Goal: Task Accomplishment & Management: Manage account settings

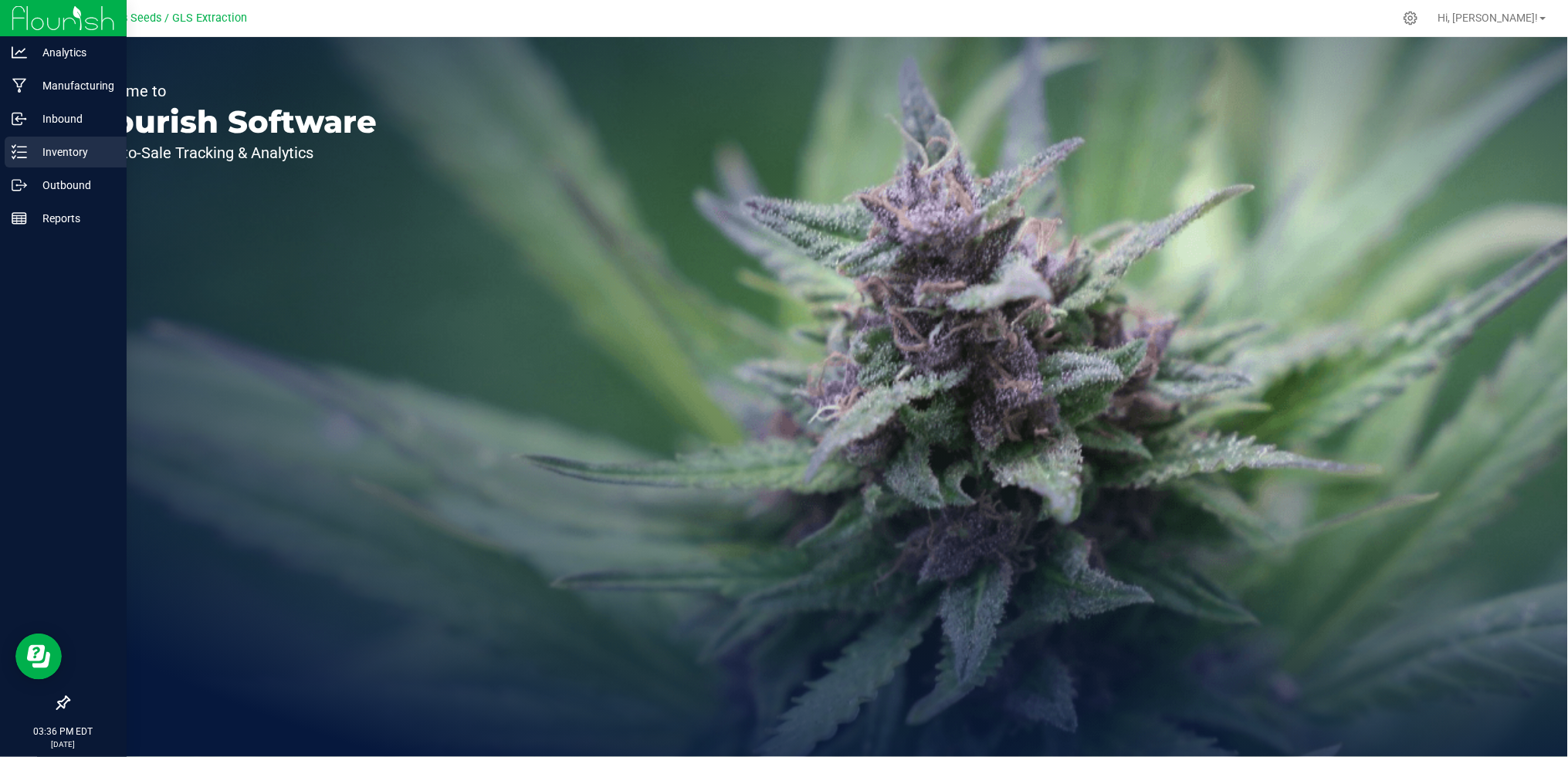
click at [40, 156] on p "Inventory" at bounding box center [73, 152] width 93 height 19
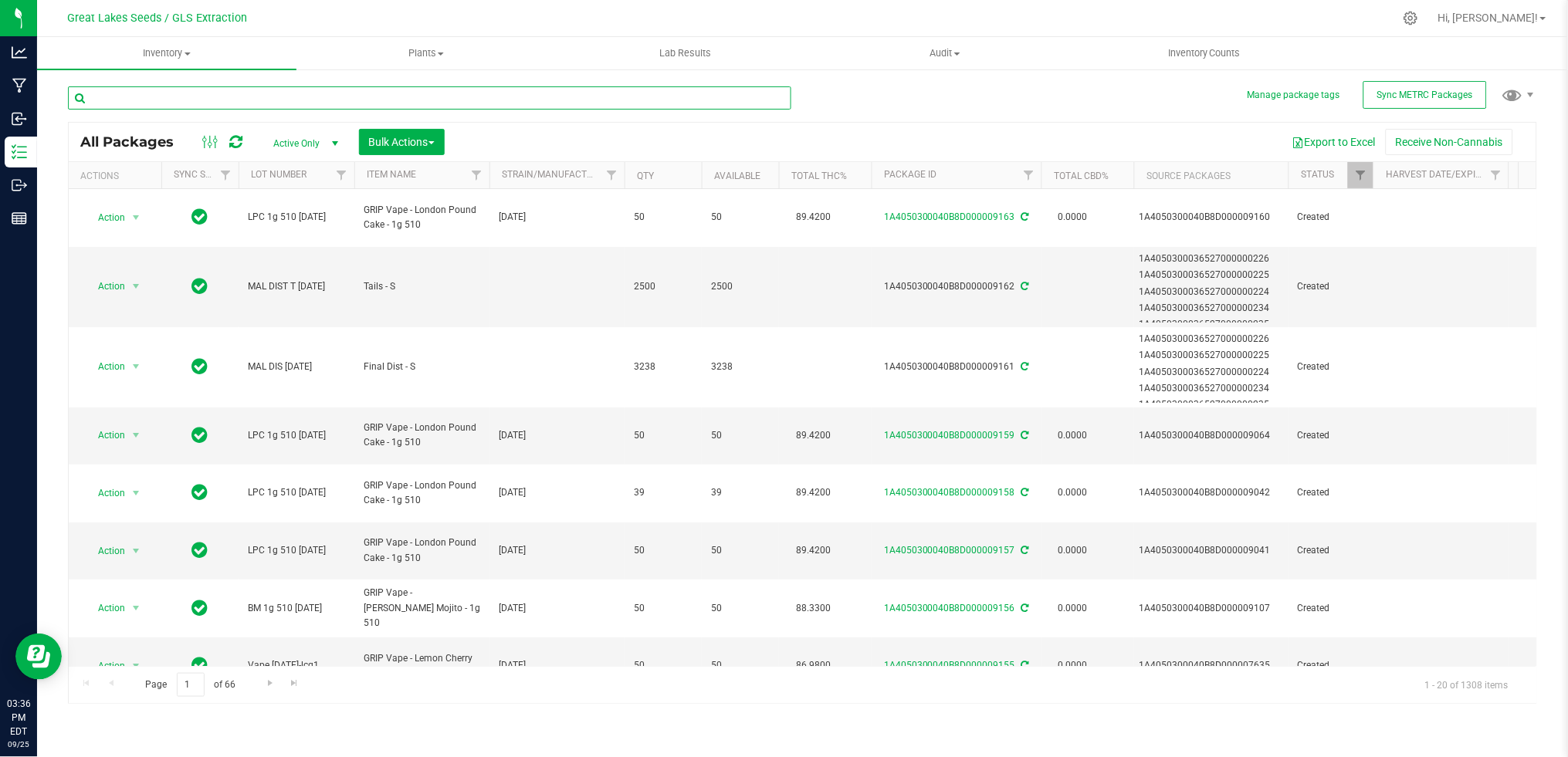
click at [273, 99] on input "text" at bounding box center [429, 98] width 723 height 23
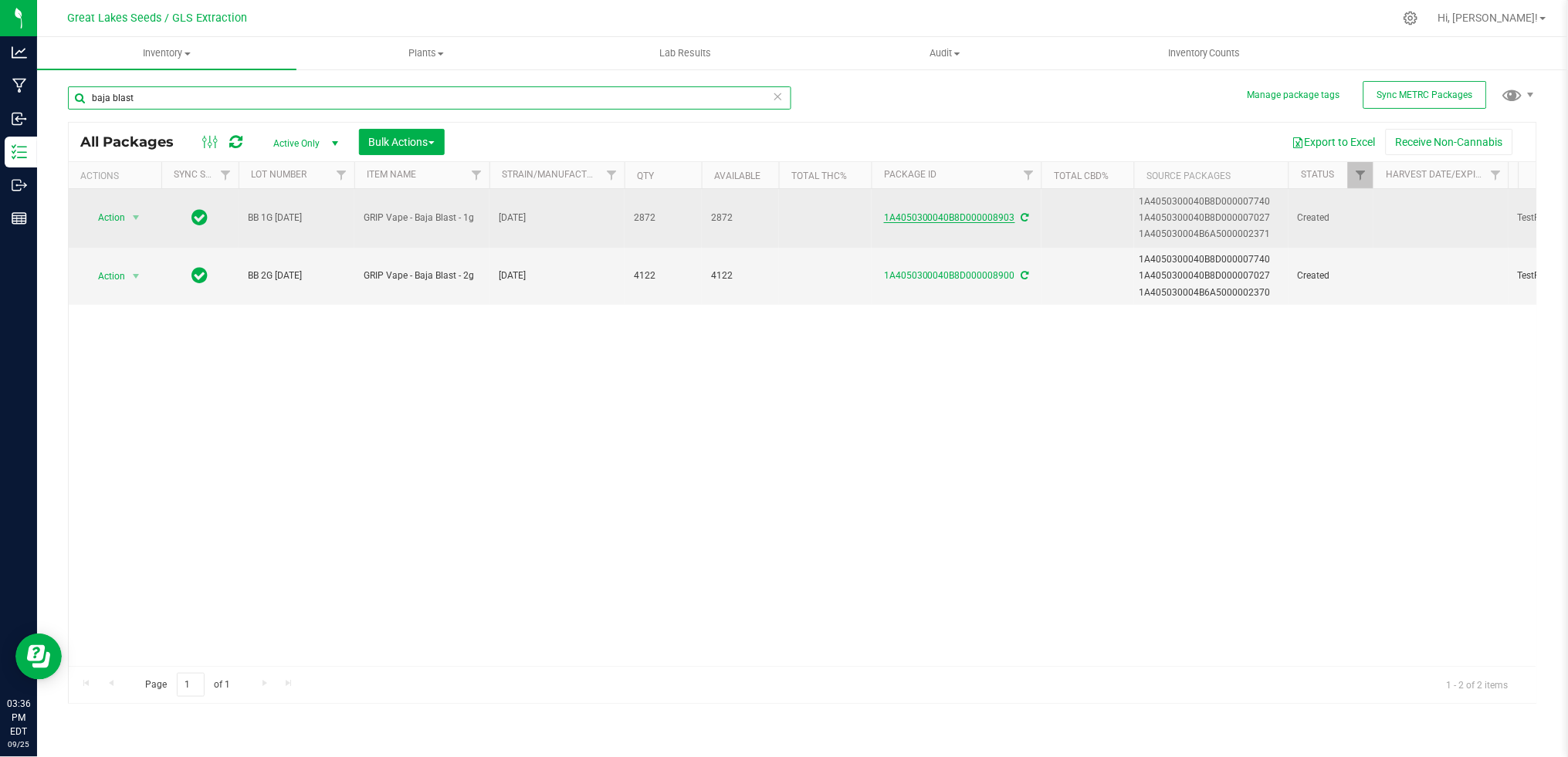
type input "baja blast"
click at [983, 216] on link "1A4050300040B8D000008903" at bounding box center [949, 217] width 131 height 11
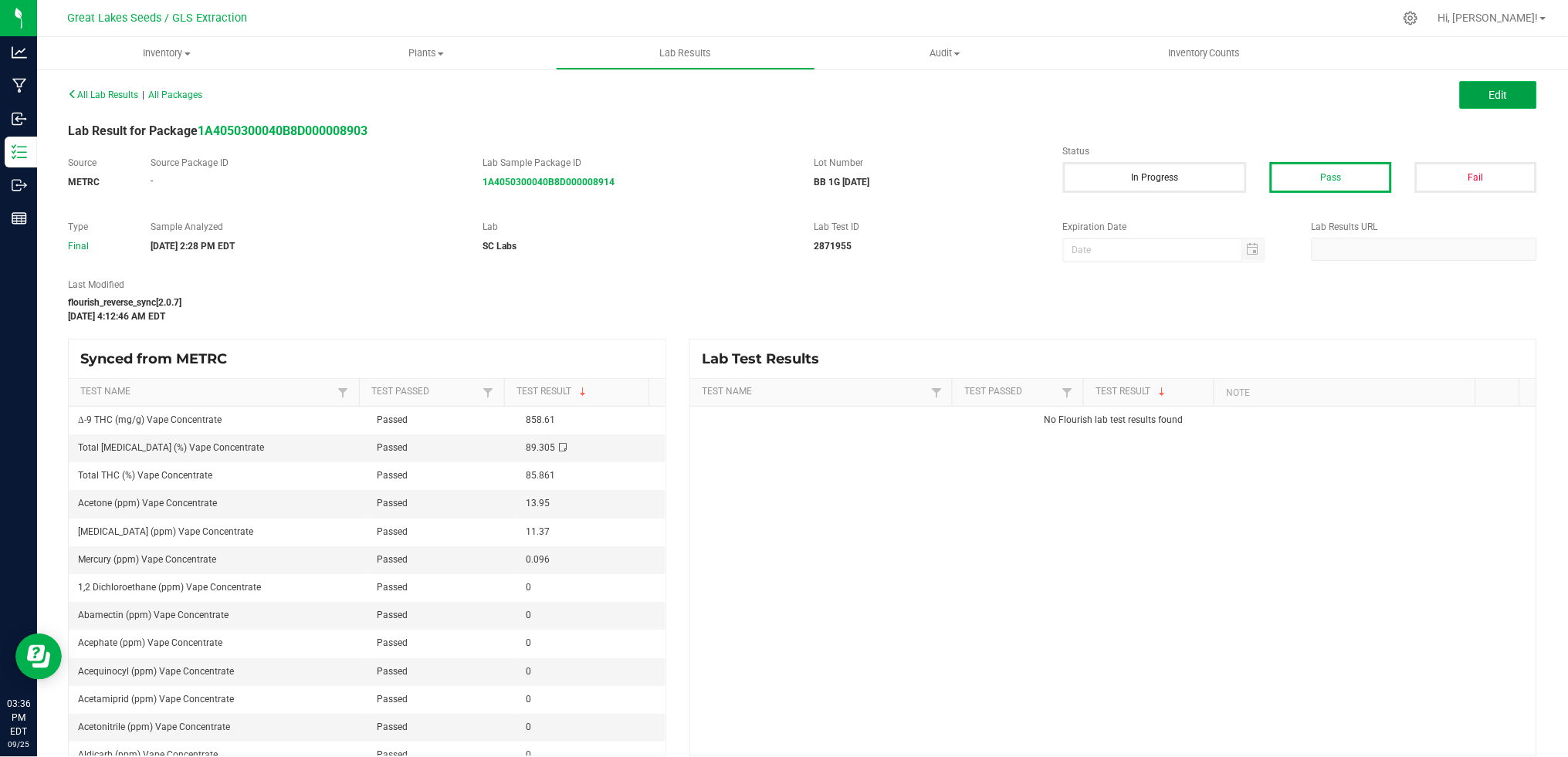
click at [1499, 91] on button "Edit" at bounding box center [1498, 95] width 77 height 28
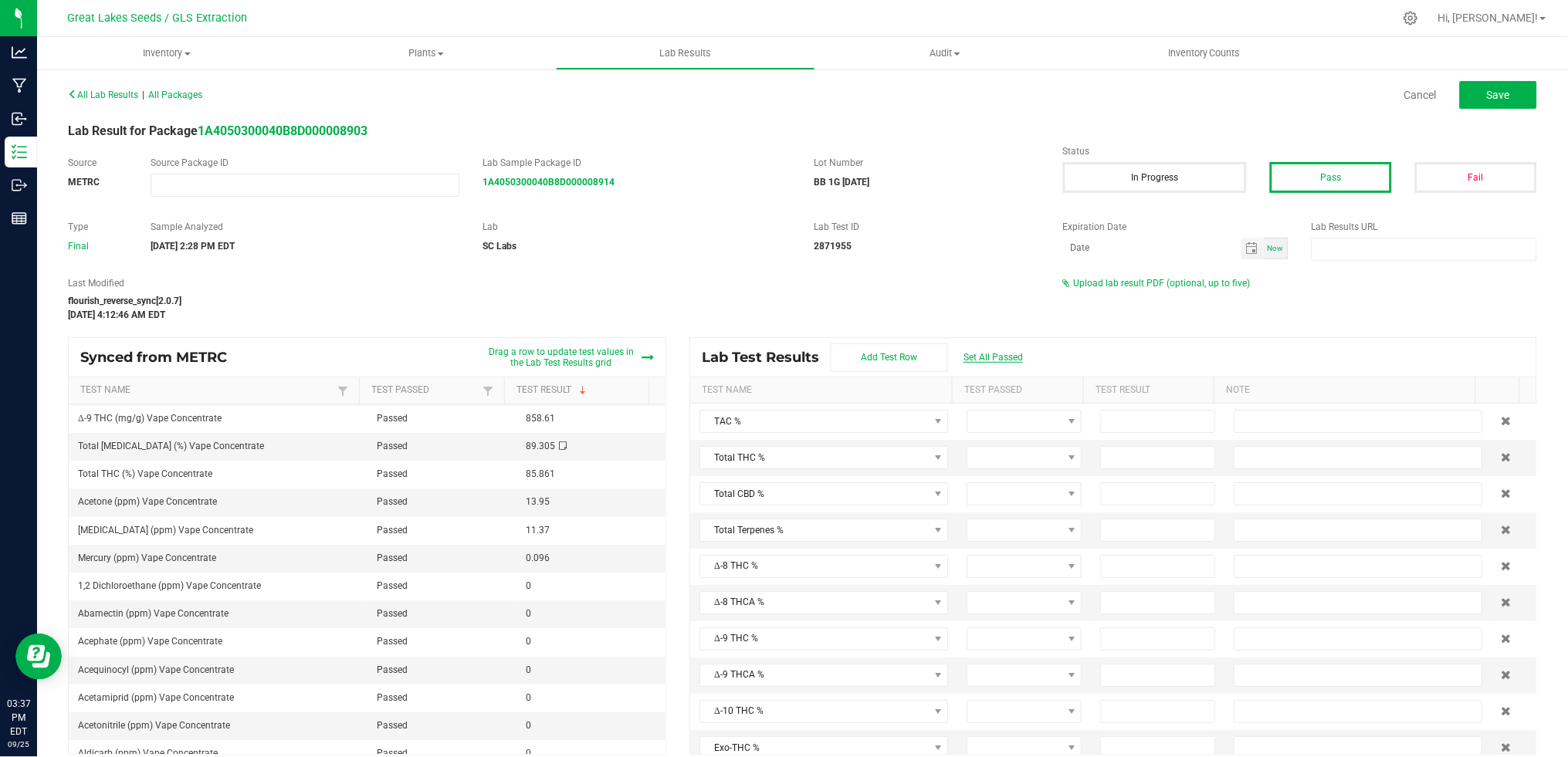
click at [973, 362] on span "Set All Passed" at bounding box center [993, 357] width 59 height 11
click at [1112, 460] on input at bounding box center [1157, 457] width 113 height 22
type input "85.8600"
click at [1101, 497] on input at bounding box center [1157, 494] width 113 height 22
type input "0.0000"
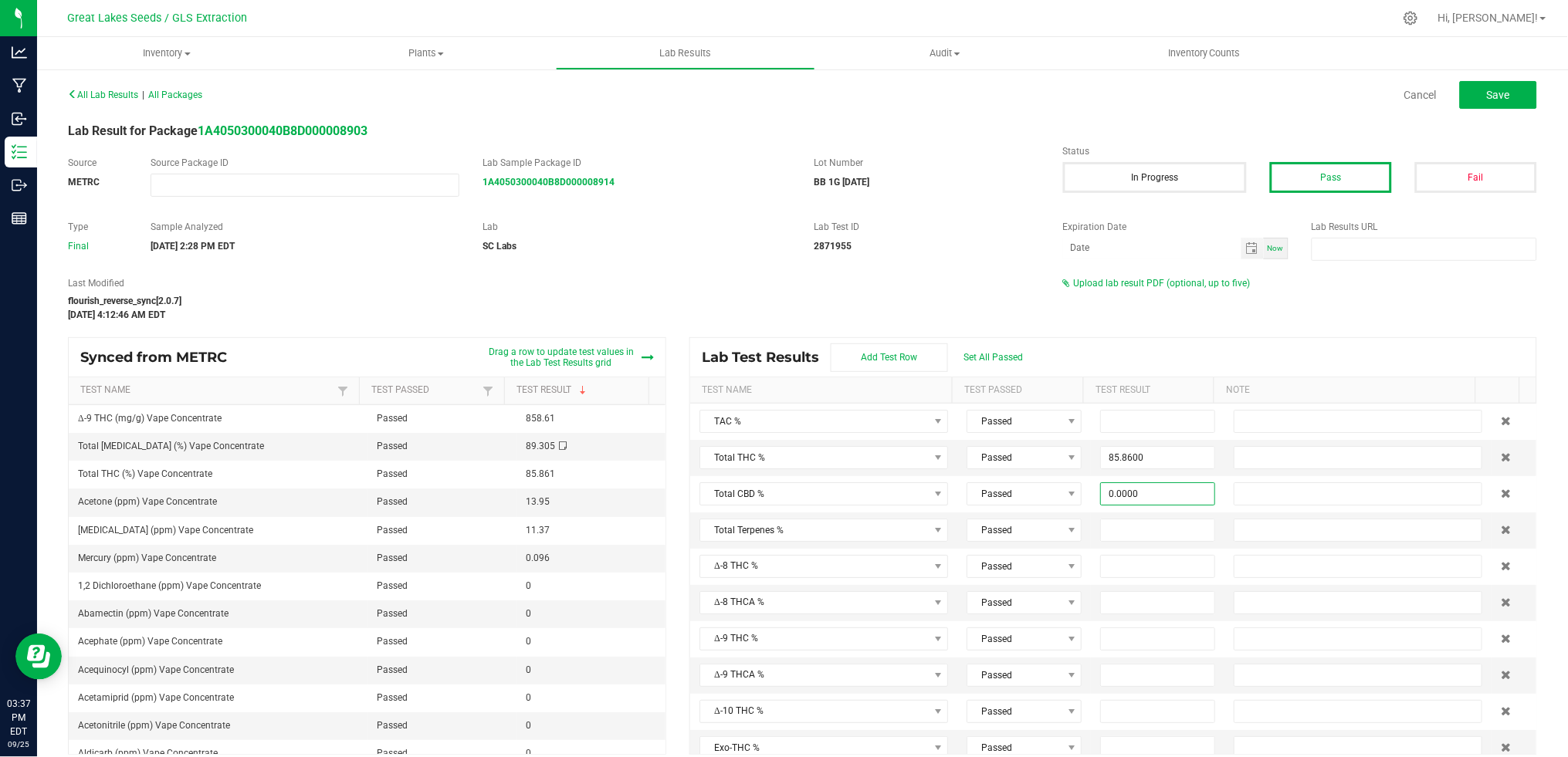
click at [1296, 331] on div "All Lab Results | All Packages Cancel Save Lab Result for Package 1A4050300040B…" at bounding box center [803, 419] width 1469 height 671
click at [1487, 92] on span "Save" at bounding box center [1498, 95] width 23 height 13
type input "85.8600"
type input "0.0000"
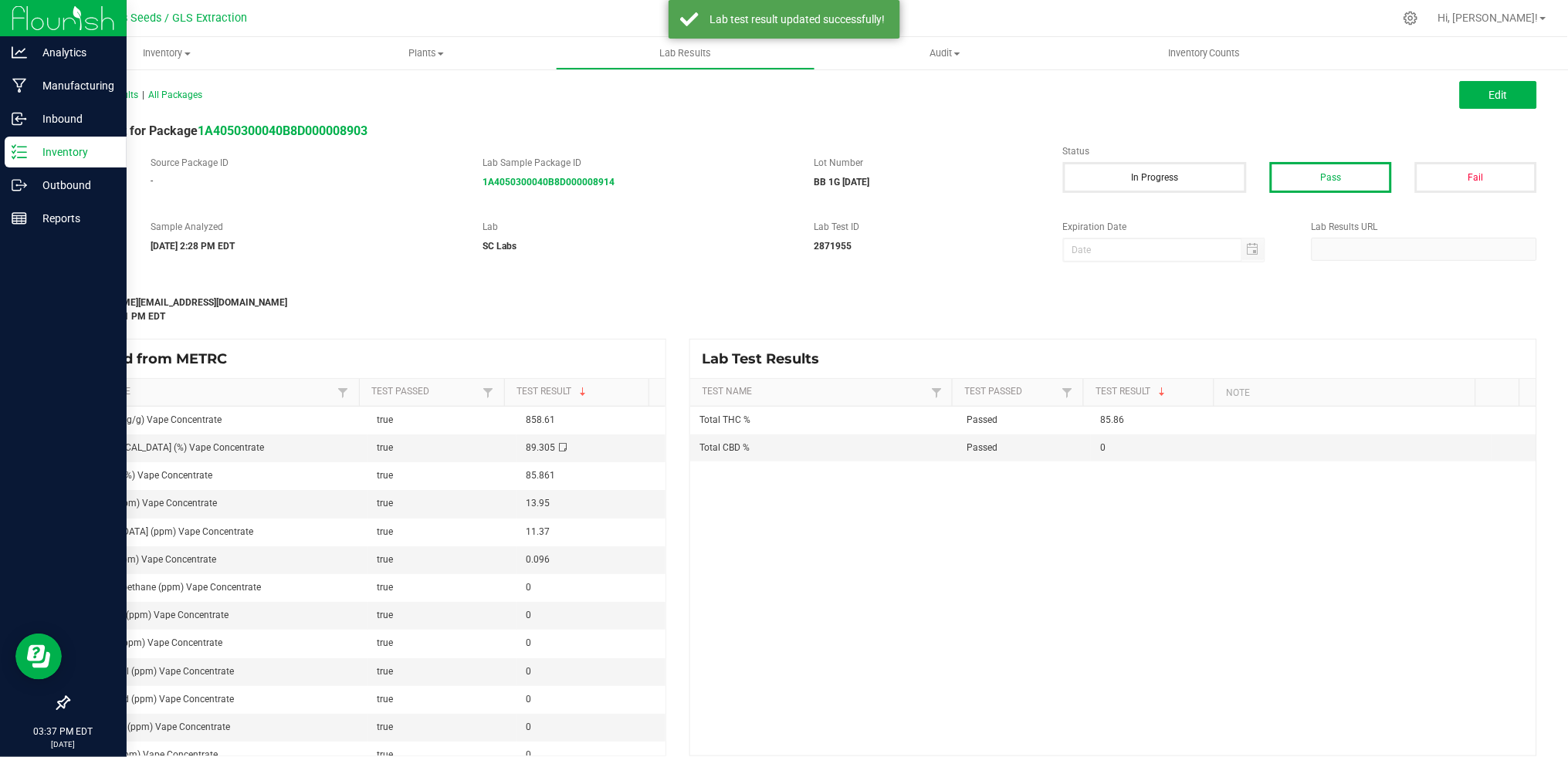
click at [62, 157] on p "Inventory" at bounding box center [73, 152] width 93 height 19
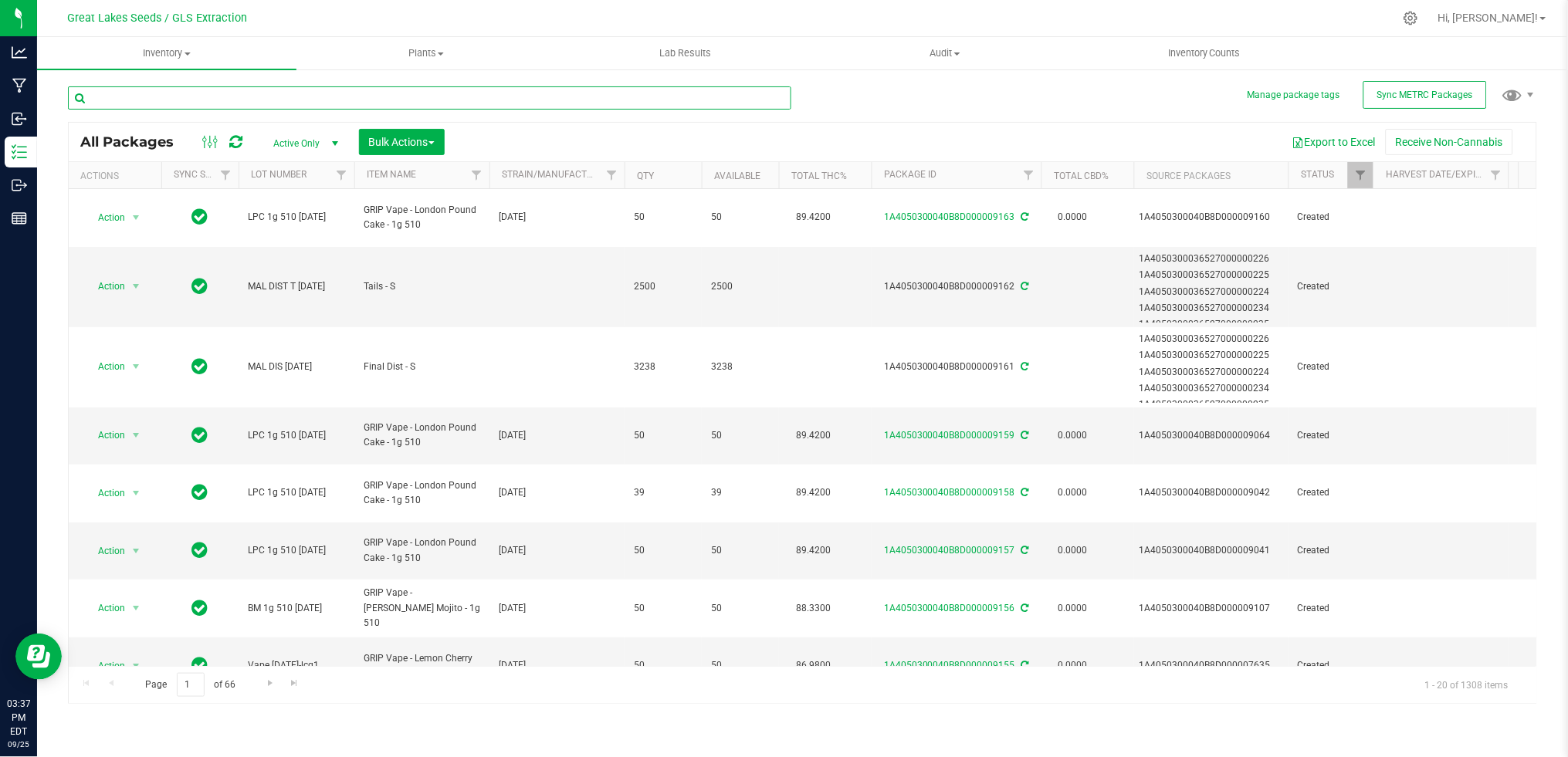
click at [222, 99] on input "text" at bounding box center [429, 98] width 723 height 23
type input "b"
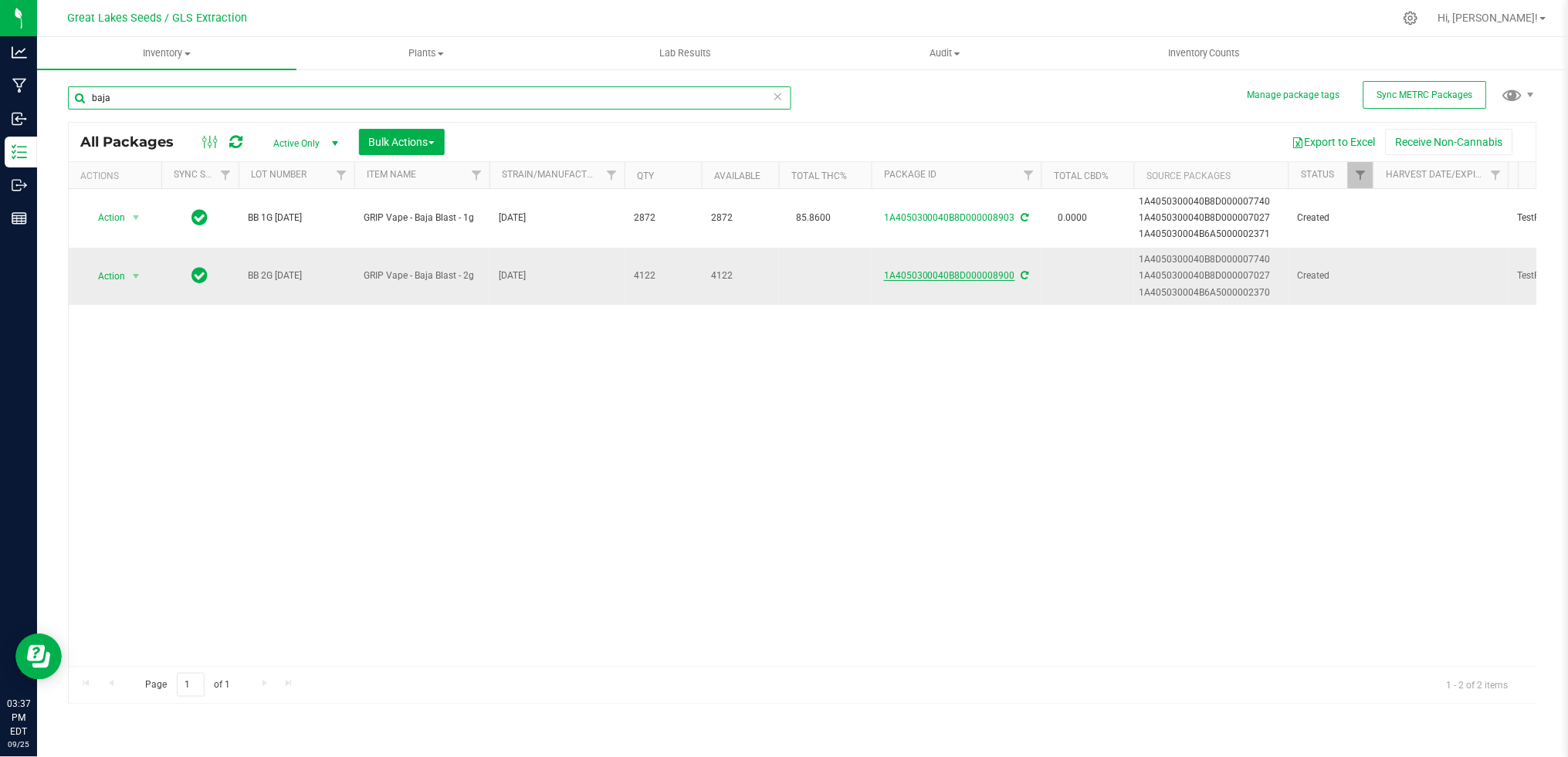
type input "baja"
click at [955, 275] on link "1A4050300040B8D000008900" at bounding box center [949, 275] width 131 height 11
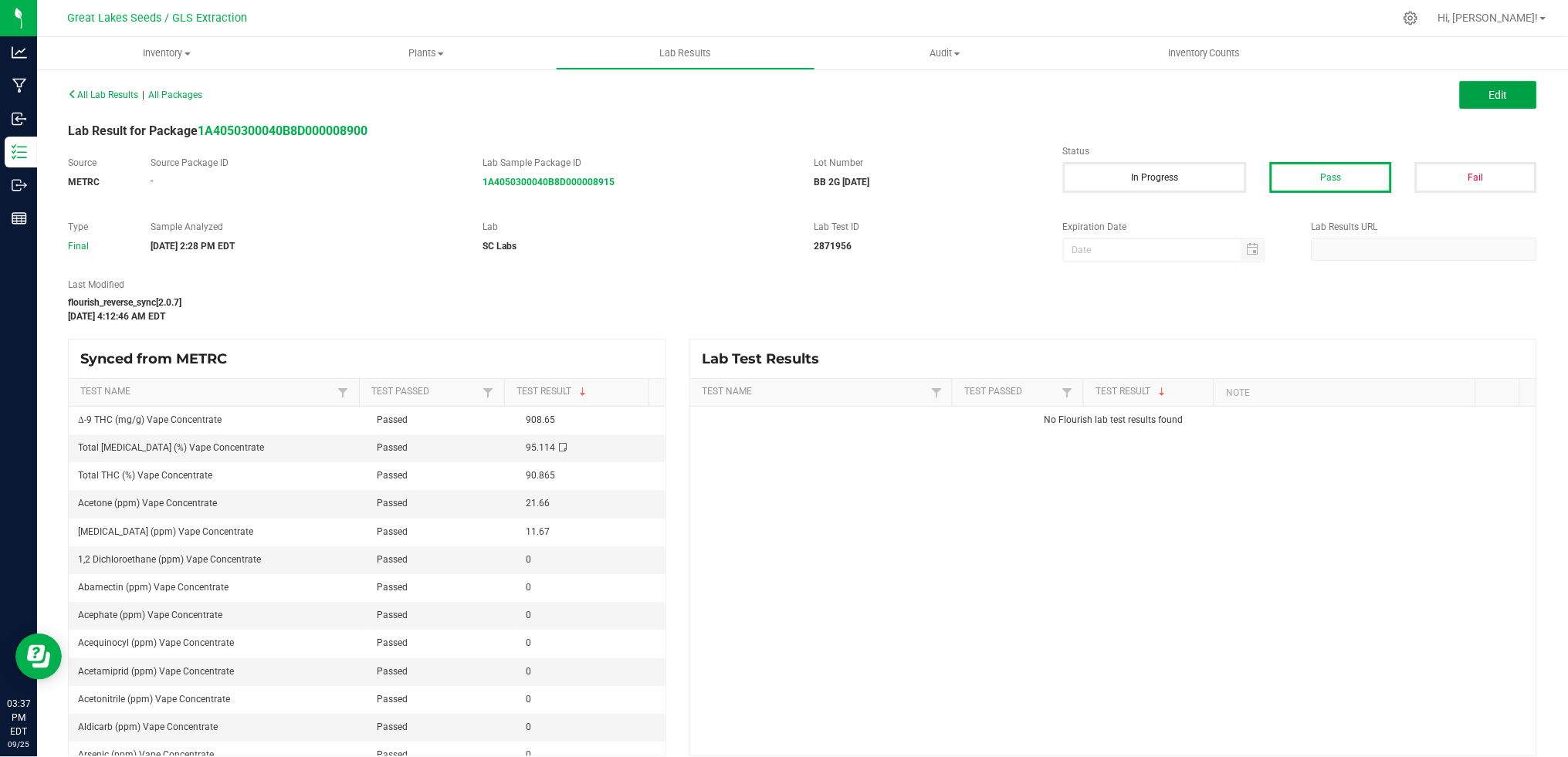
click at [1494, 97] on button "Edit" at bounding box center [1498, 95] width 77 height 28
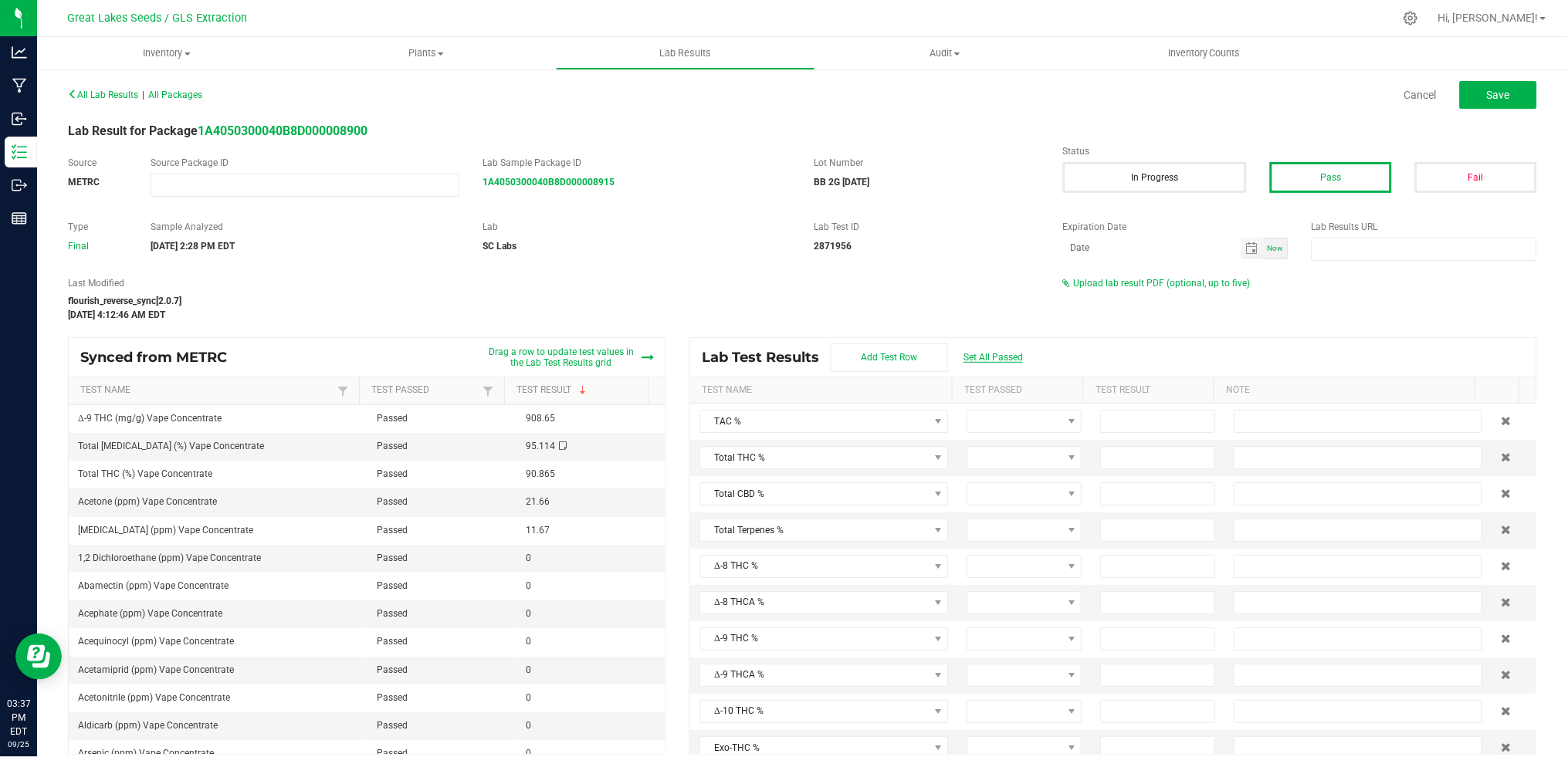
click at [996, 359] on span "Set All Passed" at bounding box center [993, 357] width 59 height 11
click at [1139, 456] on input at bounding box center [1157, 457] width 113 height 22
type input "90.8700"
click at [1139, 492] on input at bounding box center [1157, 494] width 113 height 22
type input "0.0000"
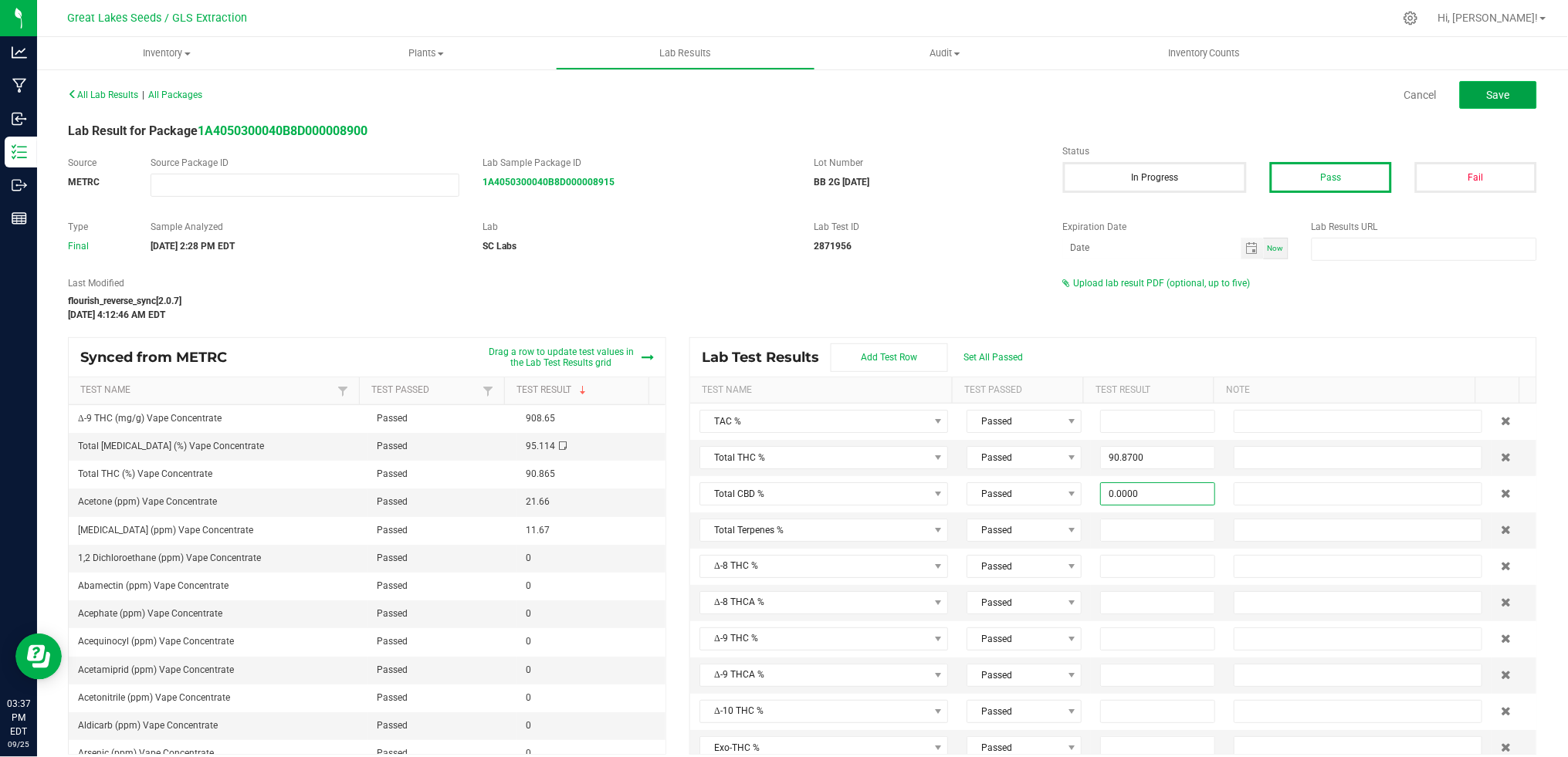
click at [1497, 94] on button "Save" at bounding box center [1498, 95] width 77 height 28
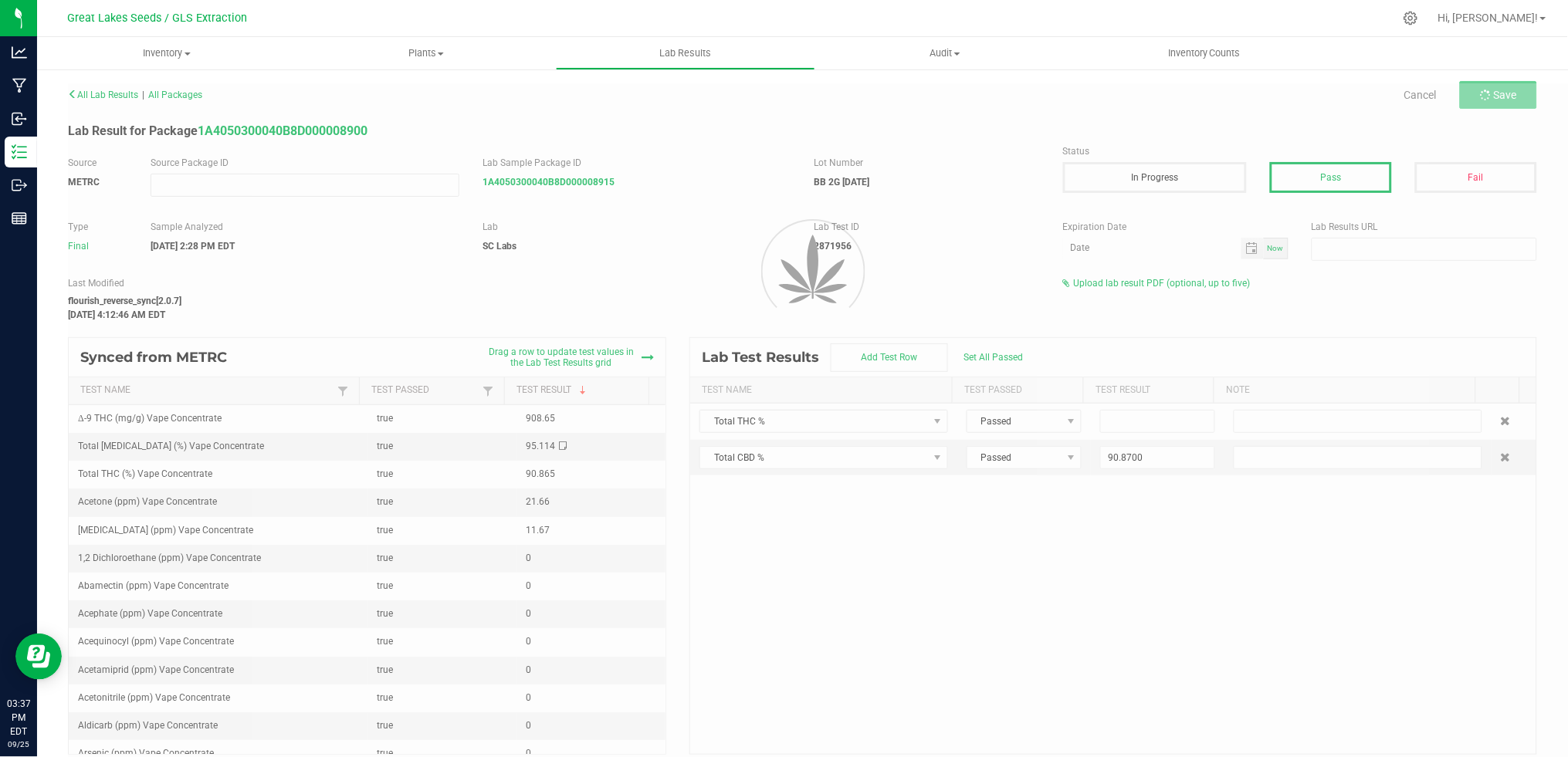
type input "90.8700"
type input "0.0000"
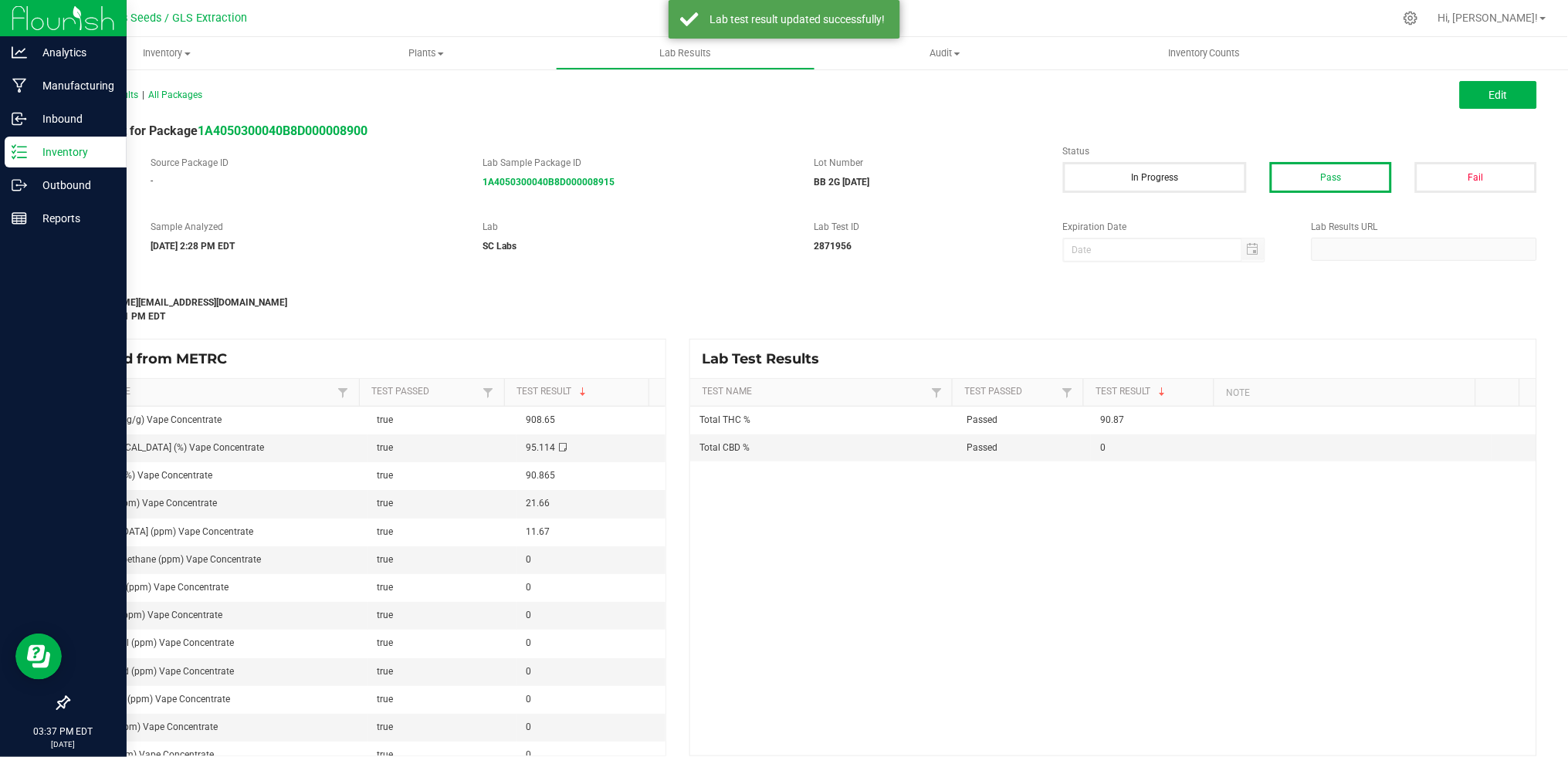
click at [50, 151] on p "Inventory" at bounding box center [73, 152] width 93 height 19
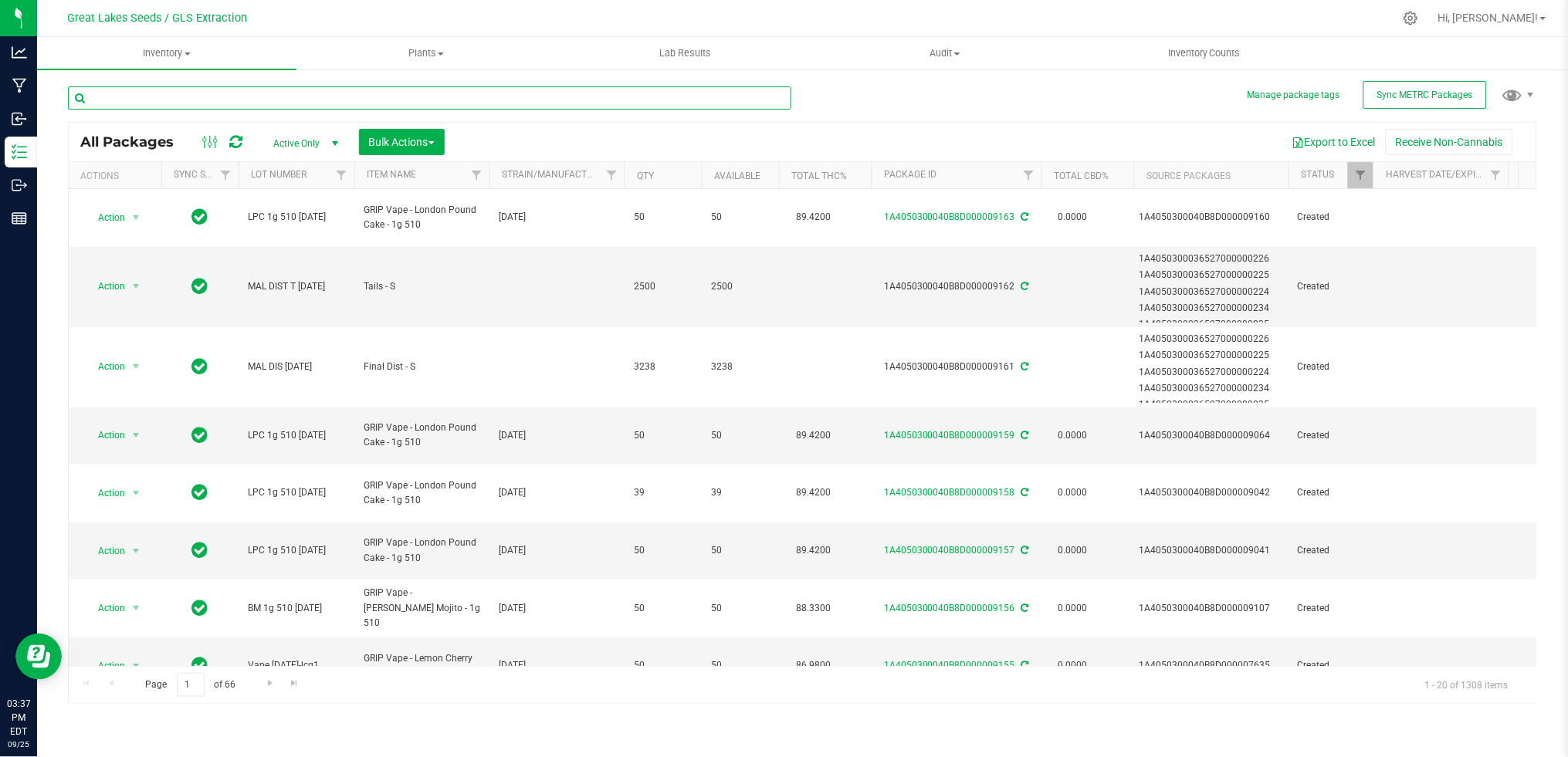
click at [171, 104] on input "text" at bounding box center [429, 98] width 723 height 23
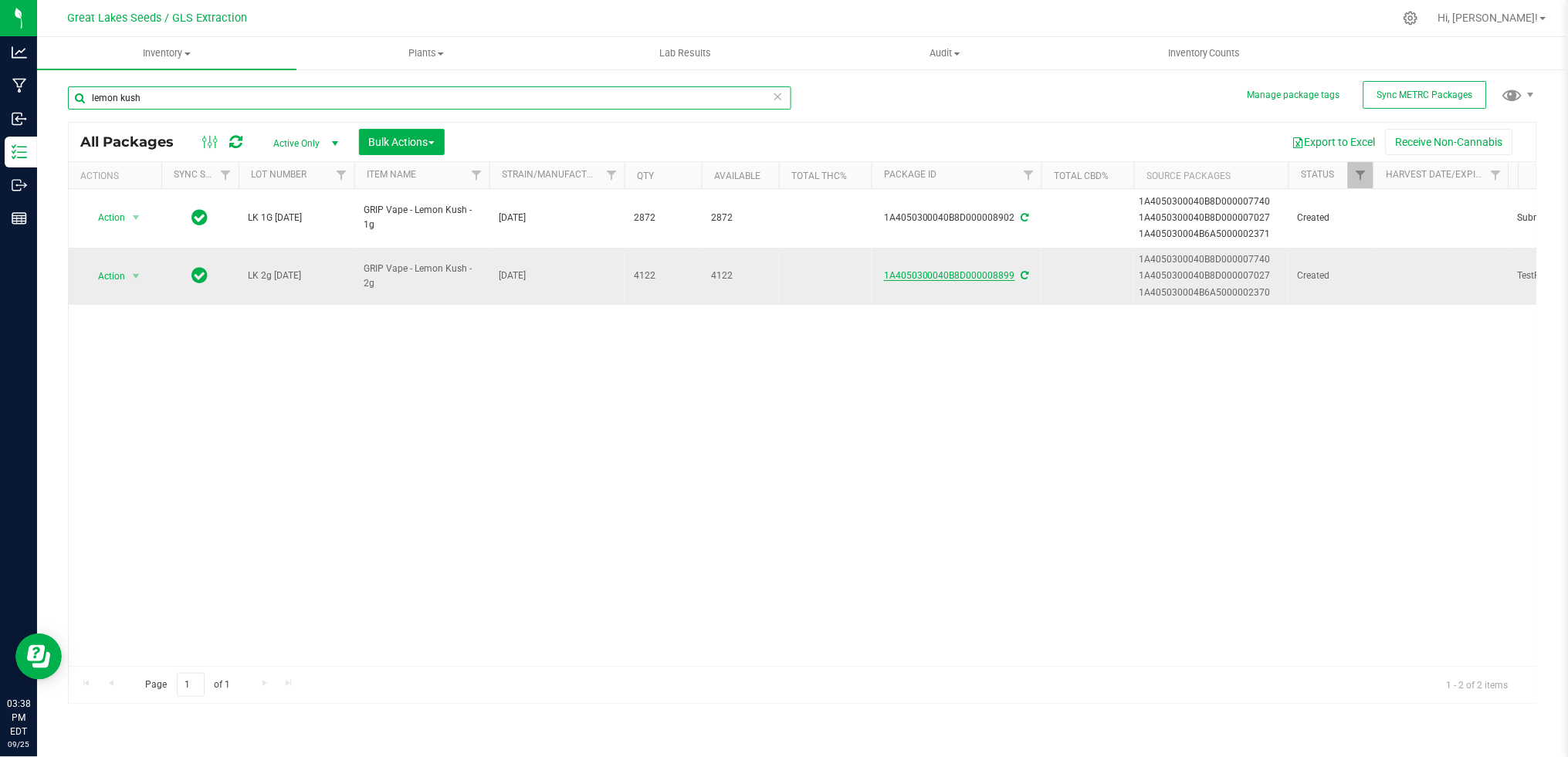
type input "lemon kush"
click at [1003, 271] on link "1A4050300040B8D000008899" at bounding box center [949, 275] width 131 height 11
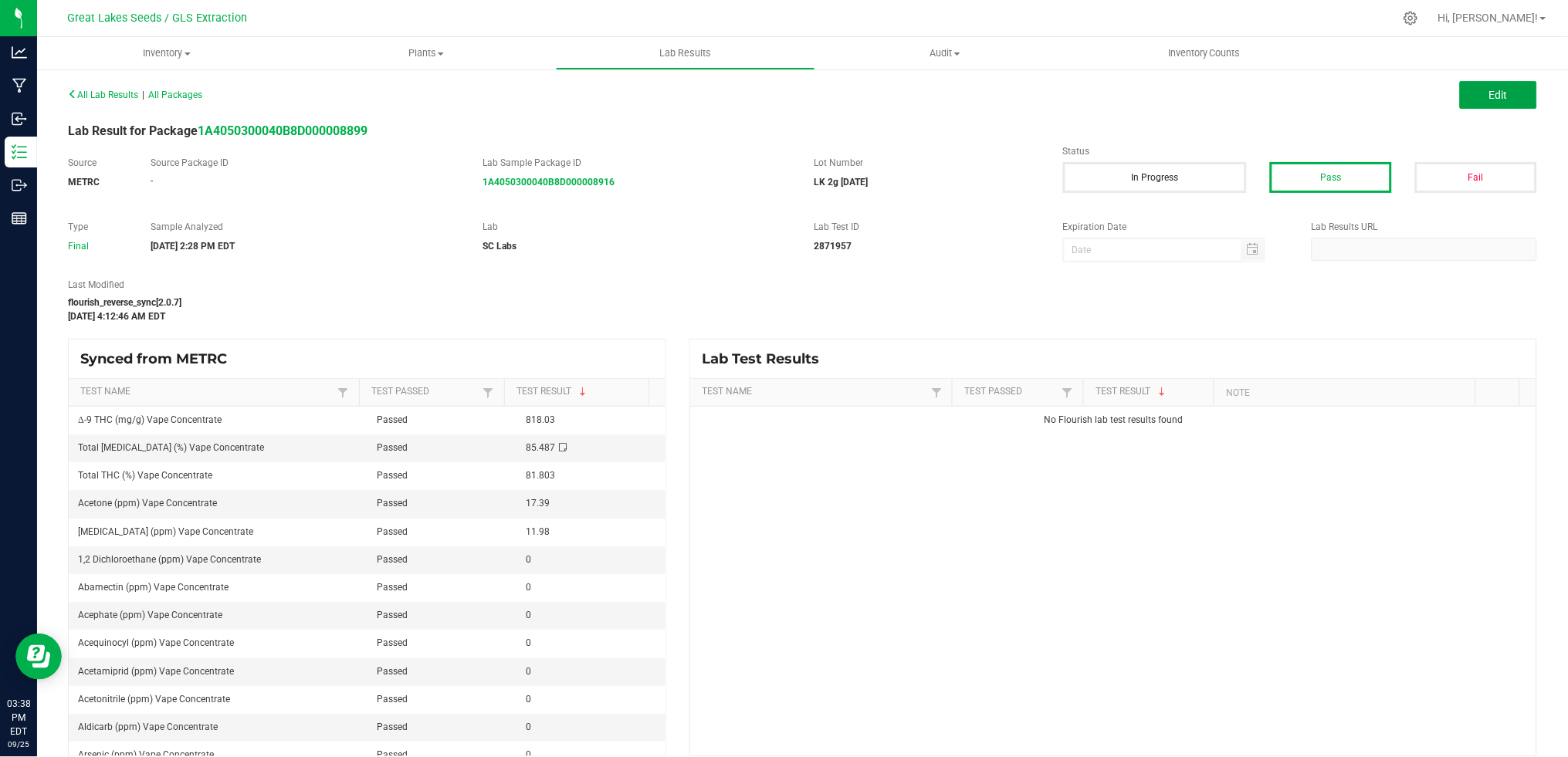
click at [1489, 93] on span "Edit" at bounding box center [1498, 95] width 19 height 13
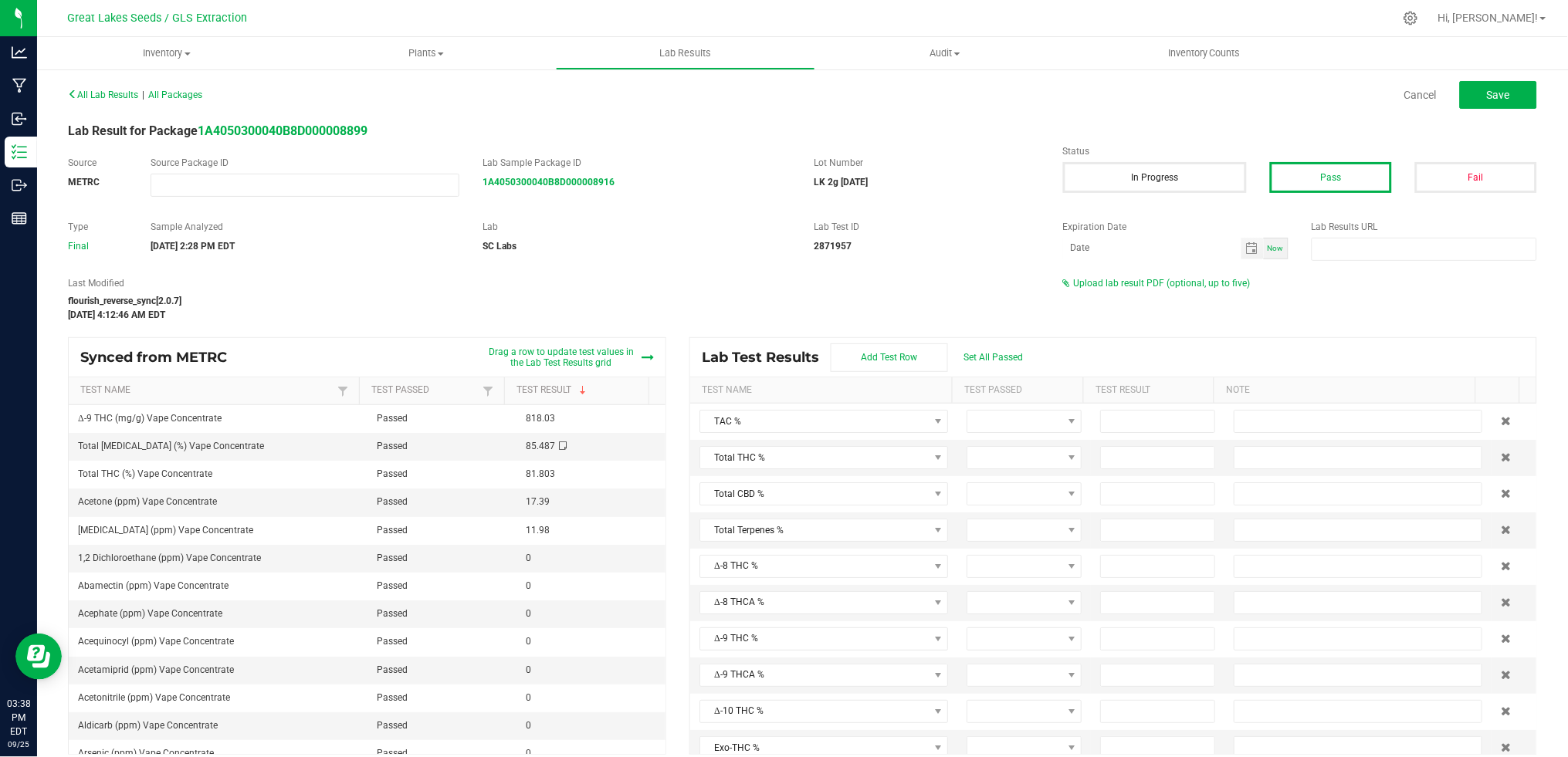
click at [979, 350] on div "Lab Test Results Add Test Row Set All Passed" at bounding box center [1113, 357] width 846 height 38
click at [979, 357] on span "Set All Passed" at bounding box center [993, 357] width 59 height 11
click at [1117, 455] on input at bounding box center [1157, 457] width 113 height 22
type input "81.8000"
click at [1139, 496] on input at bounding box center [1157, 494] width 113 height 22
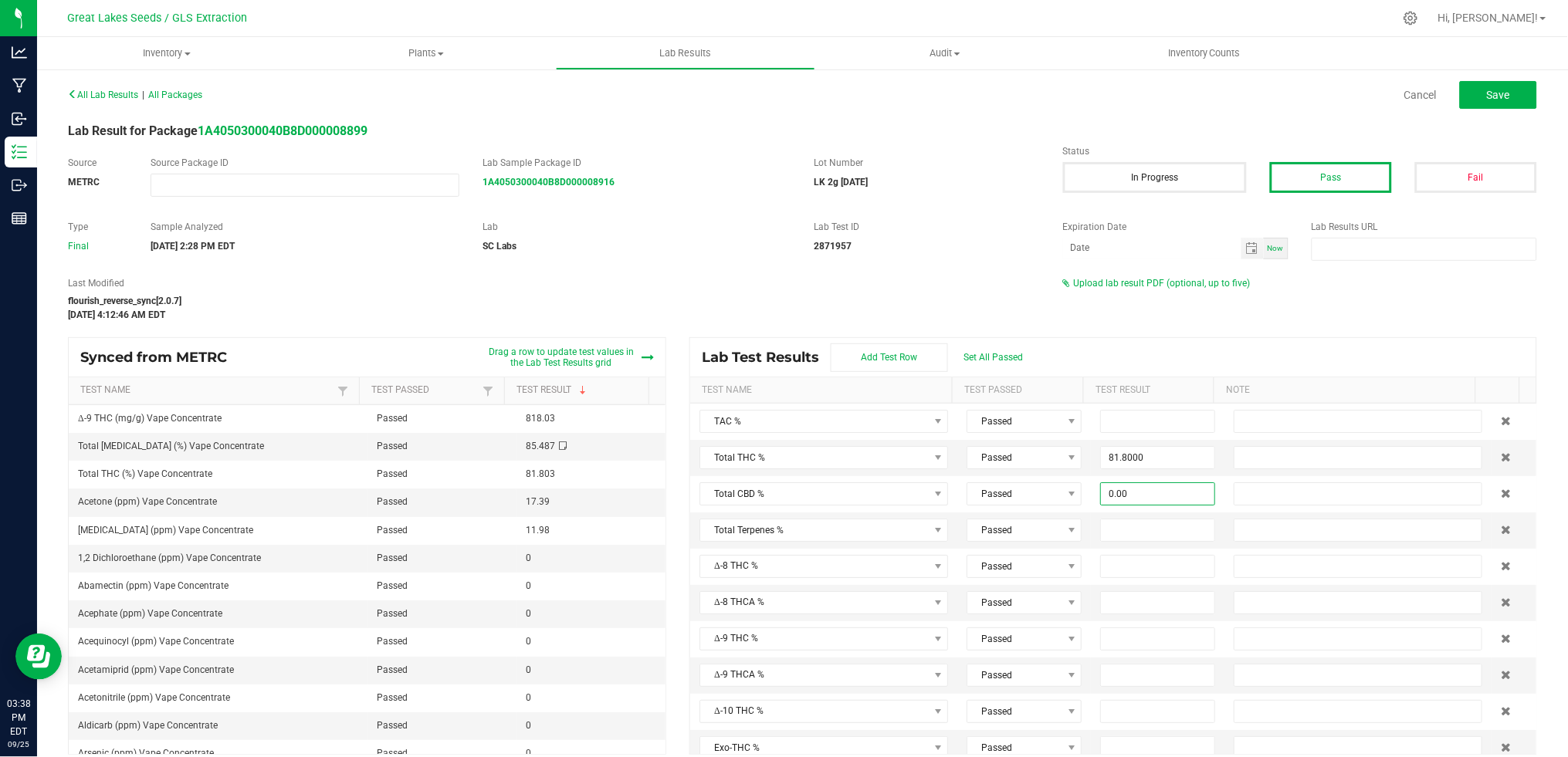
type input "0.0000"
drag, startPoint x: 1492, startPoint y: 303, endPoint x: 1504, endPoint y: 272, distance: 33.2
click at [1492, 304] on div "Last Modified flourish_reverse_sync[2.0.7] [DATE] 4:12:46 AM EDT Upload lab res…" at bounding box center [802, 299] width 1492 height 45
click at [1487, 97] on span "Save" at bounding box center [1498, 95] width 23 height 13
type input "81.8000"
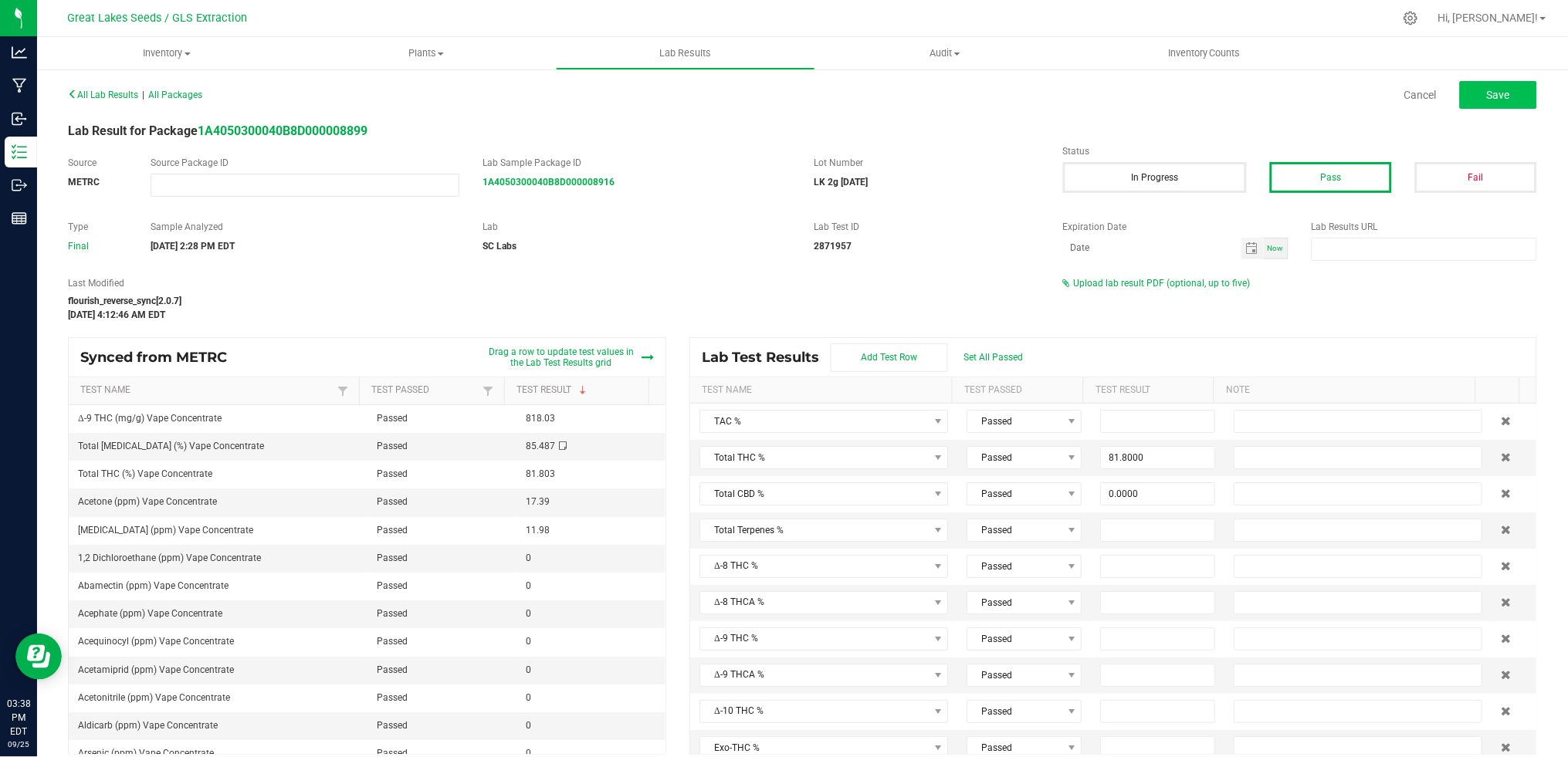
type input "0.0000"
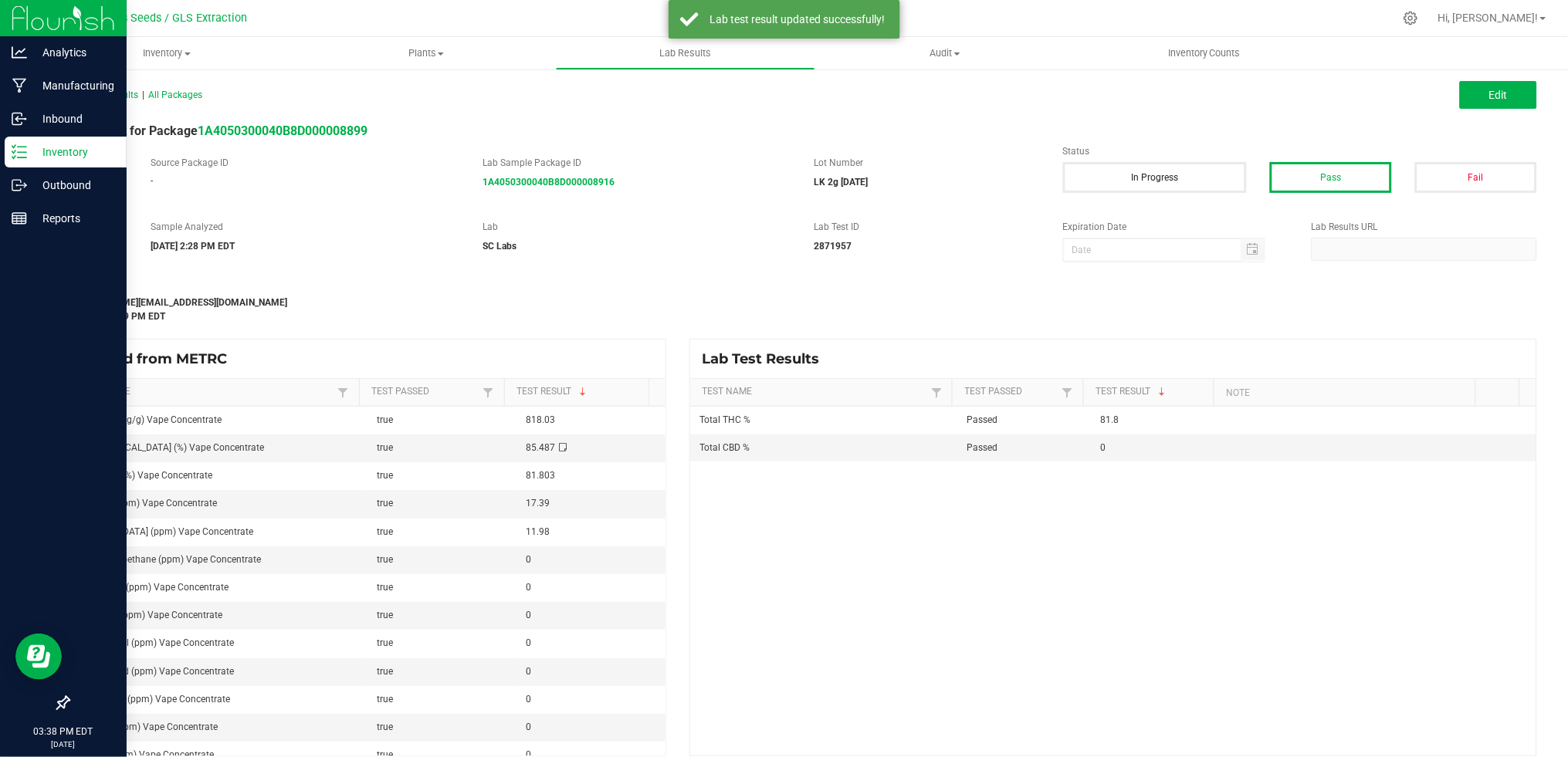
click at [48, 153] on p "Inventory" at bounding box center [73, 152] width 93 height 19
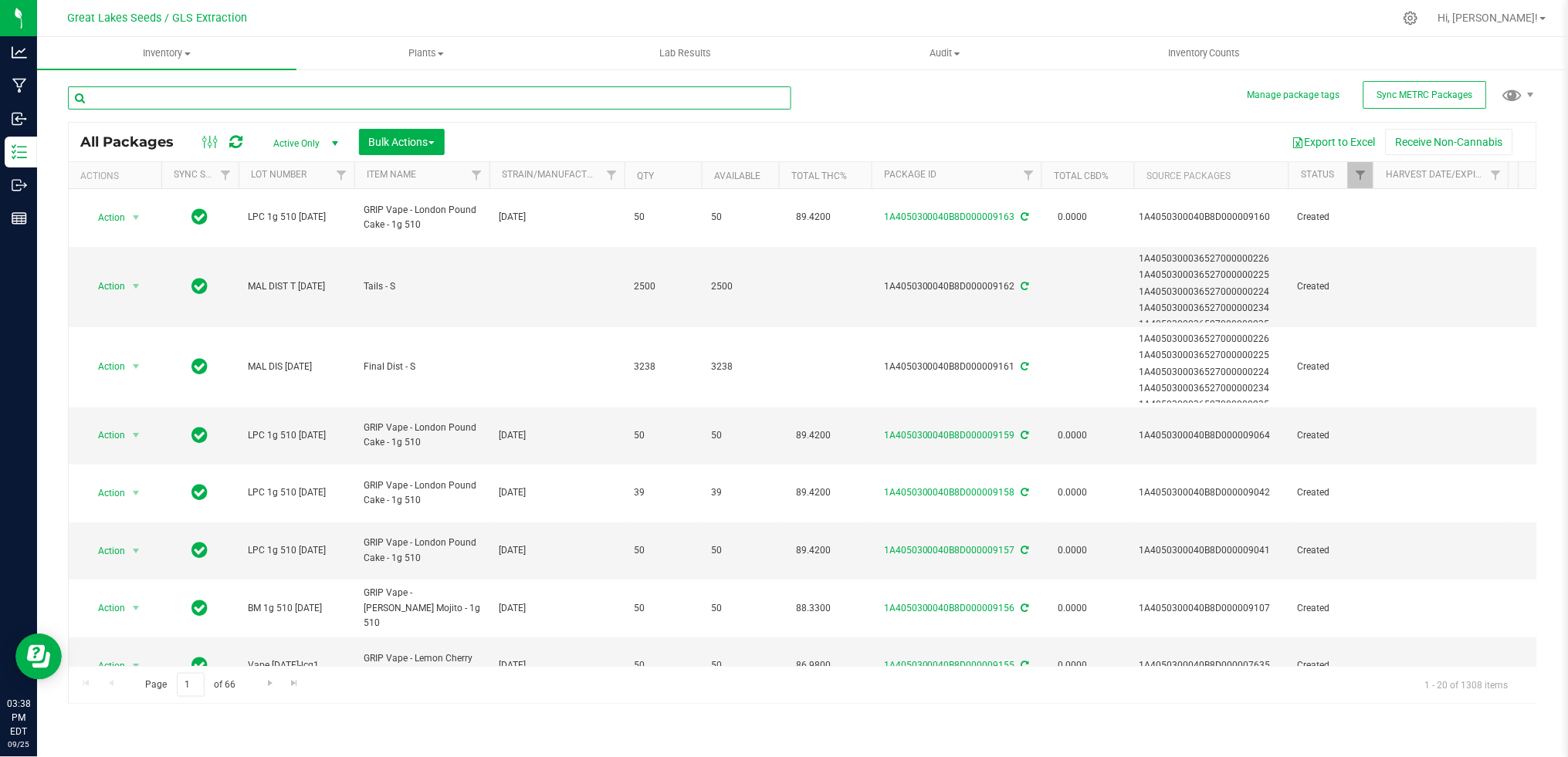
click at [233, 98] on input "text" at bounding box center [429, 98] width 723 height 23
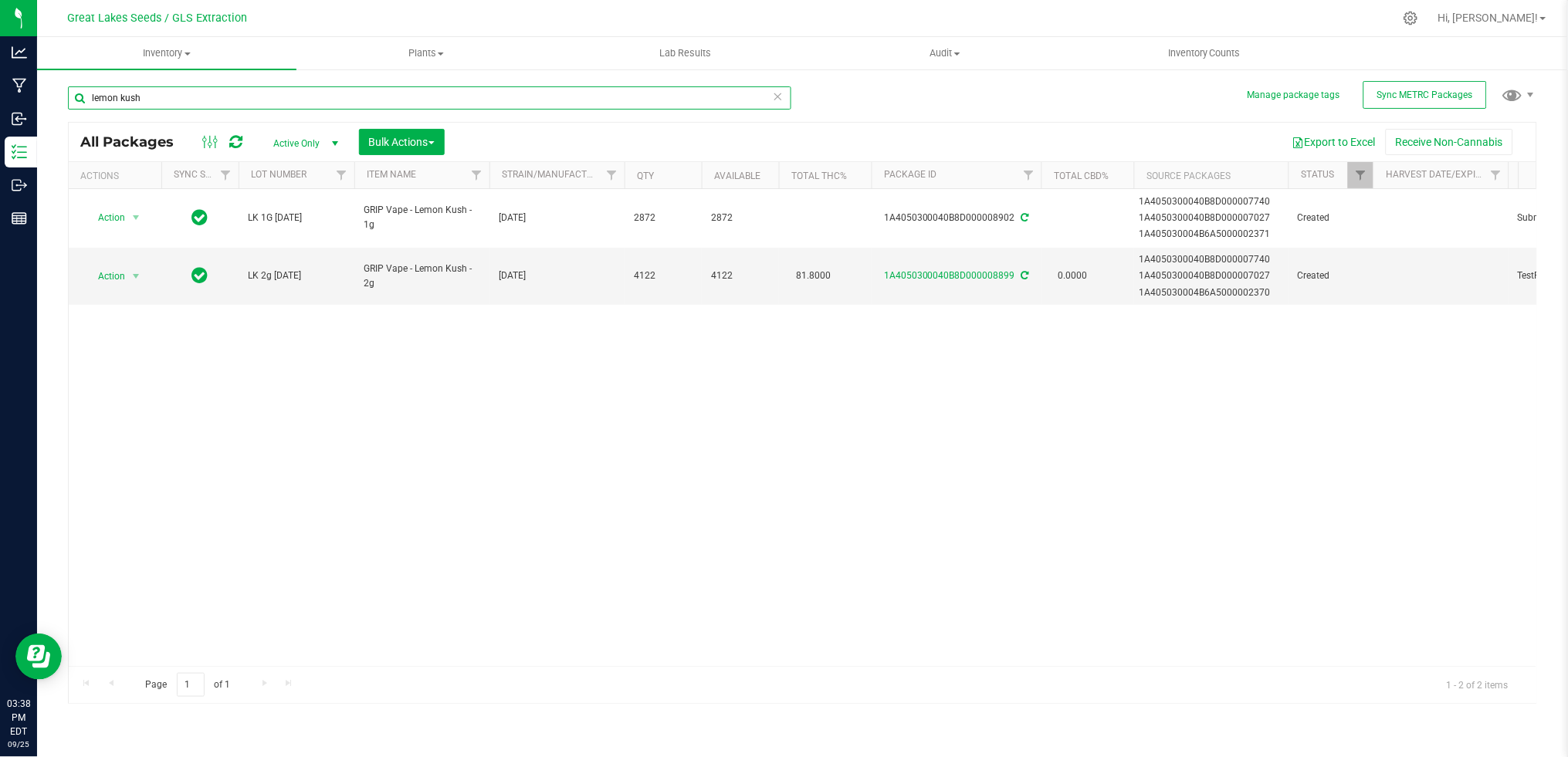
type input "lemon kush"
click at [129, 275] on span "select" at bounding box center [136, 276] width 20 height 22
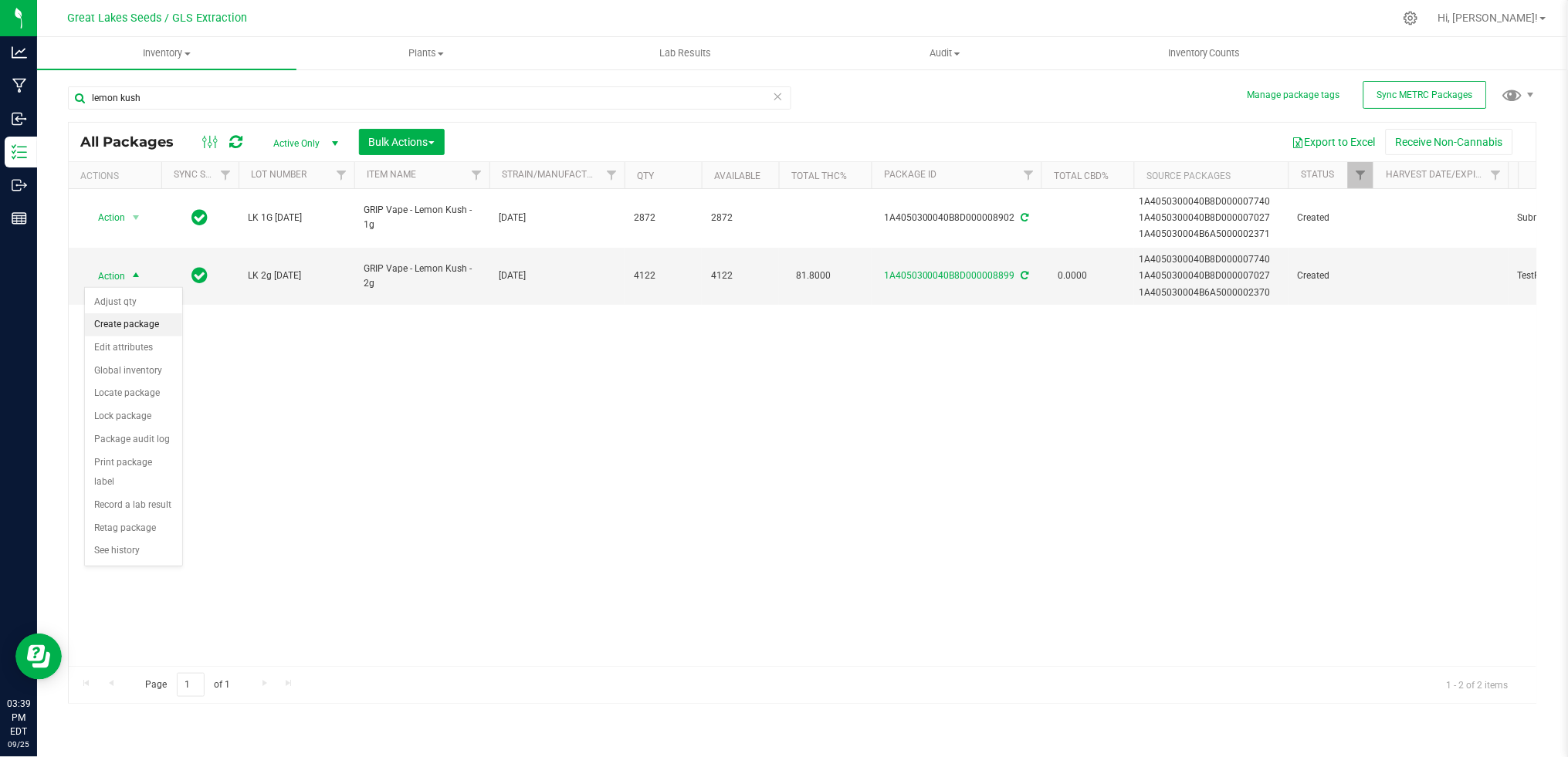
click at [135, 321] on li "Create package" at bounding box center [133, 324] width 98 height 23
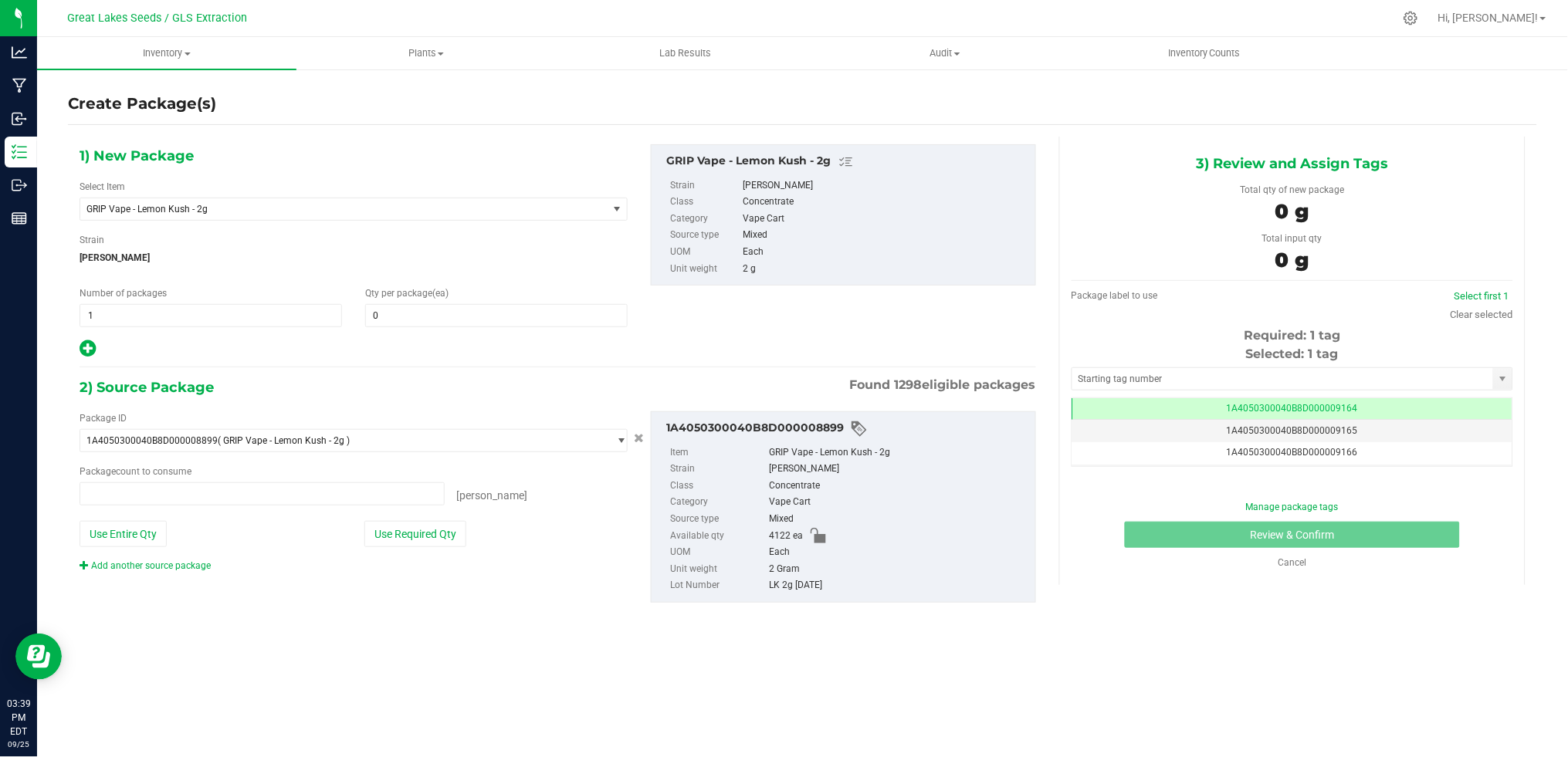
type input "0 ea"
click at [491, 308] on span at bounding box center [496, 314] width 262 height 23
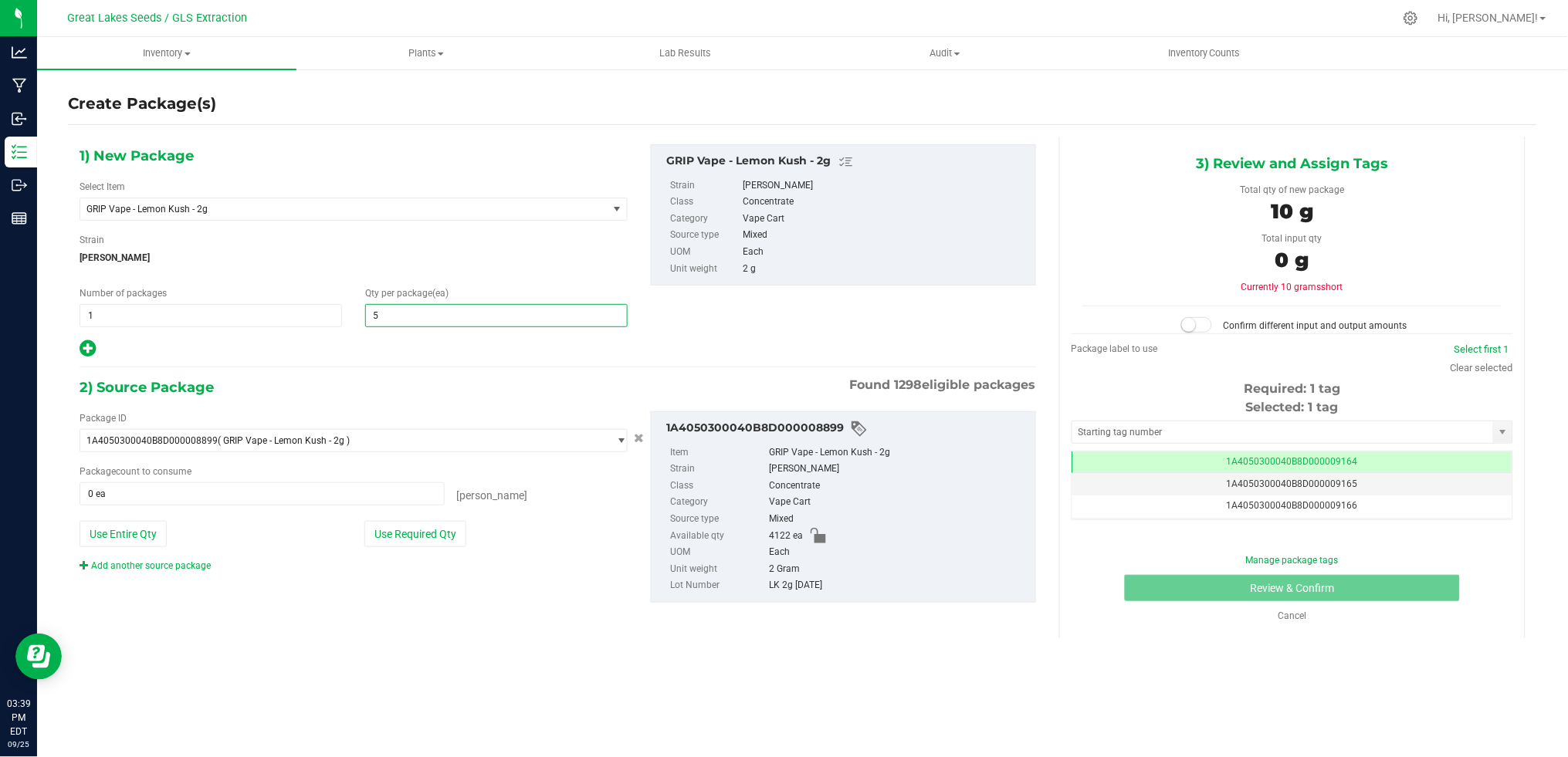
type input "50"
click at [77, 306] on div "Number of packages 1 1" at bounding box center [211, 306] width 286 height 40
type input "40"
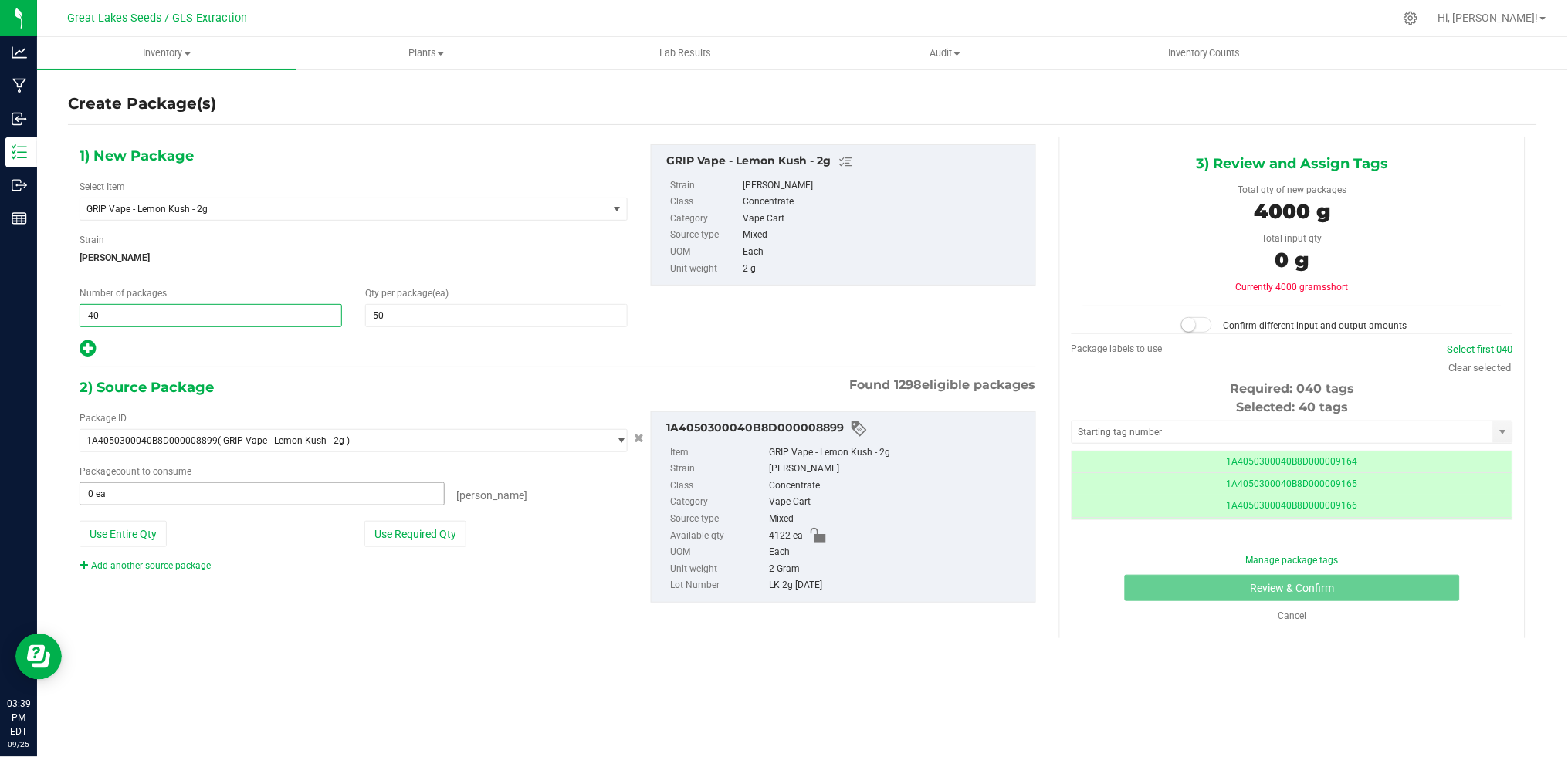
scroll to position [0, -1]
type input "40"
click at [396, 531] on button "Use Required Qty" at bounding box center [414, 533] width 102 height 27
type input "2000 ea"
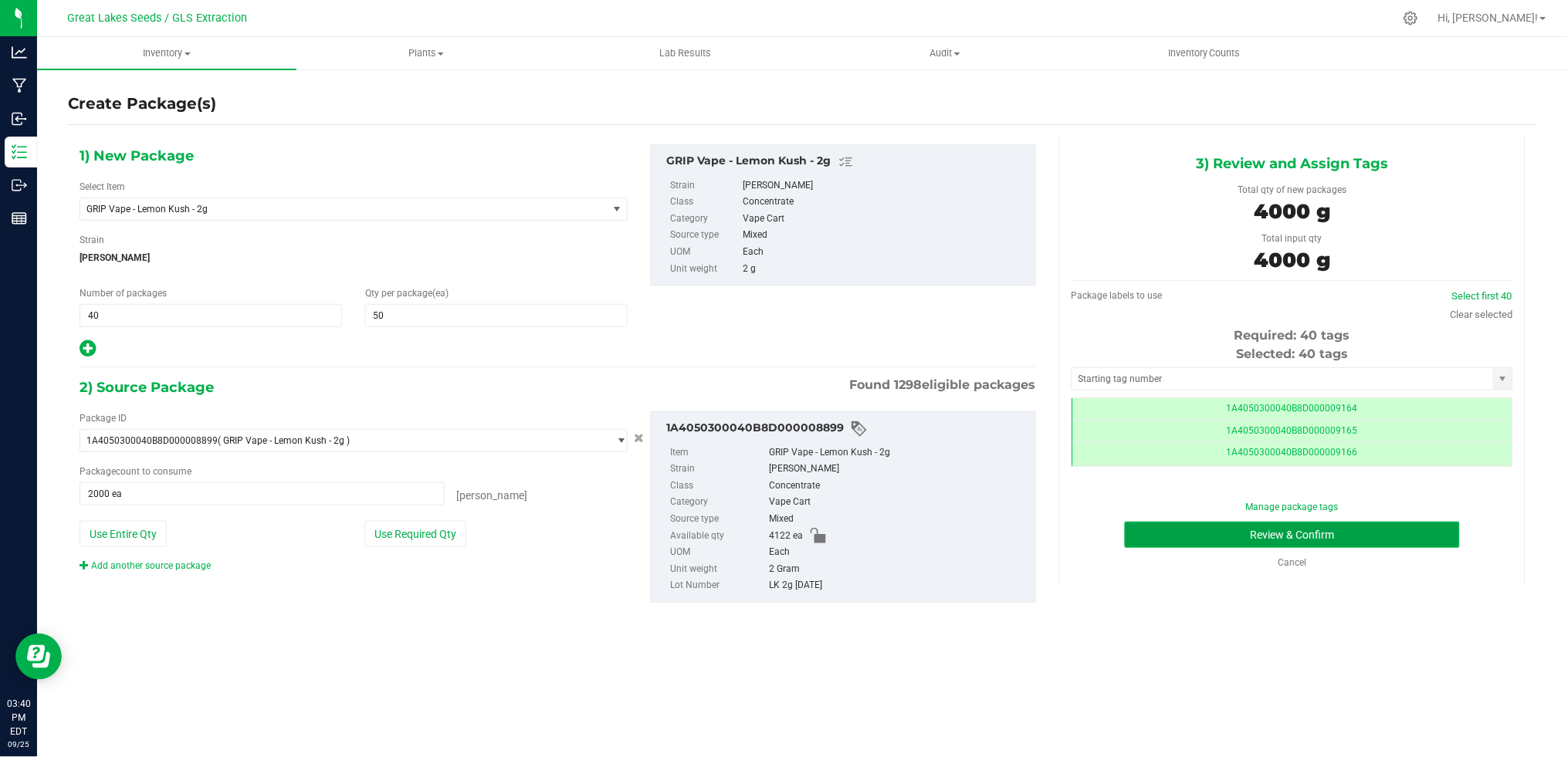
click at [1358, 529] on button "Review & Confirm" at bounding box center [1293, 534] width 335 height 27
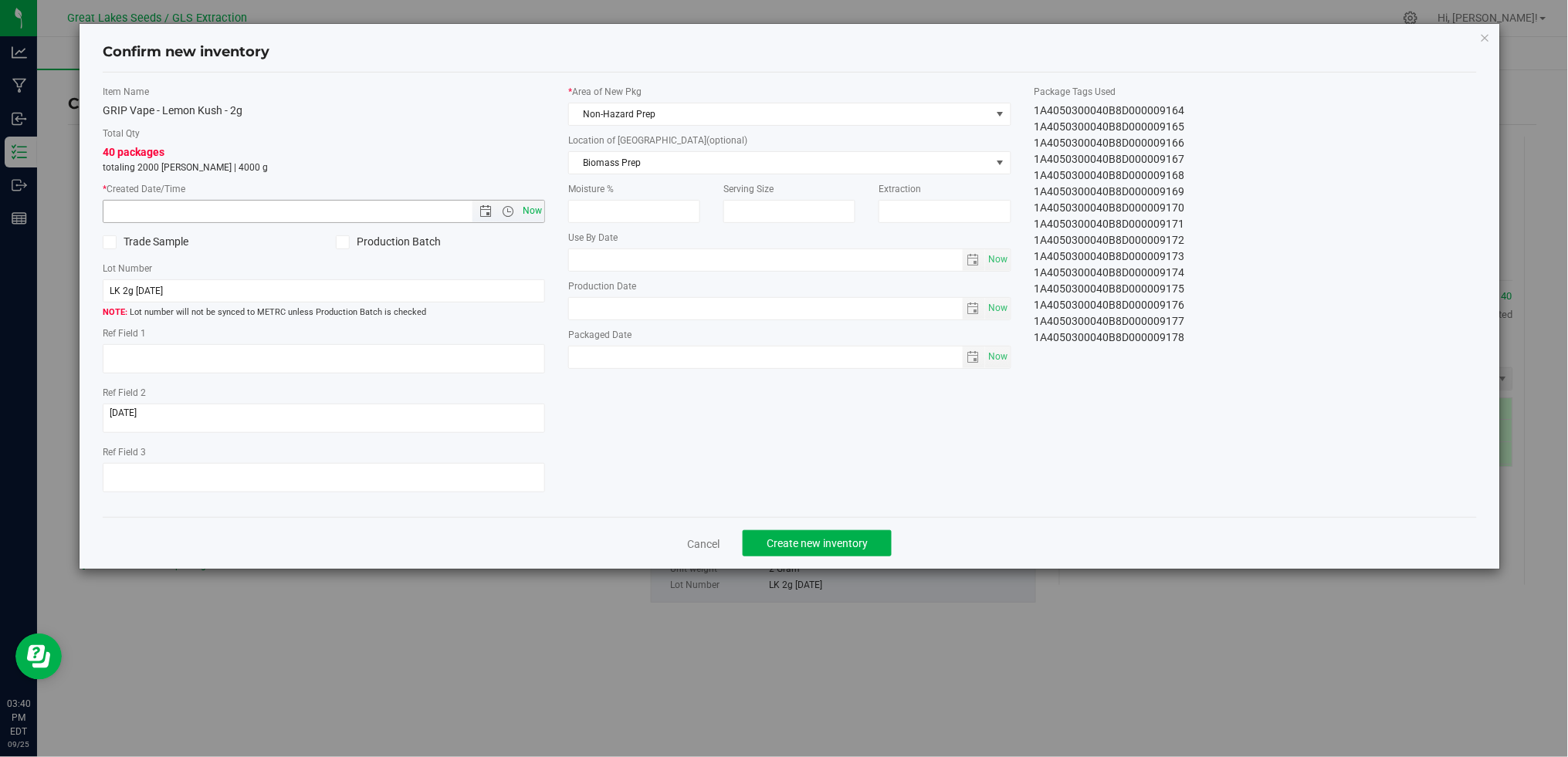
click at [536, 208] on span "Now" at bounding box center [533, 211] width 27 height 23
type input "[DATE] 3:40 PM"
click at [628, 119] on span "Non-Hazard Prep" at bounding box center [779, 114] width 421 height 22
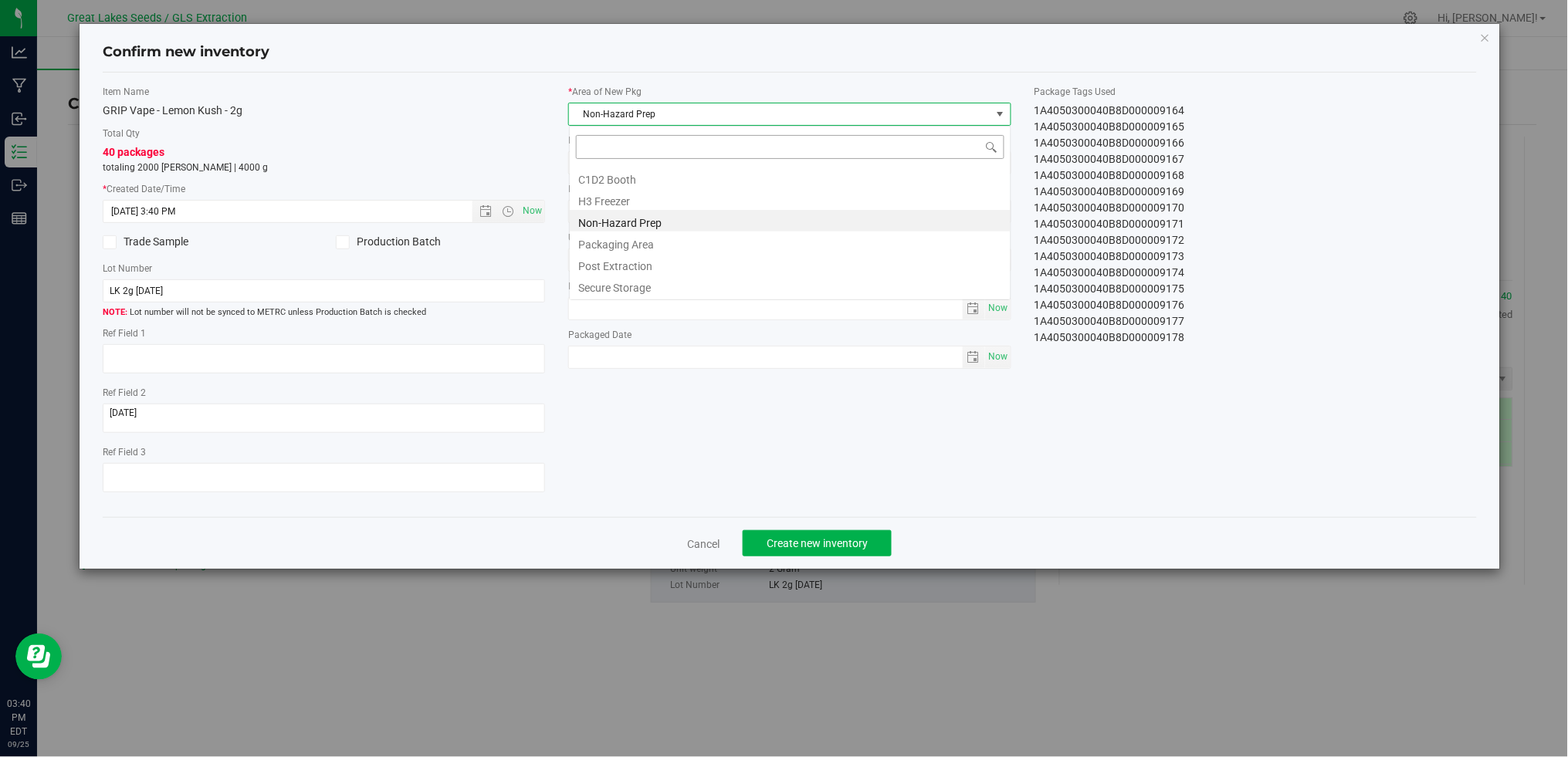
scroll to position [23, 443]
click at [649, 286] on li "Secure Storage" at bounding box center [790, 286] width 441 height 22
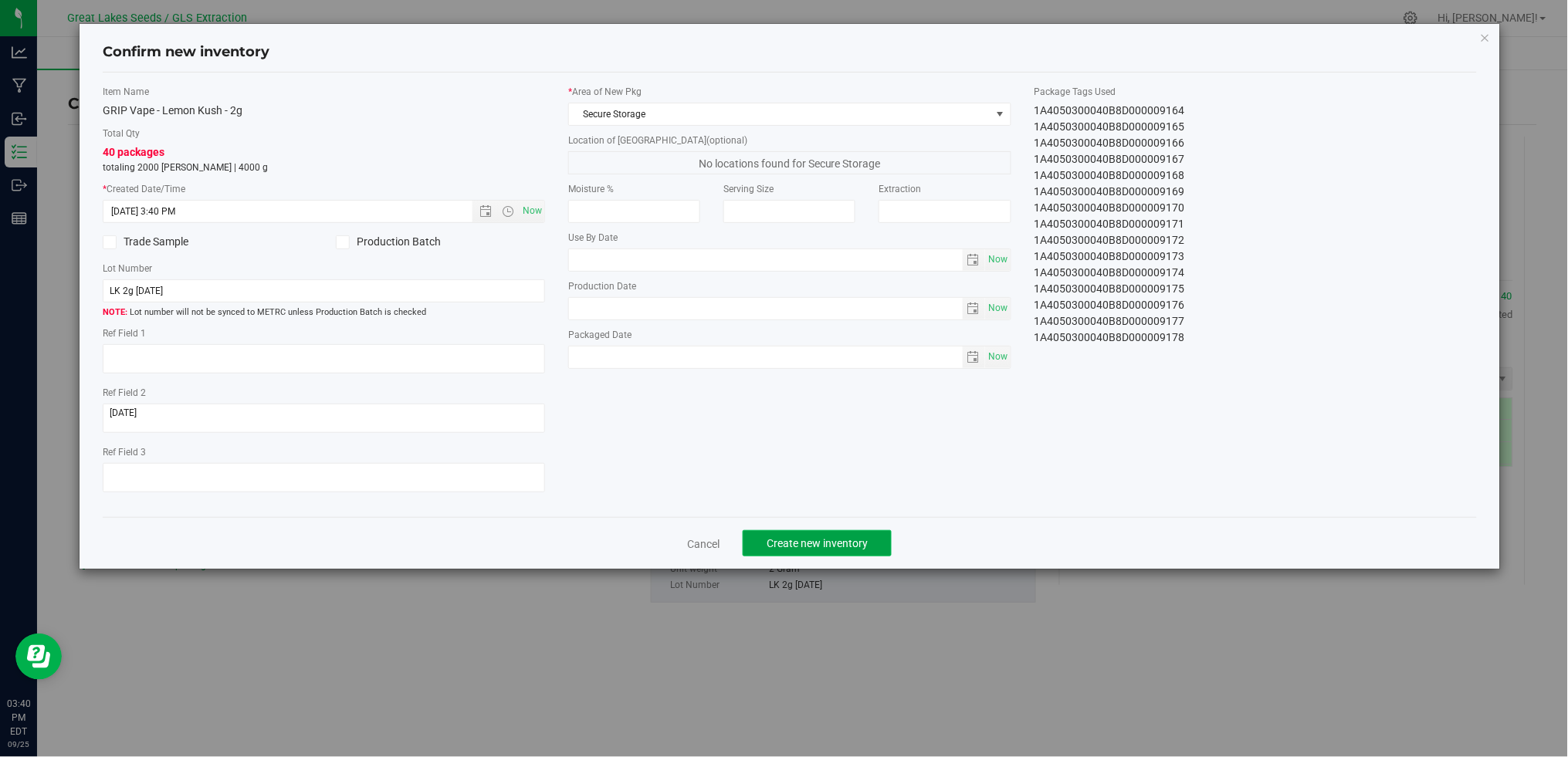
click at [822, 543] on span "Create new inventory" at bounding box center [817, 543] width 102 height 13
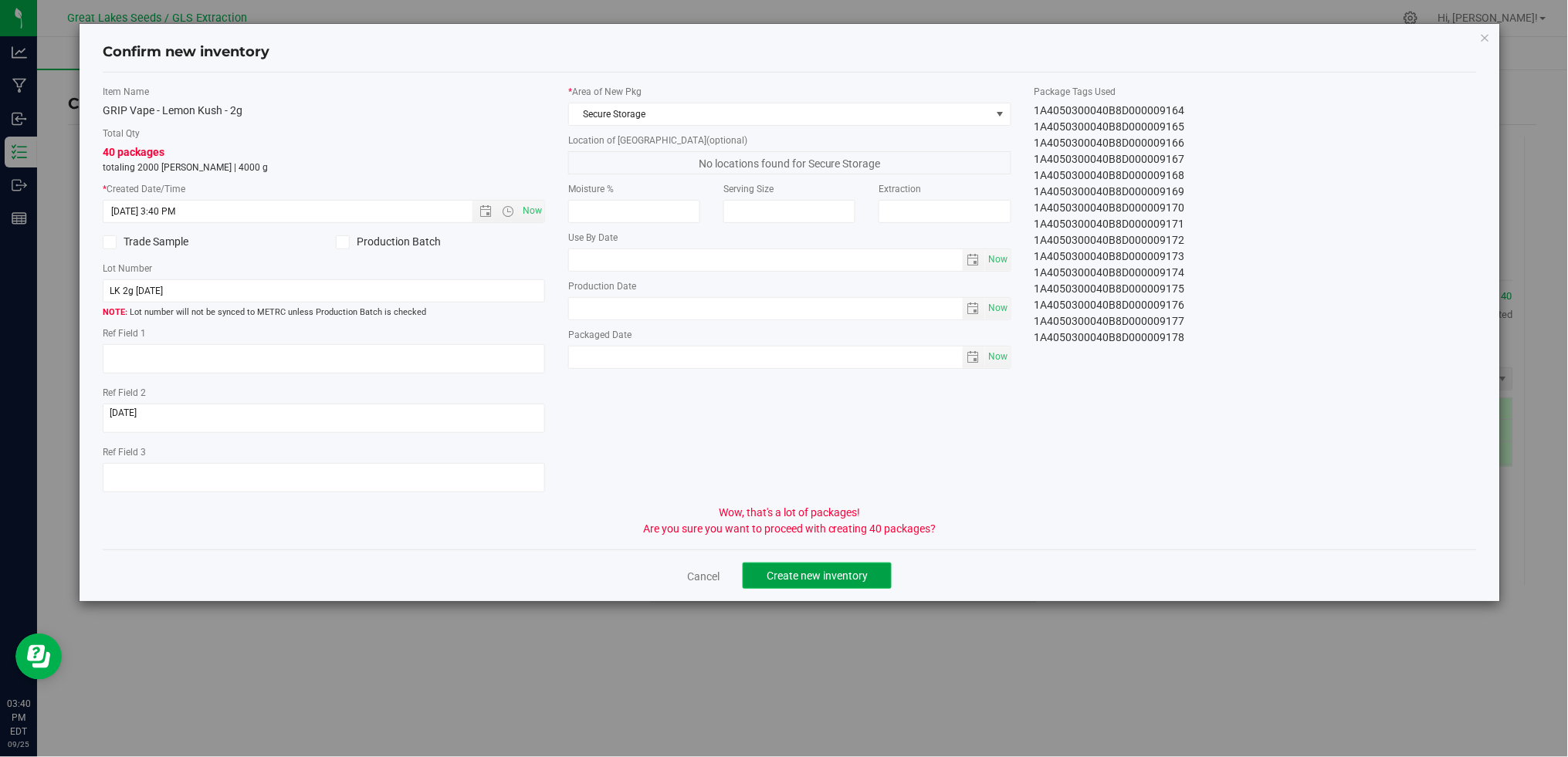
click at [818, 573] on button "Create new inventory" at bounding box center [817, 576] width 149 height 27
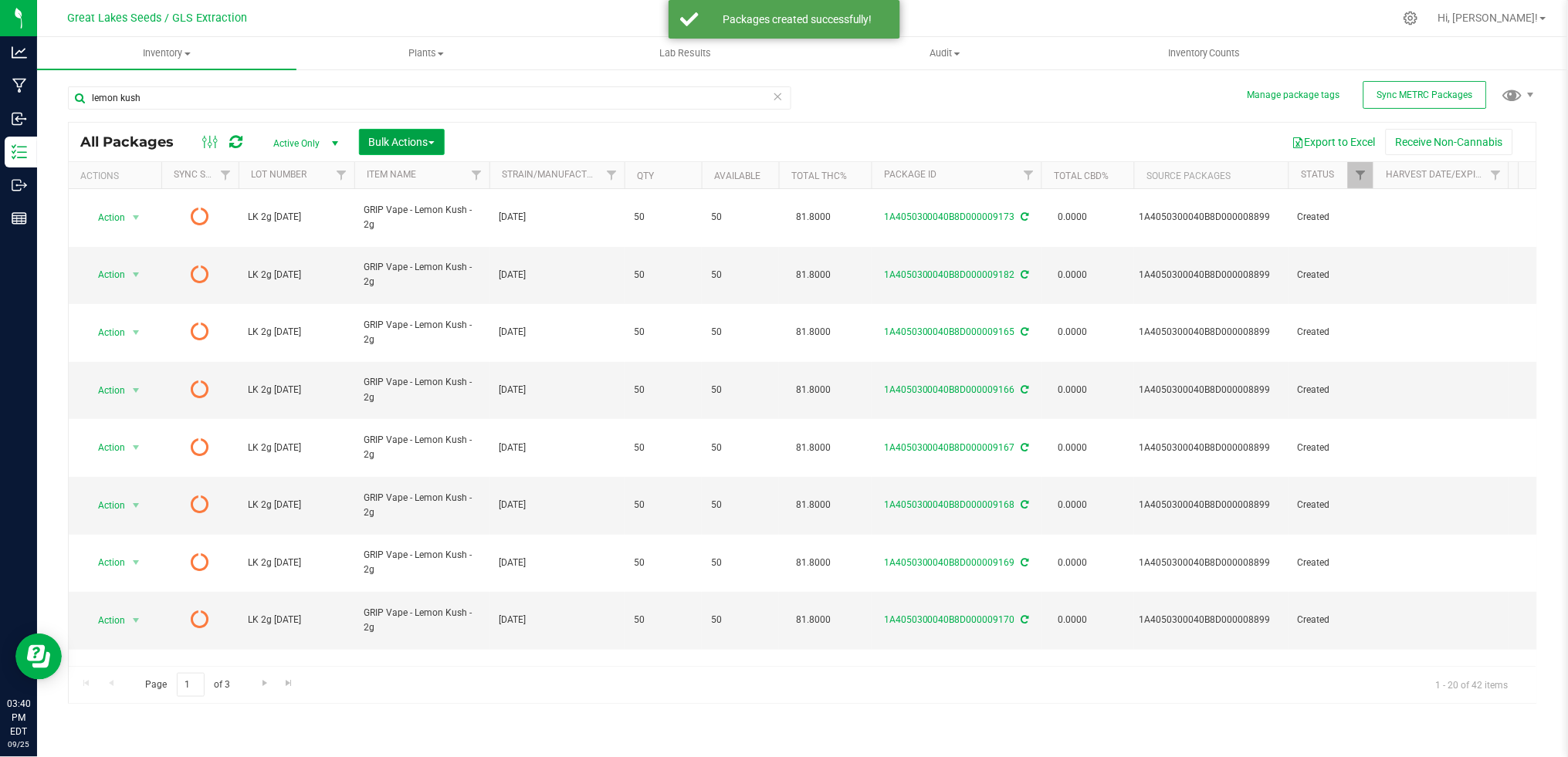
click at [423, 144] on span "Bulk Actions" at bounding box center [401, 142] width 66 height 13
click at [415, 321] on span "Print package labels" at bounding box center [414, 318] width 93 height 13
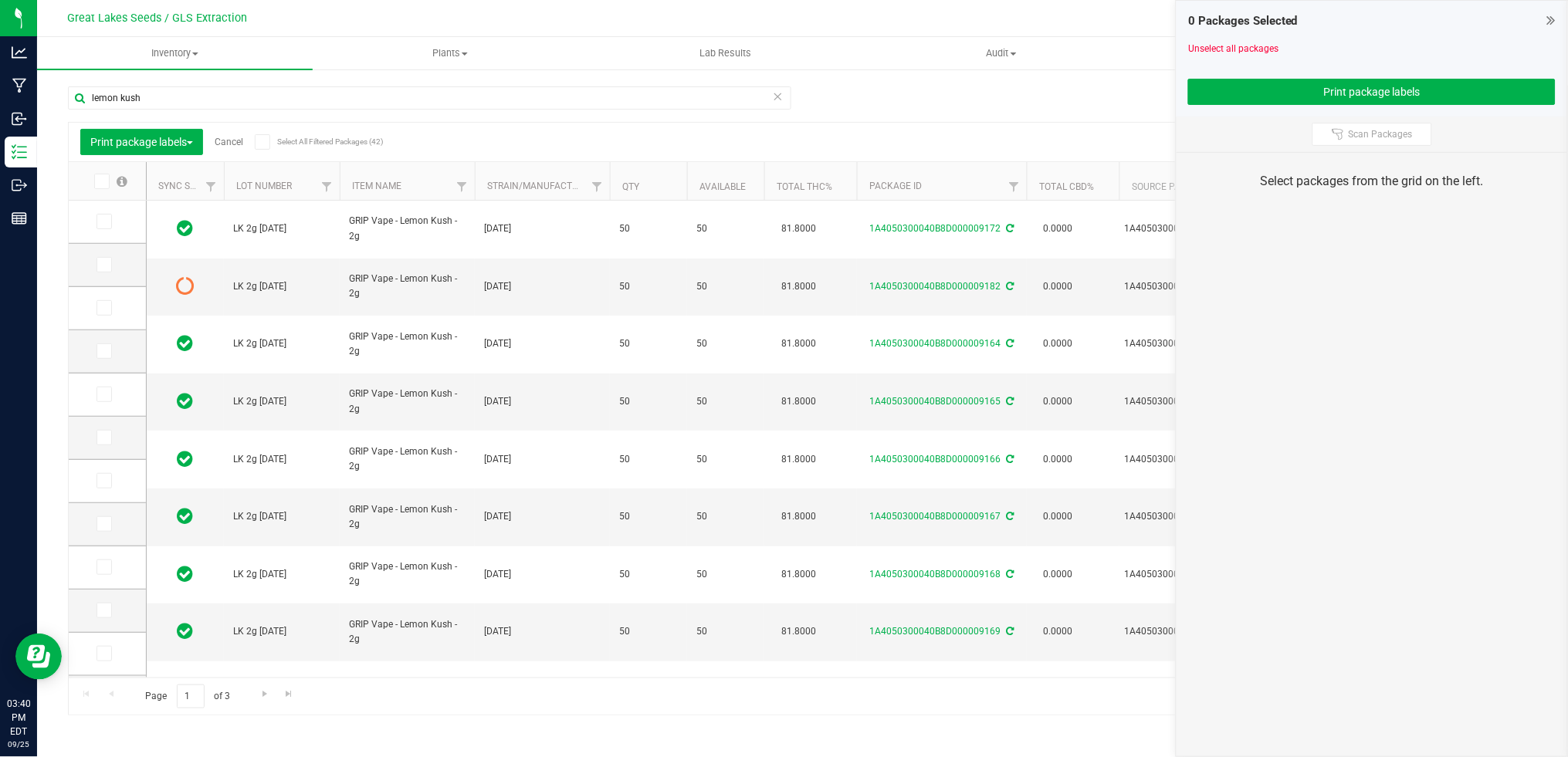
click at [105, 181] on icon at bounding box center [101, 181] width 10 height 0
click at [0, 0] on input "checkbox" at bounding box center [0, 0] width 0 height 0
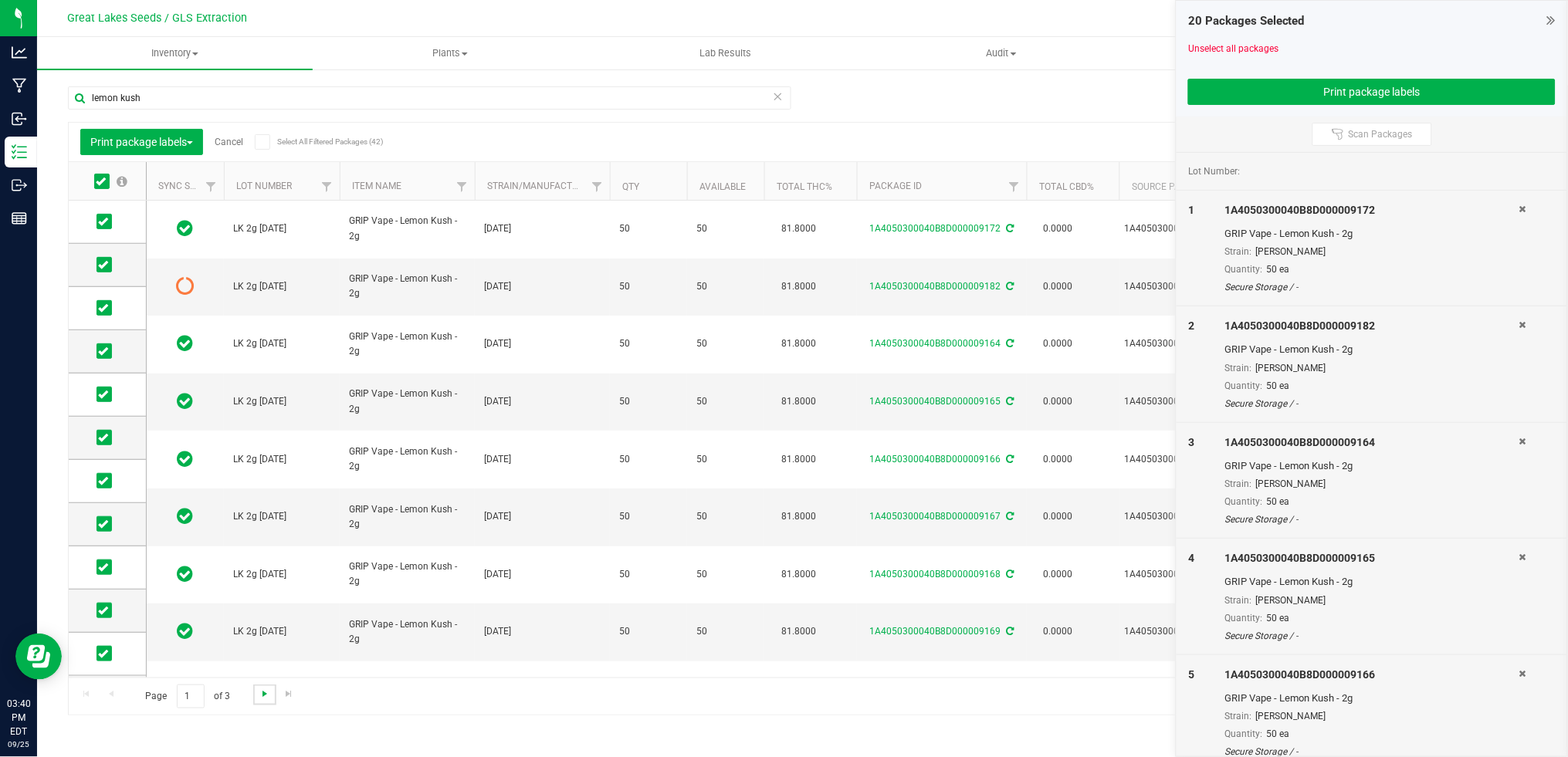
click at [261, 695] on span "Go to the next page" at bounding box center [264, 693] width 13 height 13
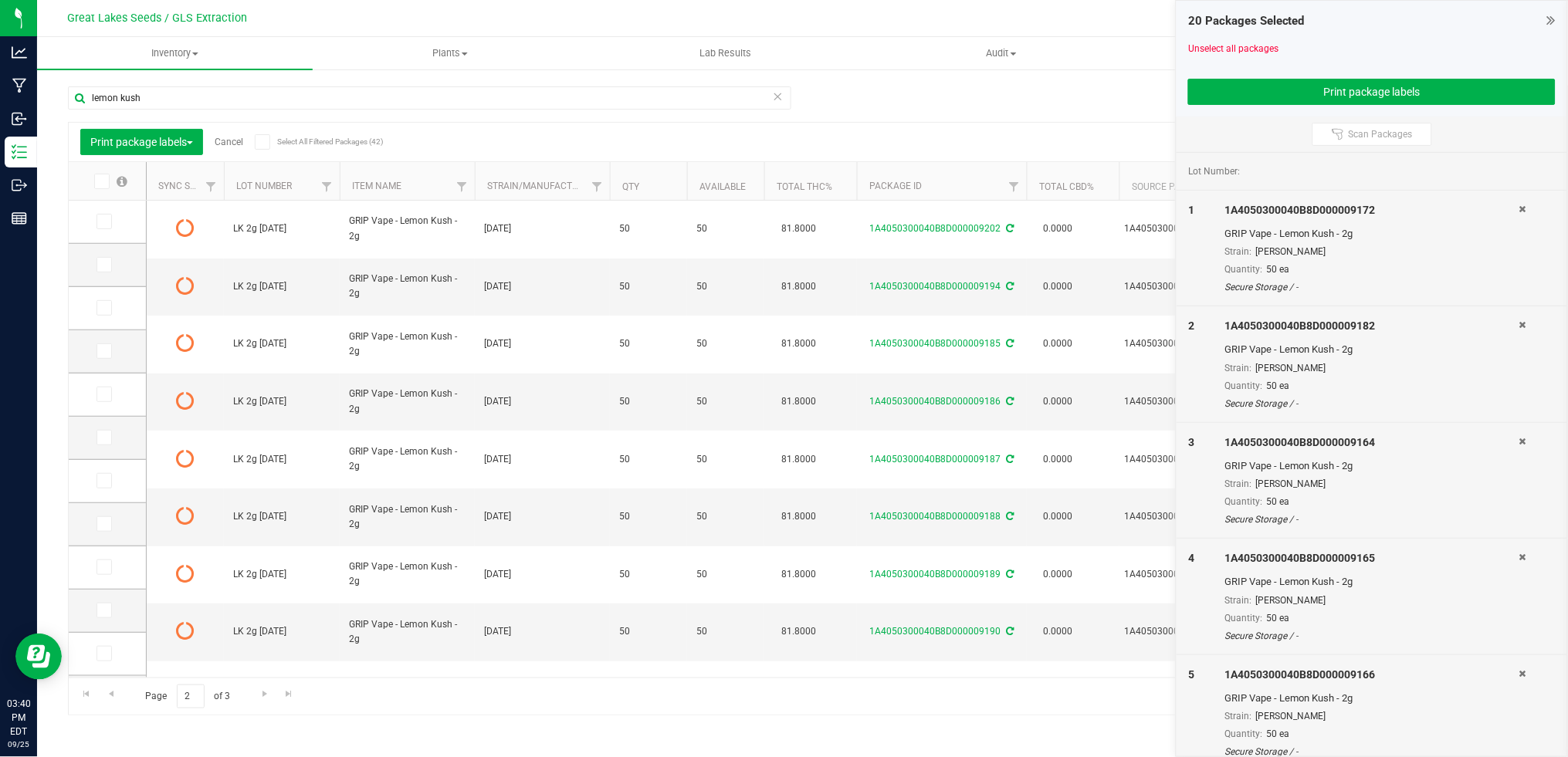
click at [102, 181] on icon at bounding box center [101, 181] width 10 height 0
click at [0, 0] on input "checkbox" at bounding box center [0, 0] width 0 height 0
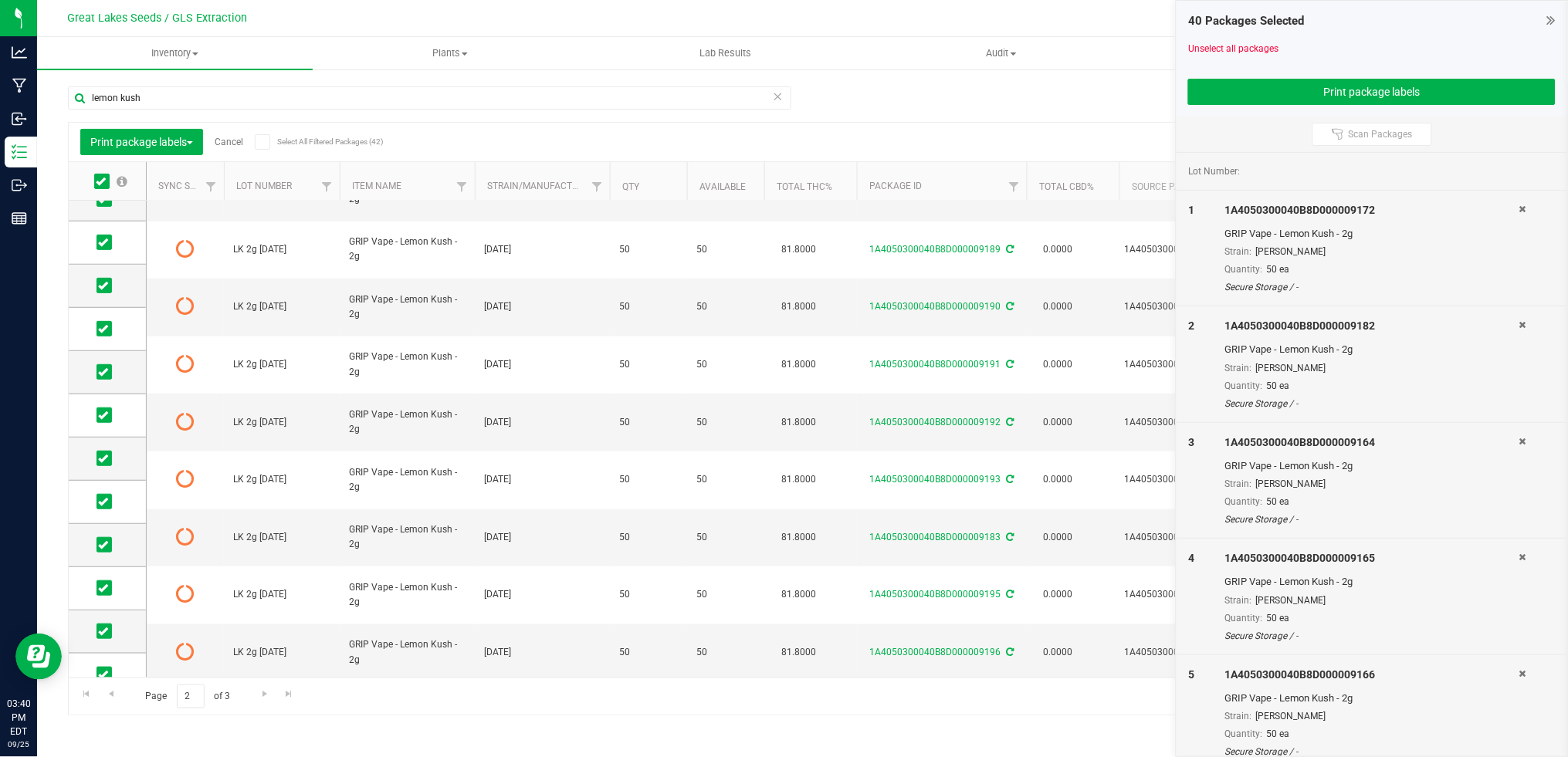
scroll to position [386, 0]
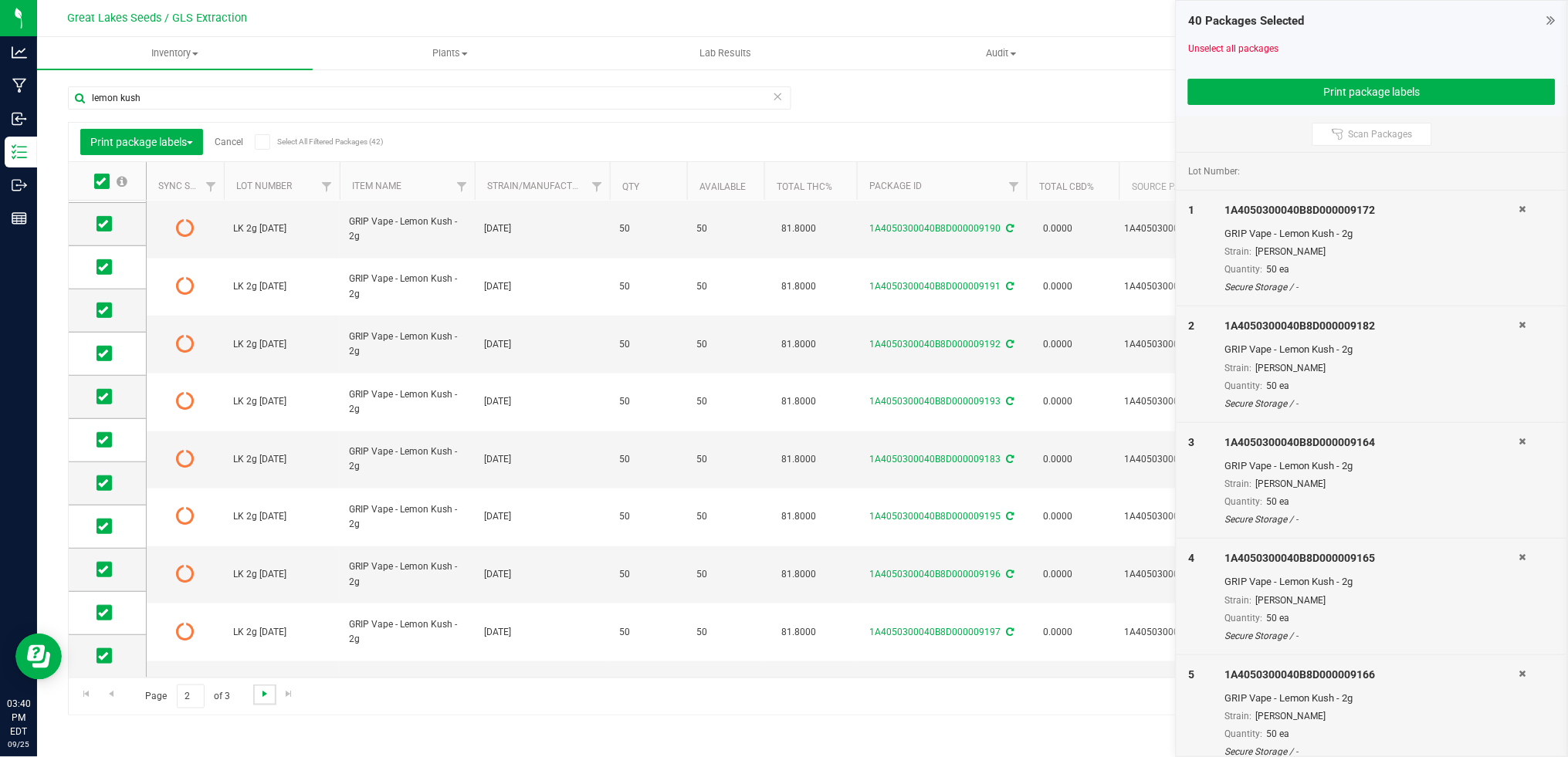
click at [262, 691] on span "Go to the next page" at bounding box center [264, 693] width 13 height 13
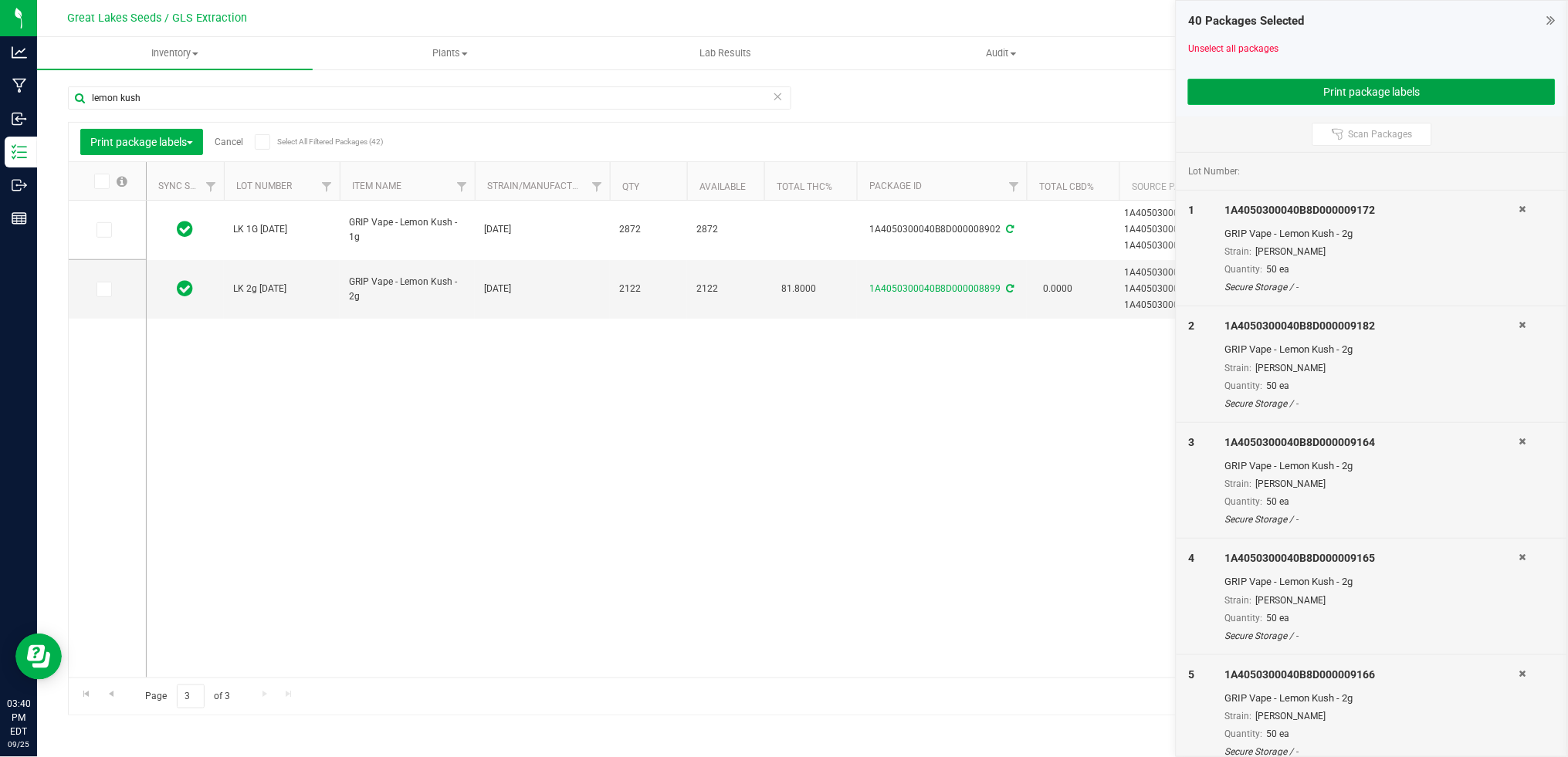
click at [1317, 98] on button "Print package labels" at bounding box center [1372, 92] width 368 height 27
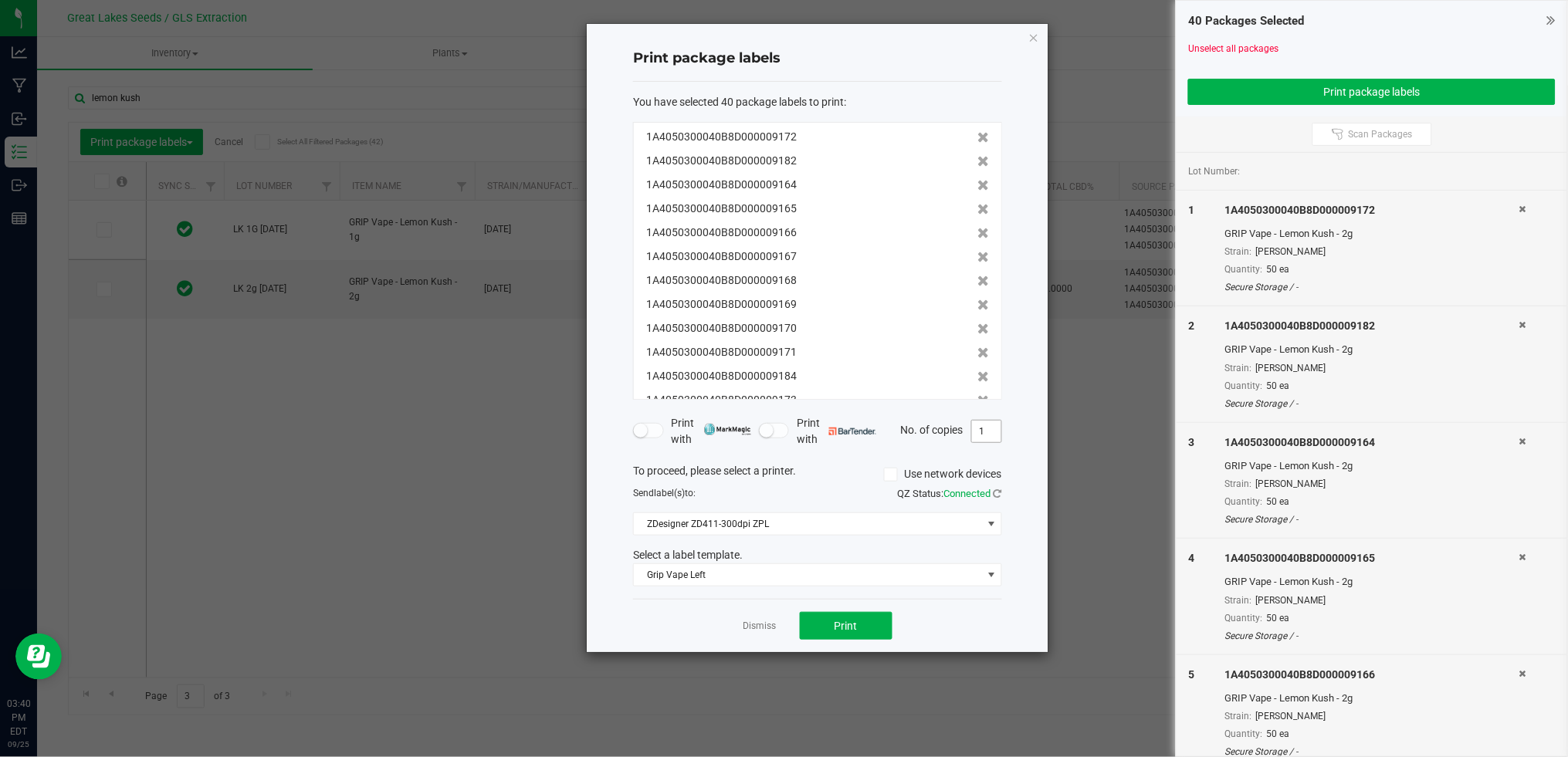
click at [994, 431] on input "1" at bounding box center [987, 432] width 30 height 22
type input "50"
click at [858, 622] on button "Print" at bounding box center [846, 626] width 93 height 28
click at [1313, 90] on button "Print package labels" at bounding box center [1372, 92] width 368 height 27
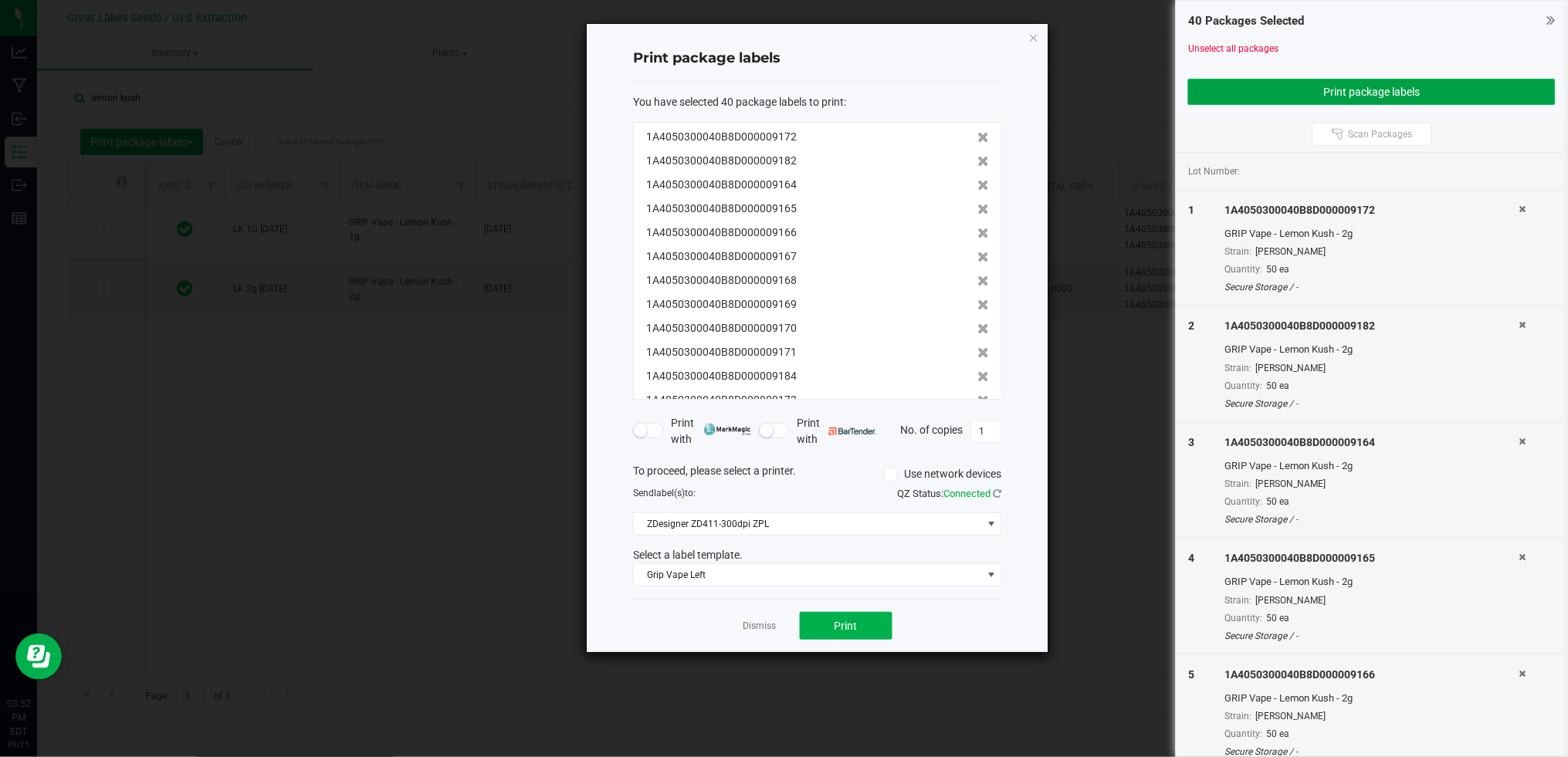
click at [1401, 91] on button "Print package labels" at bounding box center [1372, 92] width 368 height 27
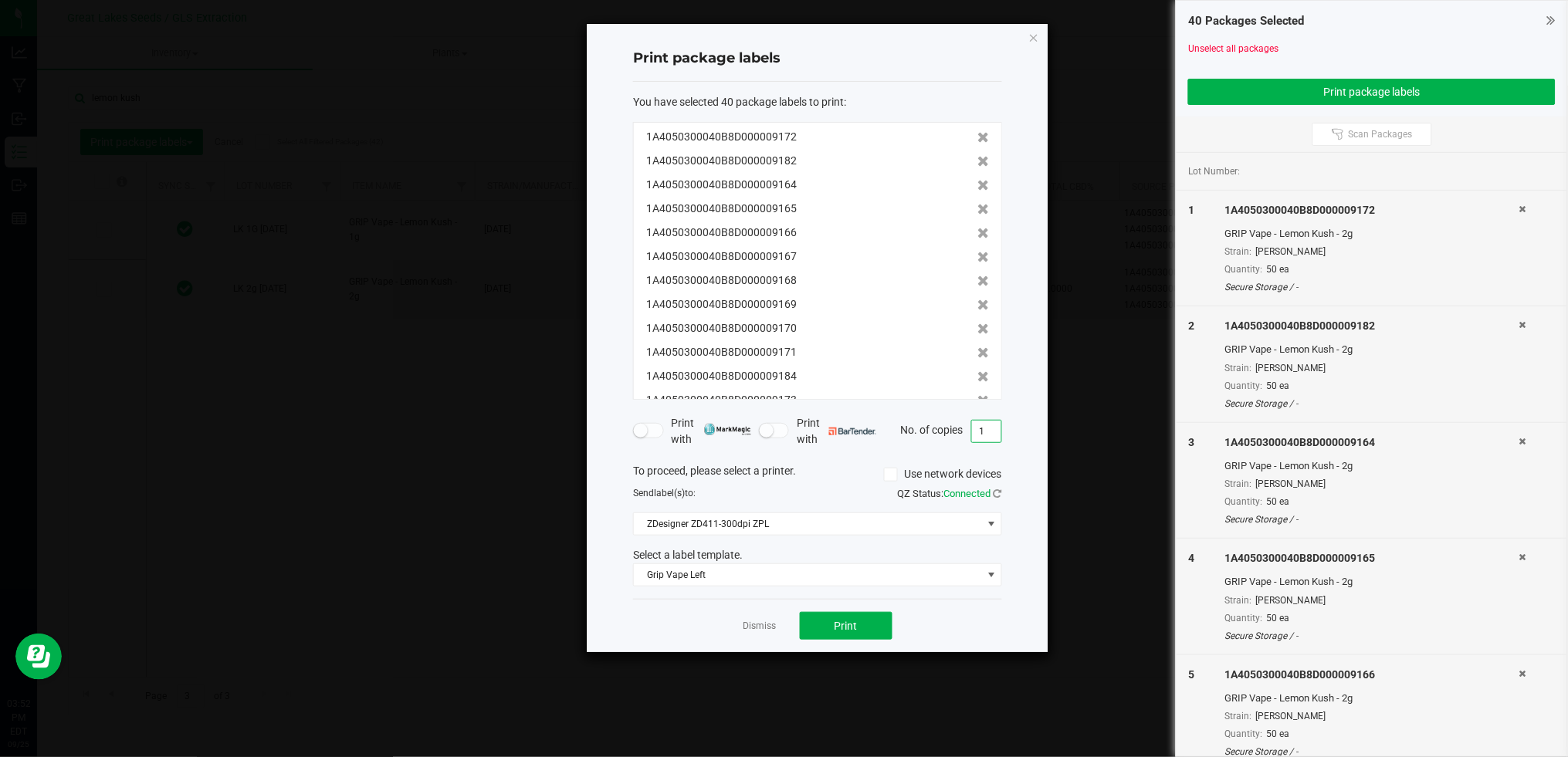
click at [978, 426] on input "1" at bounding box center [987, 432] width 30 height 22
type input "50"
click at [842, 629] on span "Print" at bounding box center [845, 626] width 23 height 13
click at [768, 627] on link "Dismiss" at bounding box center [760, 626] width 34 height 13
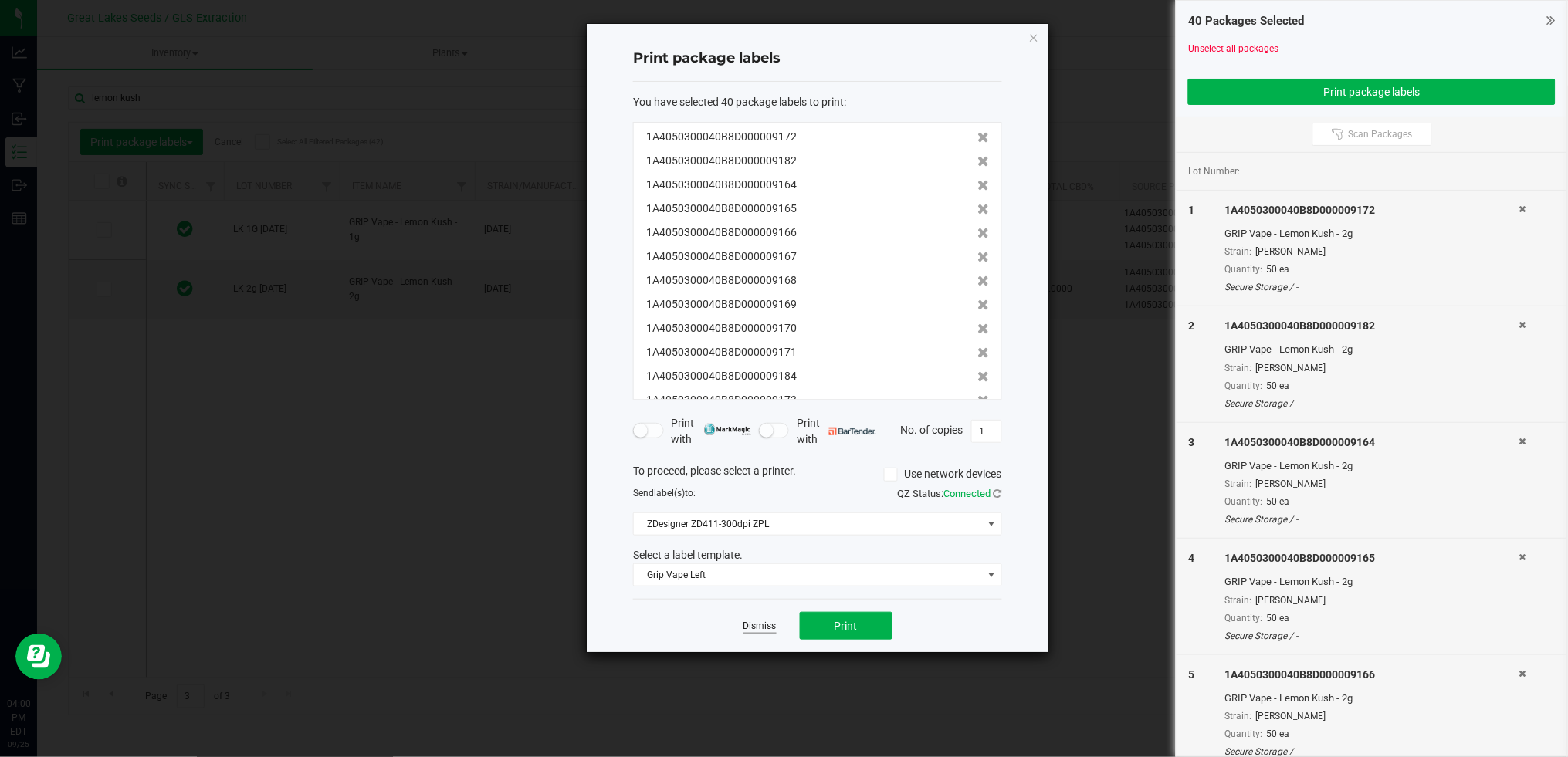
click at [751, 629] on link "Dismiss" at bounding box center [760, 626] width 34 height 13
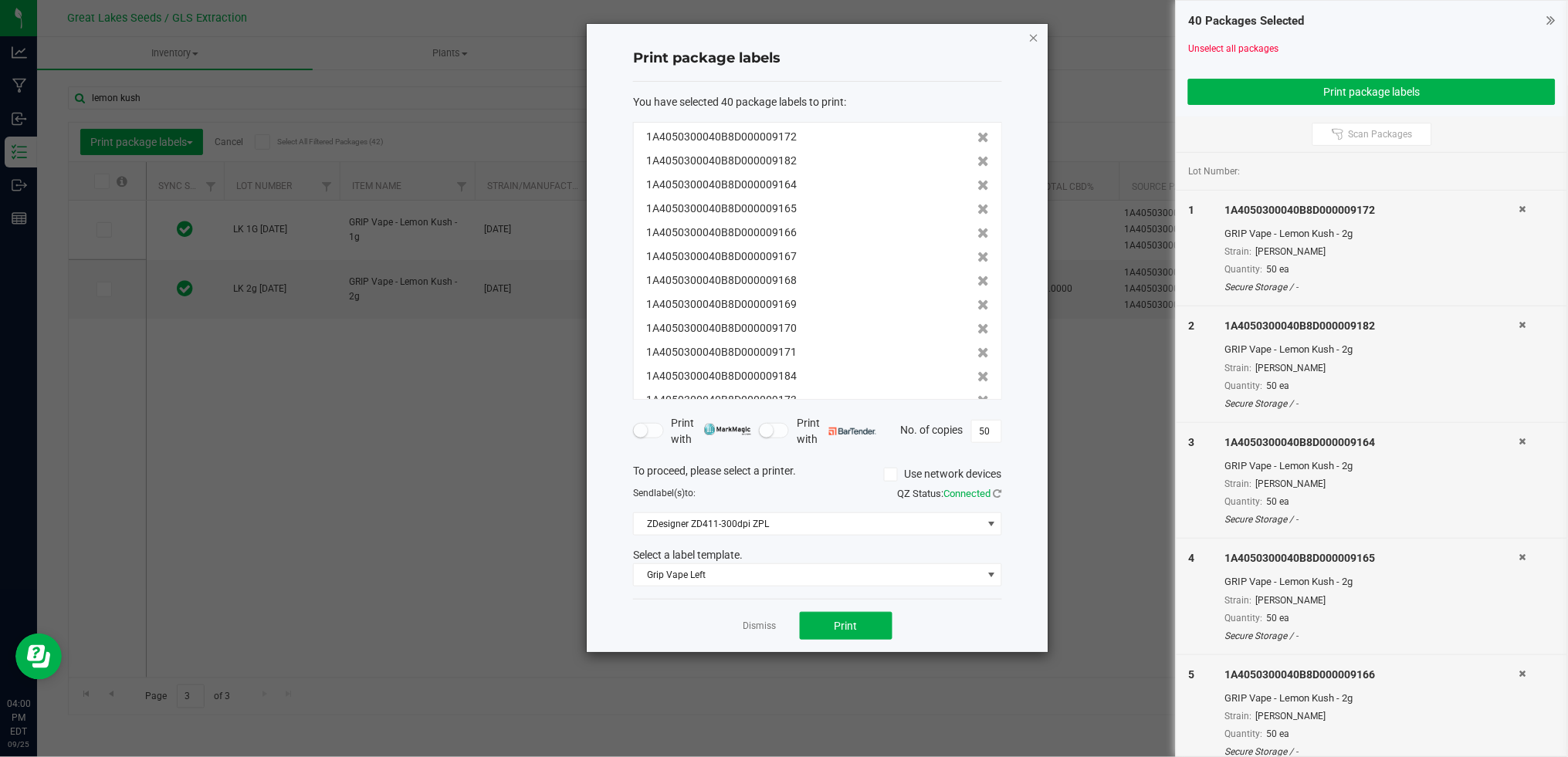
click at [1038, 34] on icon "button" at bounding box center [1033, 36] width 11 height 19
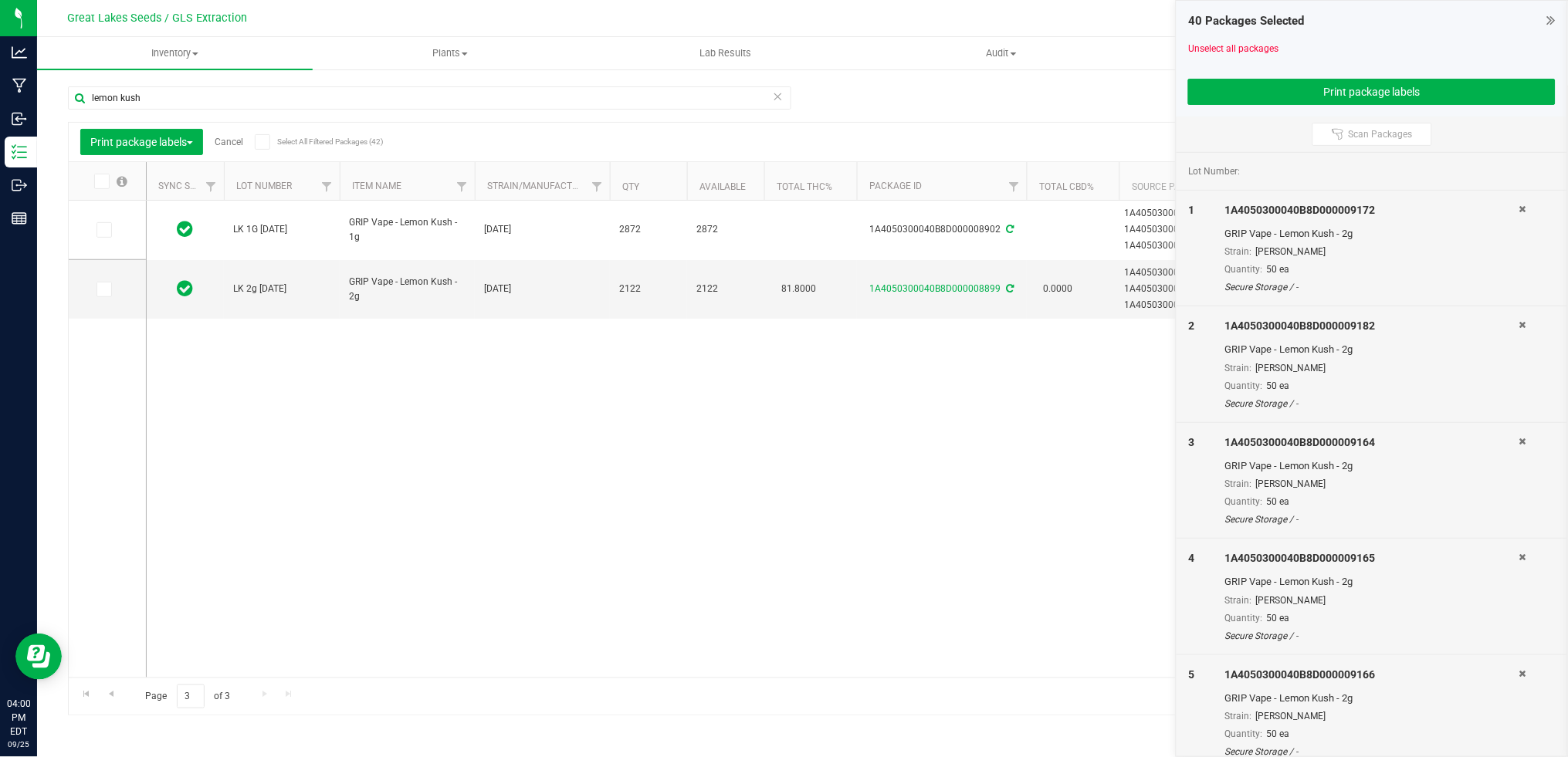
click at [234, 143] on link "Cancel" at bounding box center [229, 142] width 29 height 11
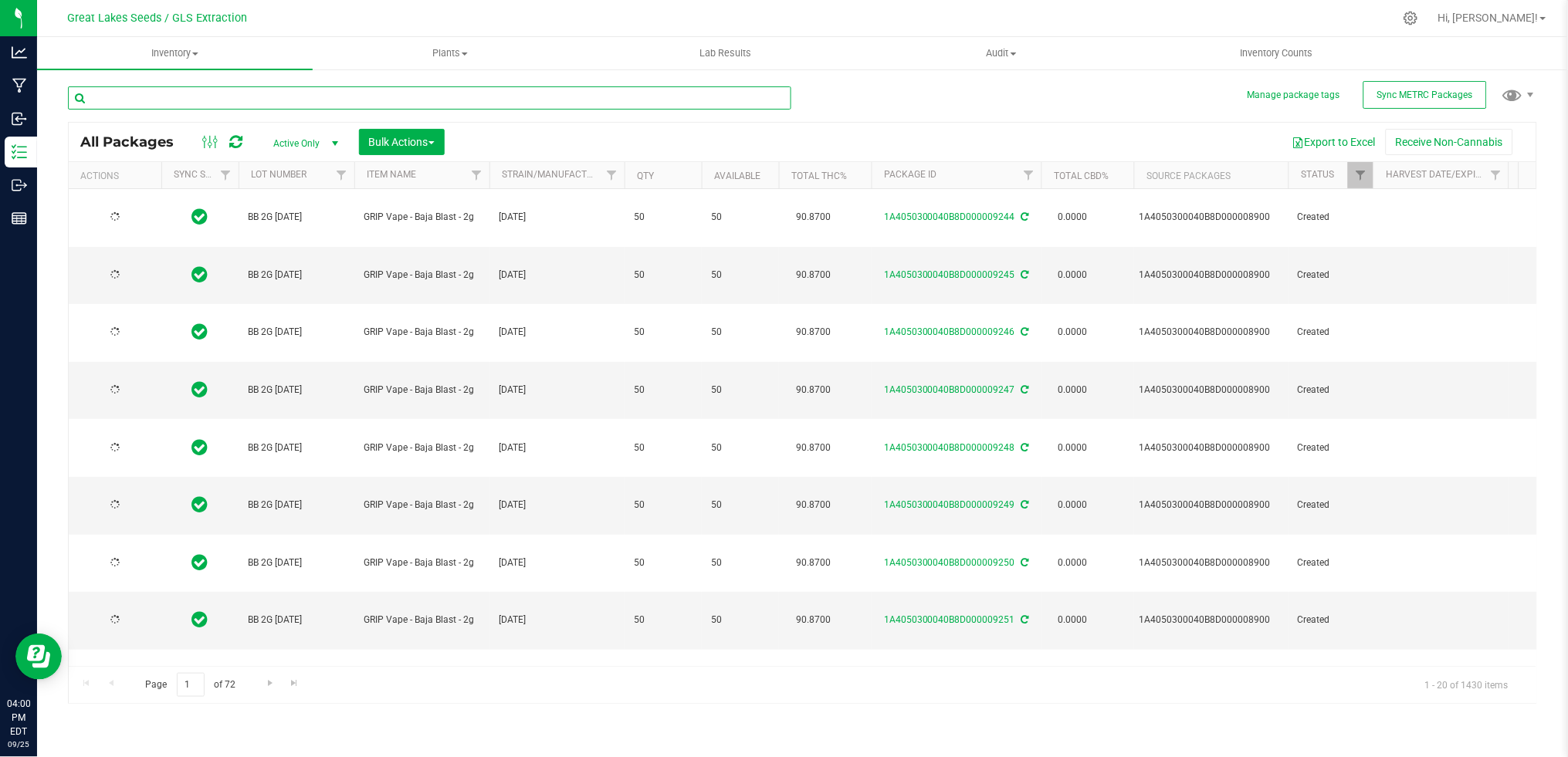
click at [218, 102] on input "text" at bounding box center [429, 98] width 723 height 23
type input "lemon kush"
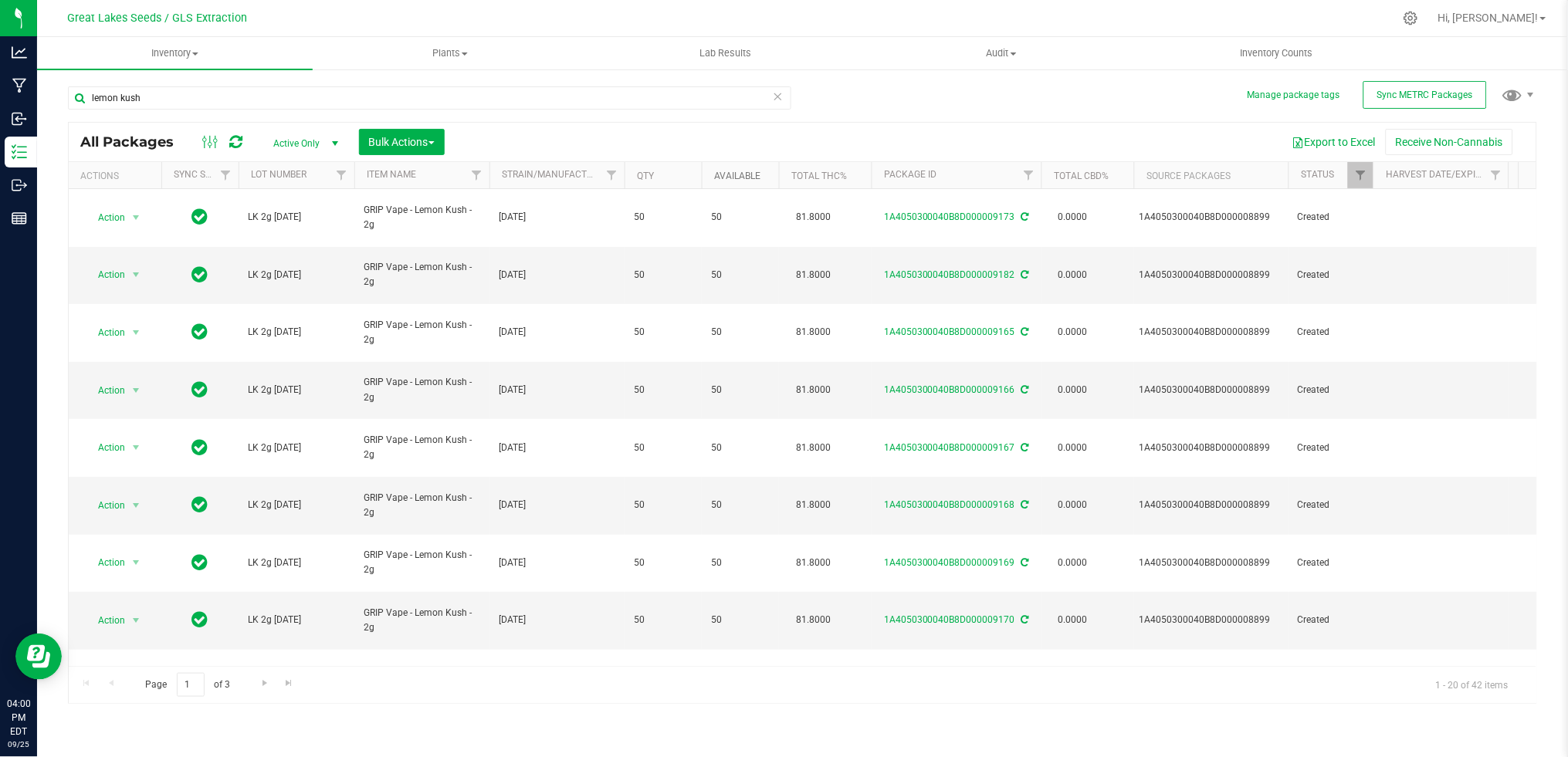
click at [731, 173] on link "Available" at bounding box center [737, 175] width 46 height 11
click at [720, 173] on link "Available" at bounding box center [746, 174] width 64 height 11
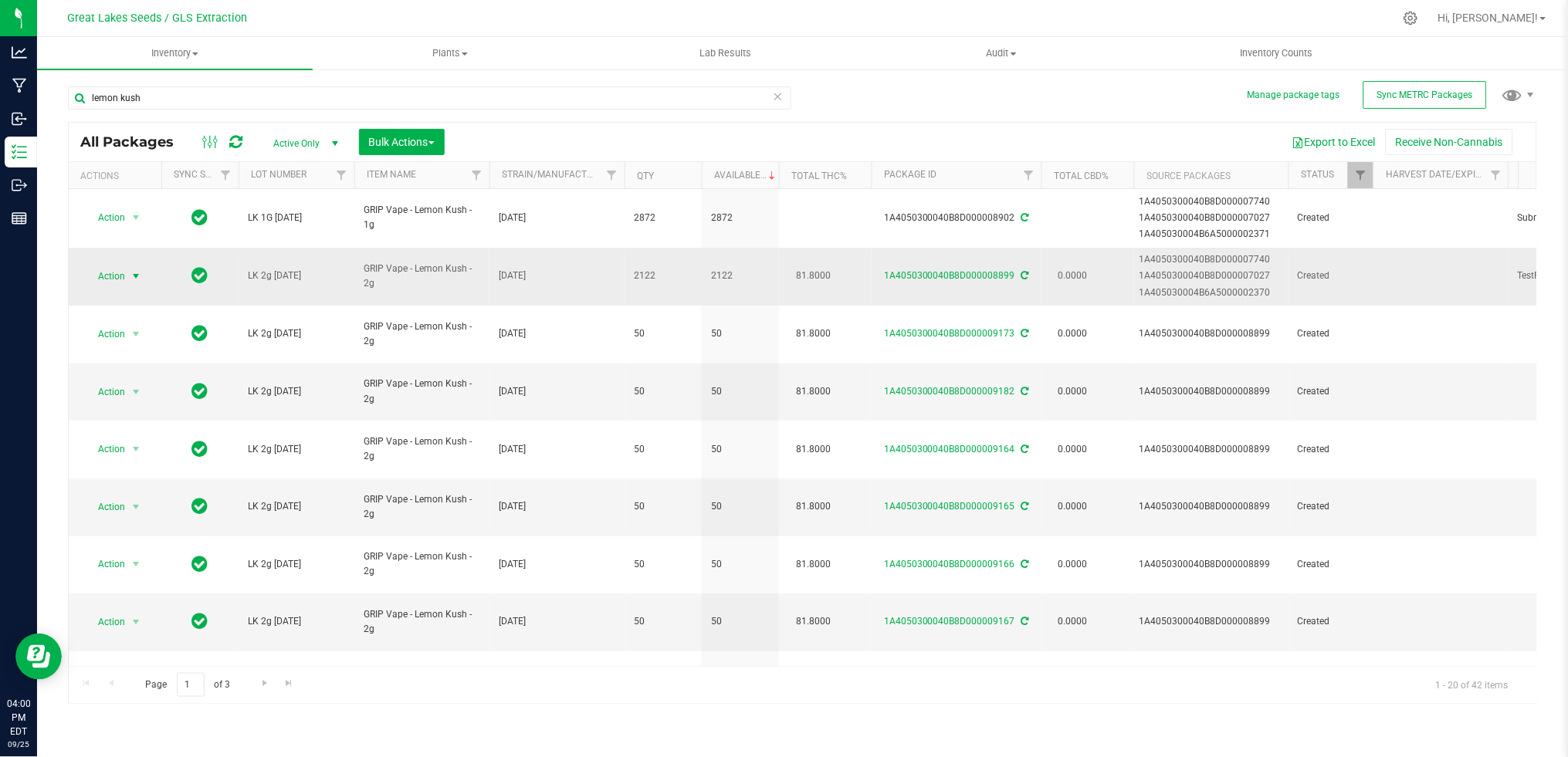
click at [105, 272] on span "Action" at bounding box center [105, 276] width 41 height 22
click at [119, 321] on li "Create package" at bounding box center [133, 324] width 98 height 23
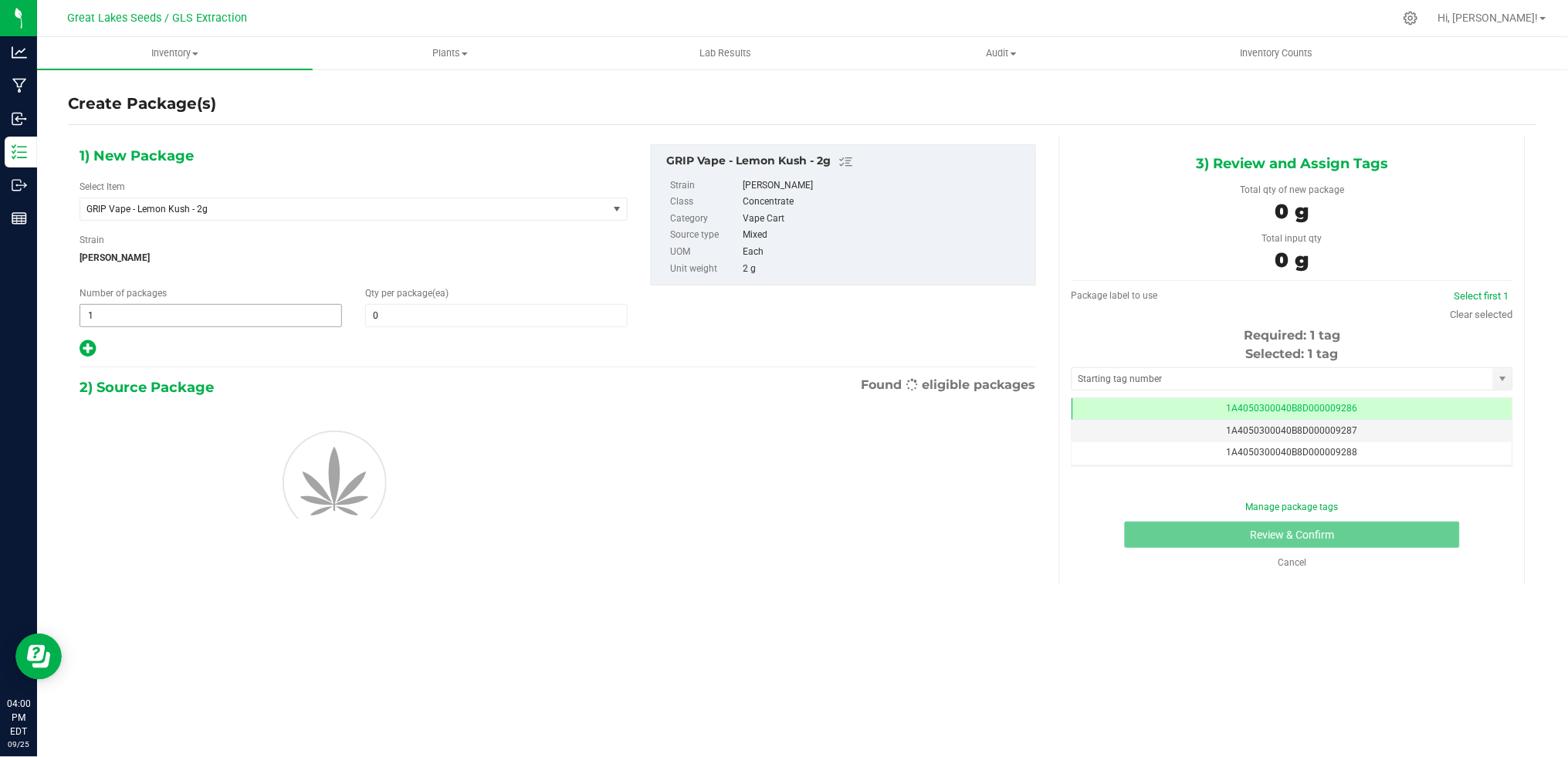
scroll to position [0, -1]
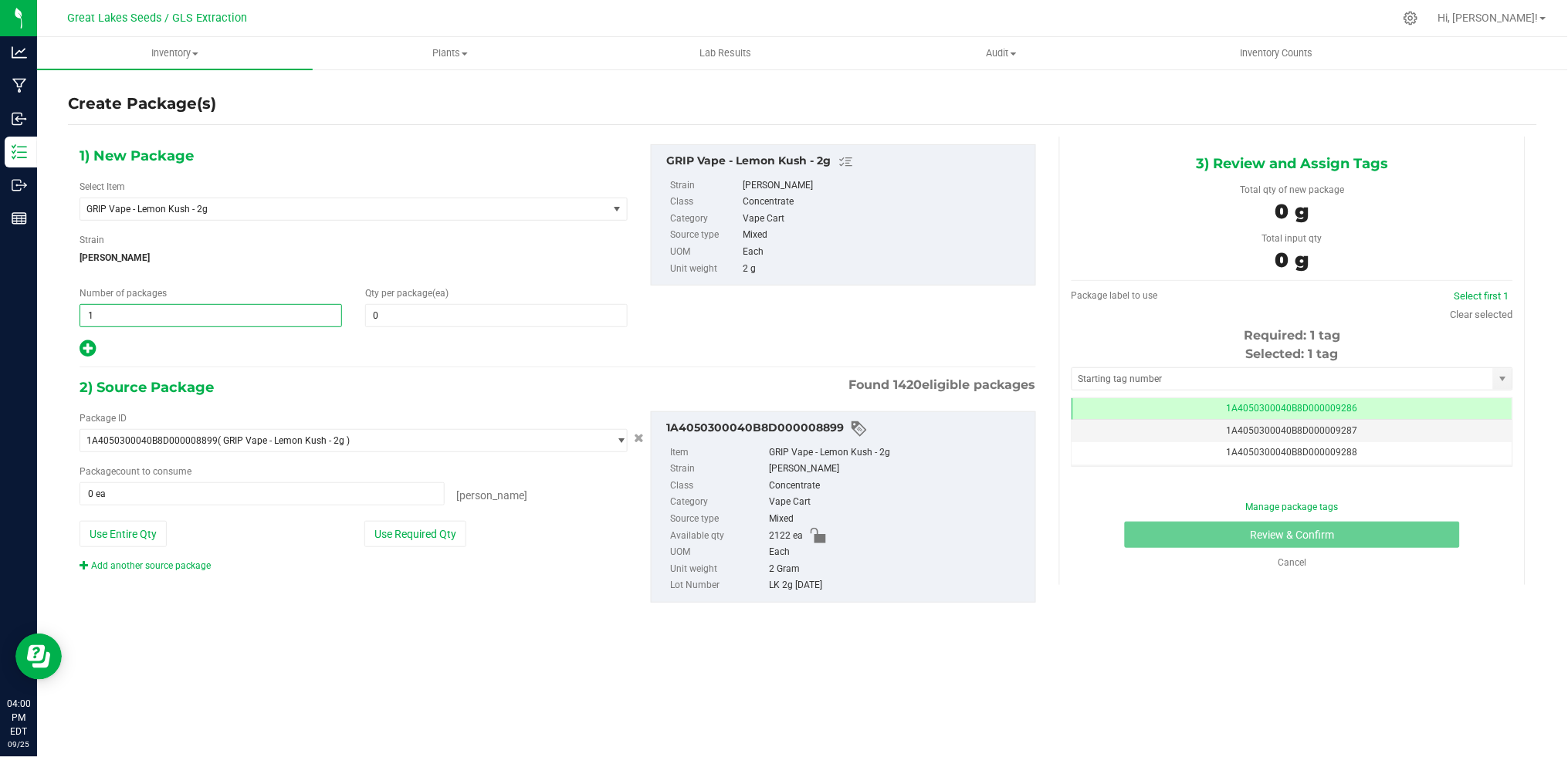
click at [153, 317] on span "1 1" at bounding box center [211, 314] width 262 height 23
type input "42"
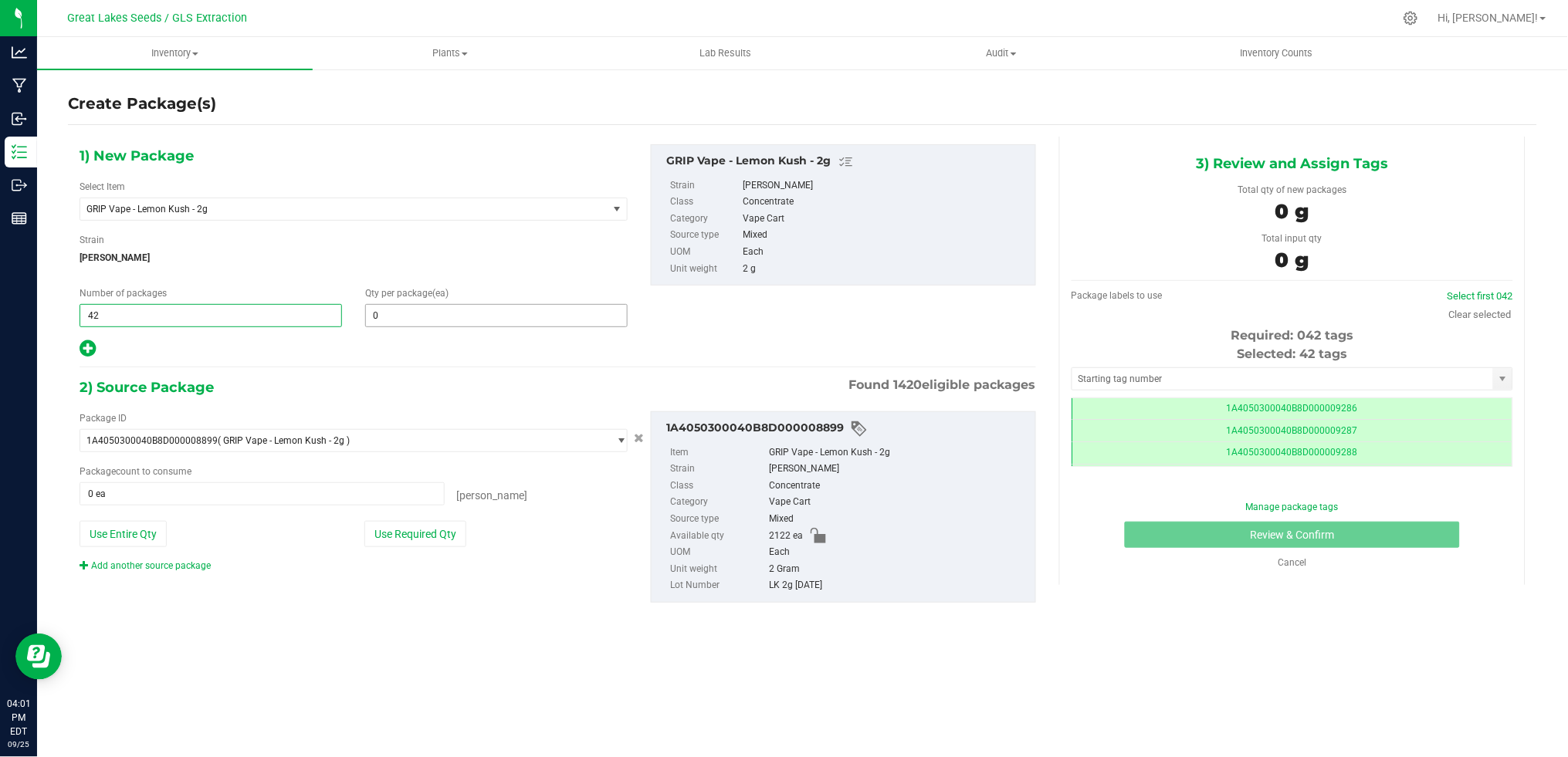
type input "42"
click at [377, 317] on span at bounding box center [496, 314] width 262 height 23
type input "50"
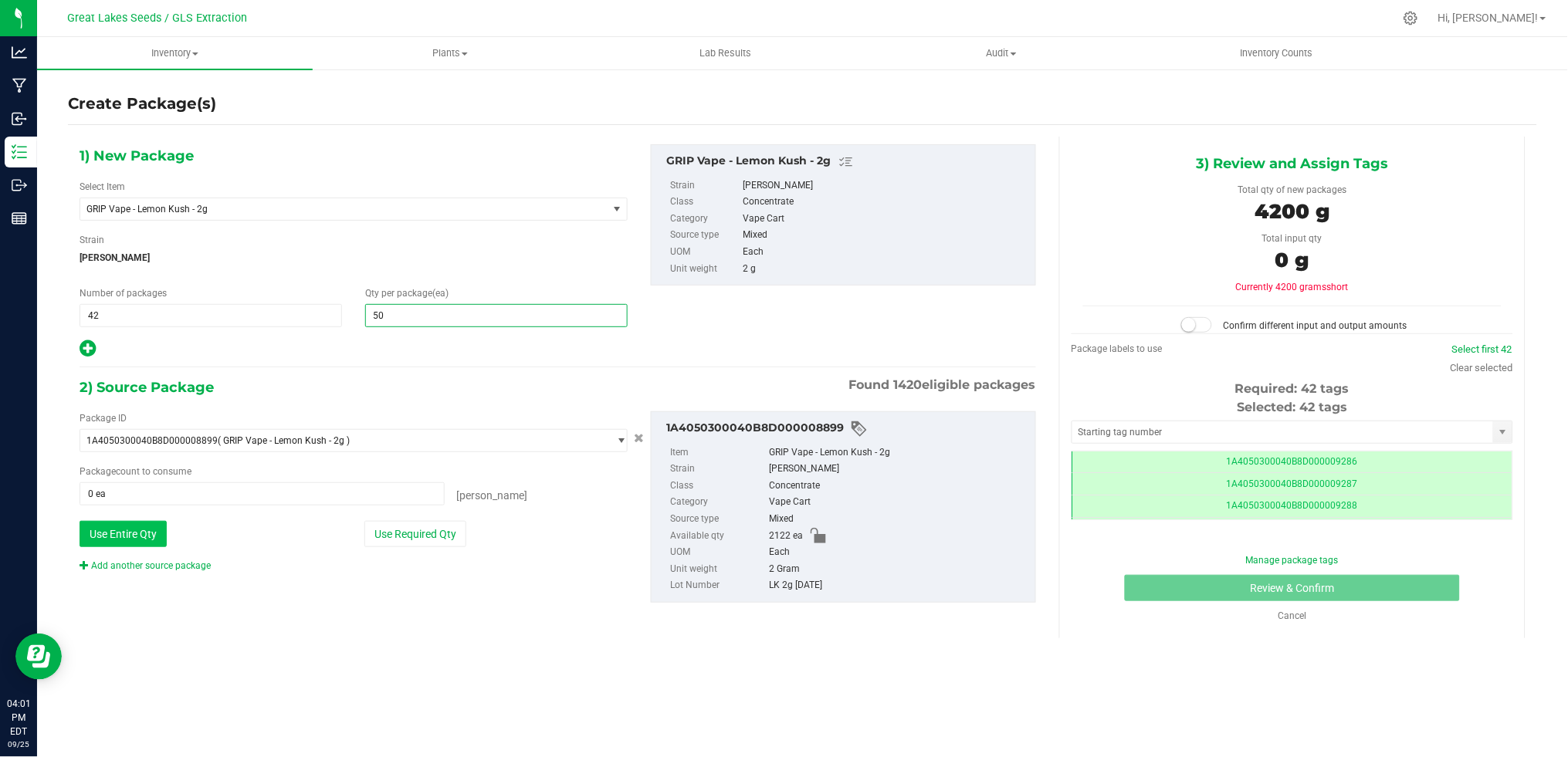
type input "50"
click at [148, 523] on button "Use Entire Qty" at bounding box center [123, 533] width 87 height 27
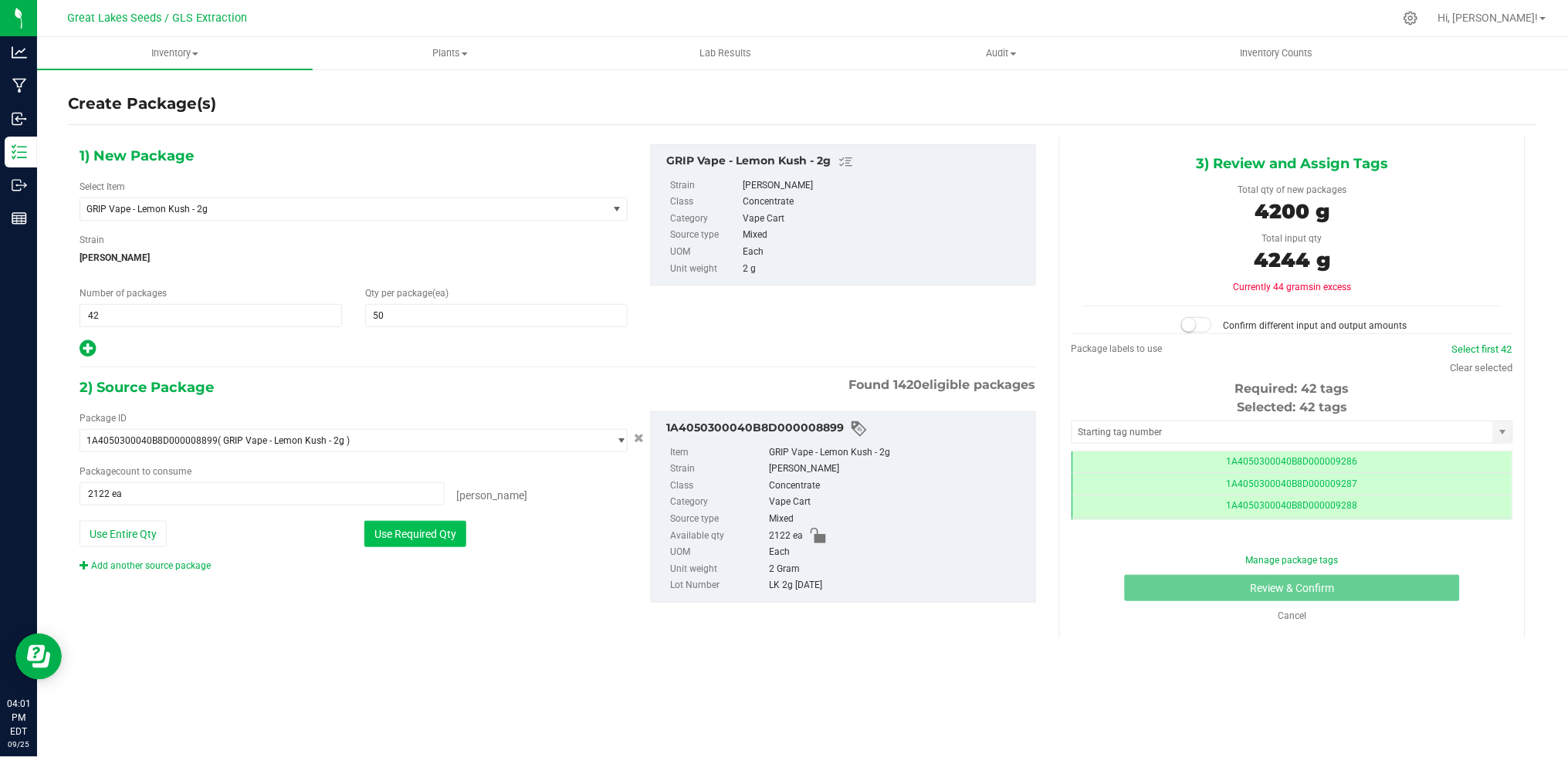
click at [416, 537] on button "Use Required Qty" at bounding box center [414, 533] width 102 height 27
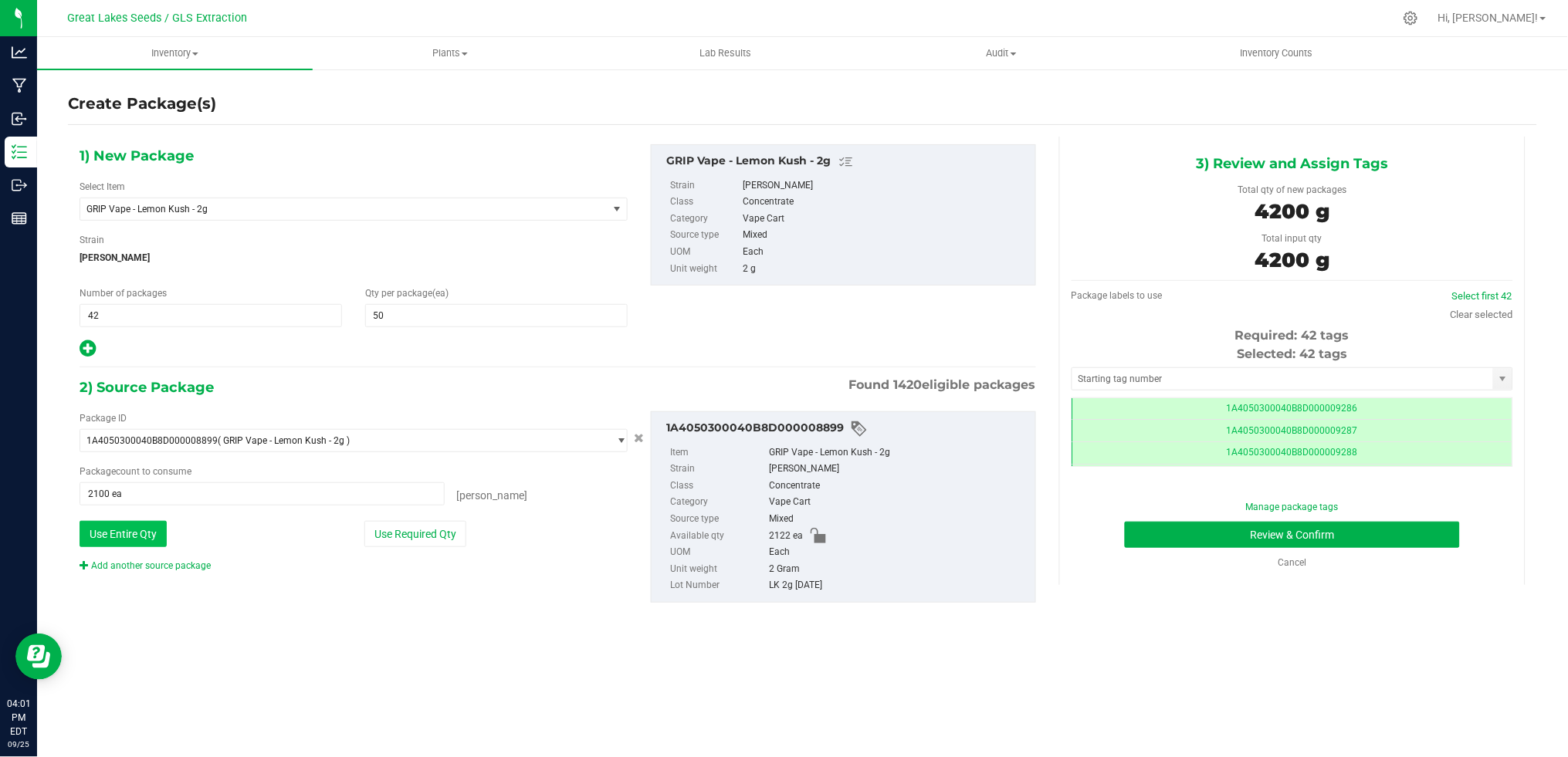
click at [154, 532] on button "Use Entire Qty" at bounding box center [123, 533] width 87 height 27
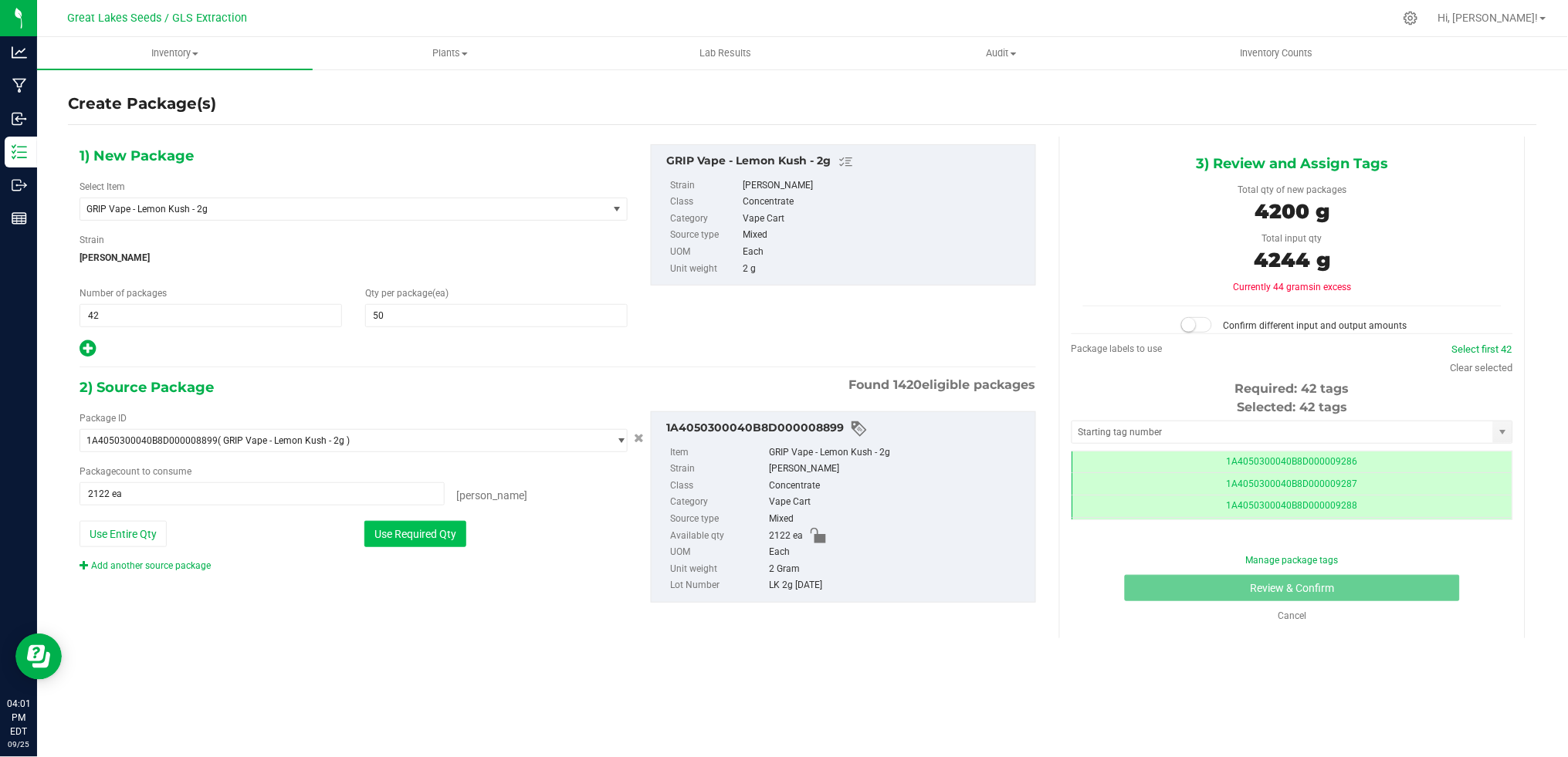
click at [428, 538] on button "Use Required Qty" at bounding box center [414, 533] width 102 height 27
type input "2100 ea"
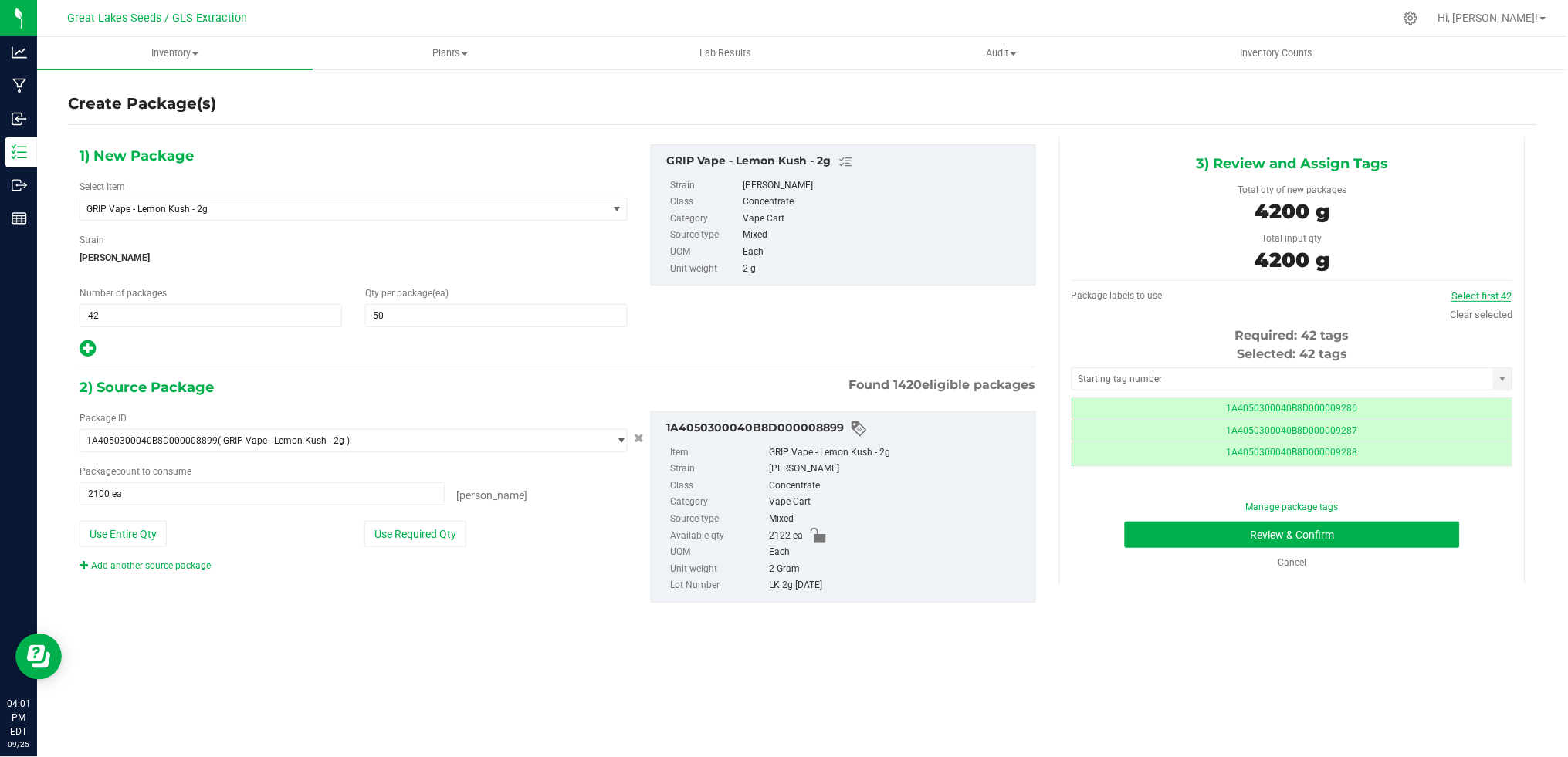
click at [1501, 297] on link "Select first 42" at bounding box center [1481, 296] width 60 height 12
click at [1411, 528] on button "Review & Confirm" at bounding box center [1293, 534] width 335 height 27
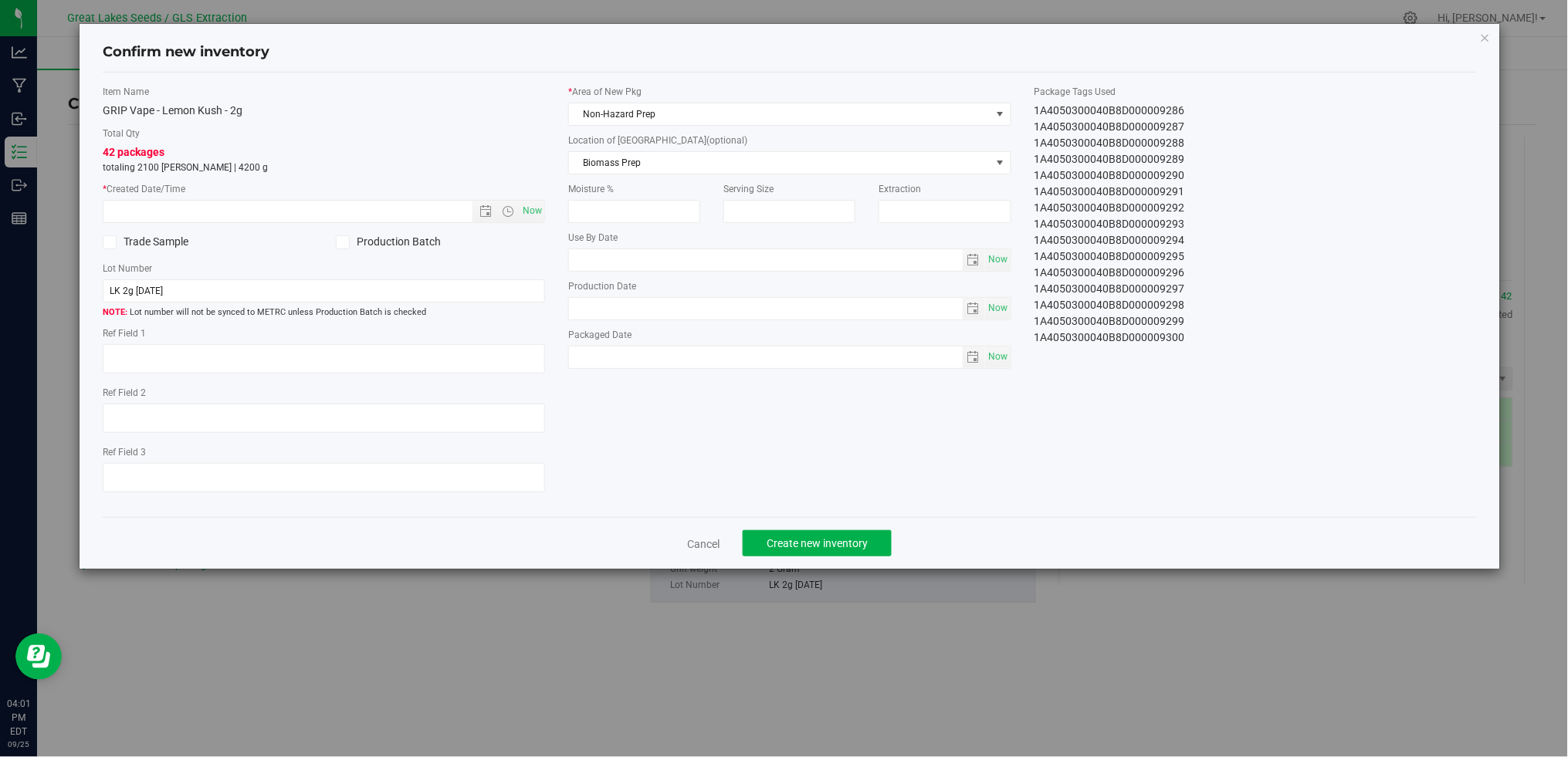
type textarea "[DATE]"
click at [537, 209] on span "Now" at bounding box center [533, 211] width 27 height 23
type input "[DATE] 4:01 PM"
click at [755, 108] on span "Non-Hazard Prep" at bounding box center [779, 114] width 421 height 22
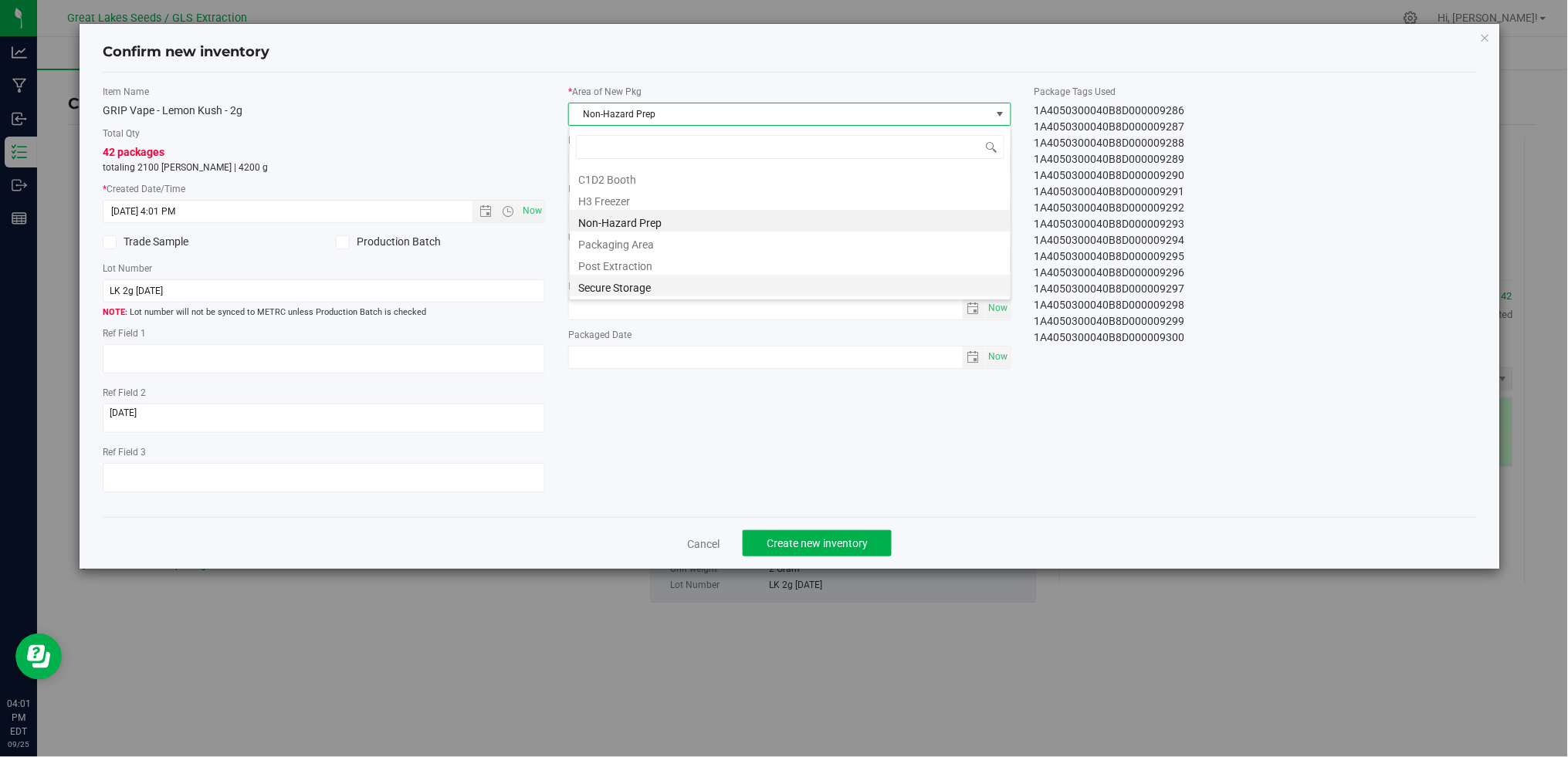
click at [720, 286] on li "Secure Storage" at bounding box center [790, 286] width 441 height 22
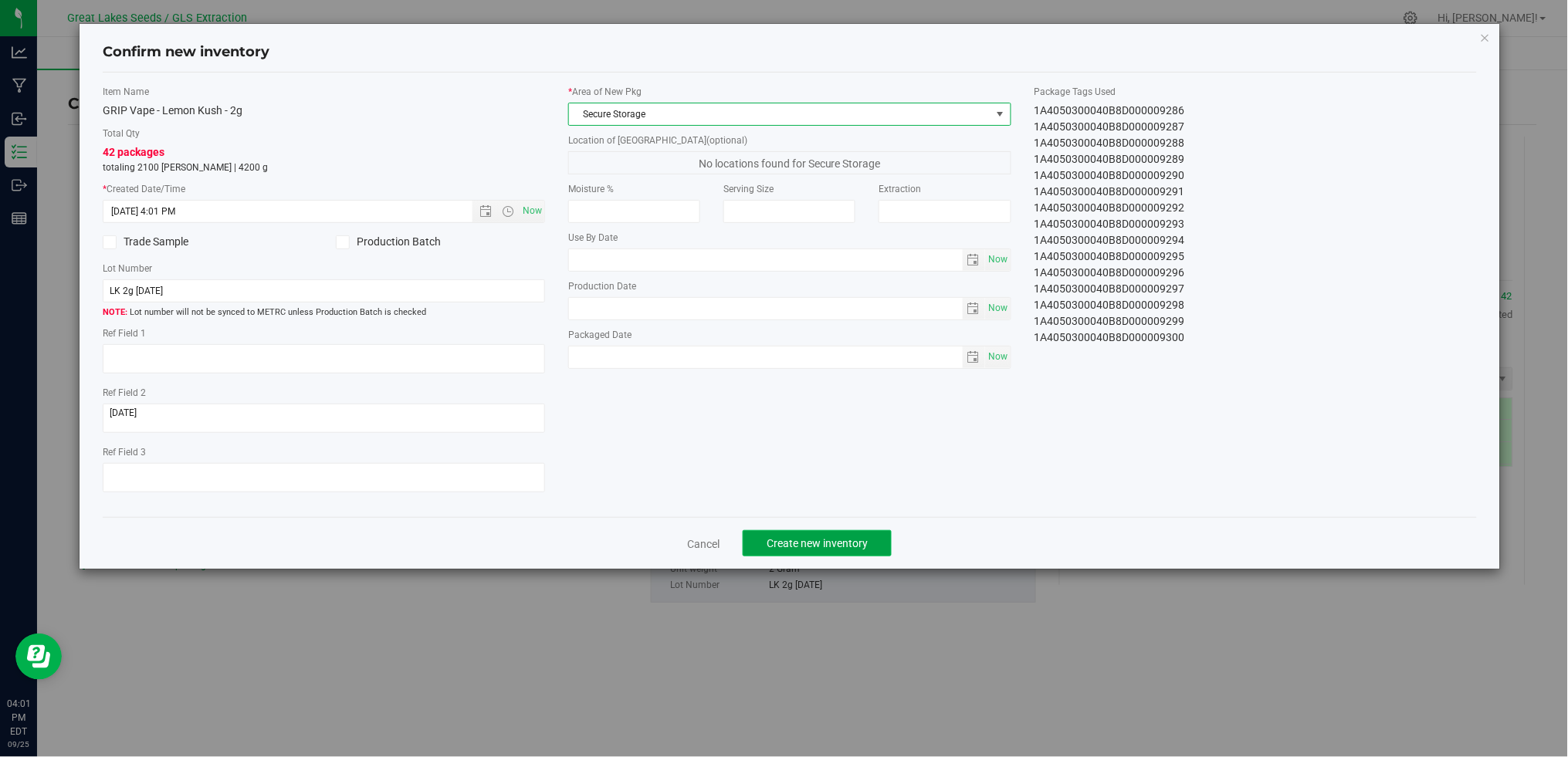
click at [776, 549] on span "Create new inventory" at bounding box center [817, 543] width 102 height 13
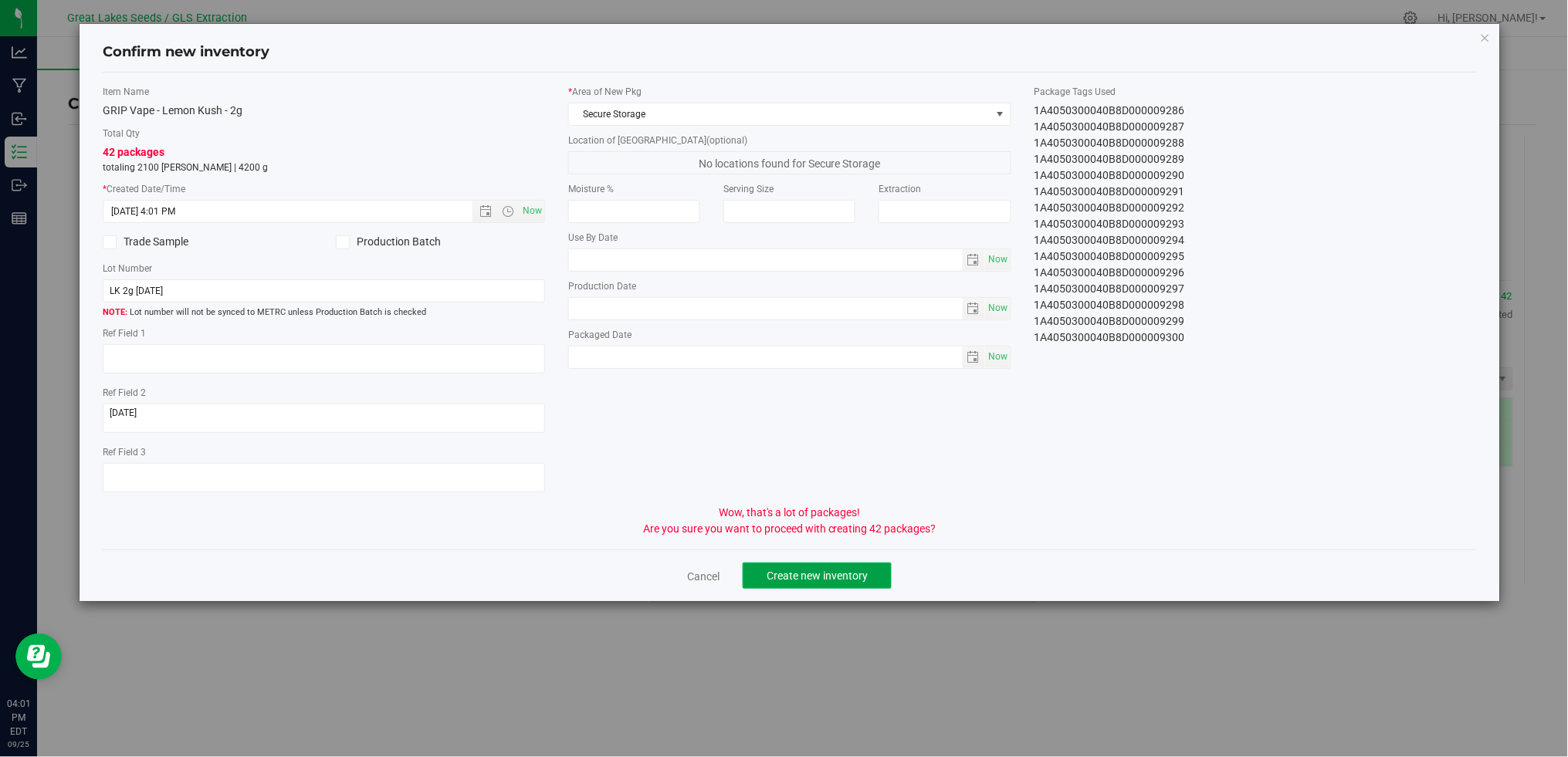
click at [787, 581] on span "Create new inventory" at bounding box center [817, 576] width 102 height 13
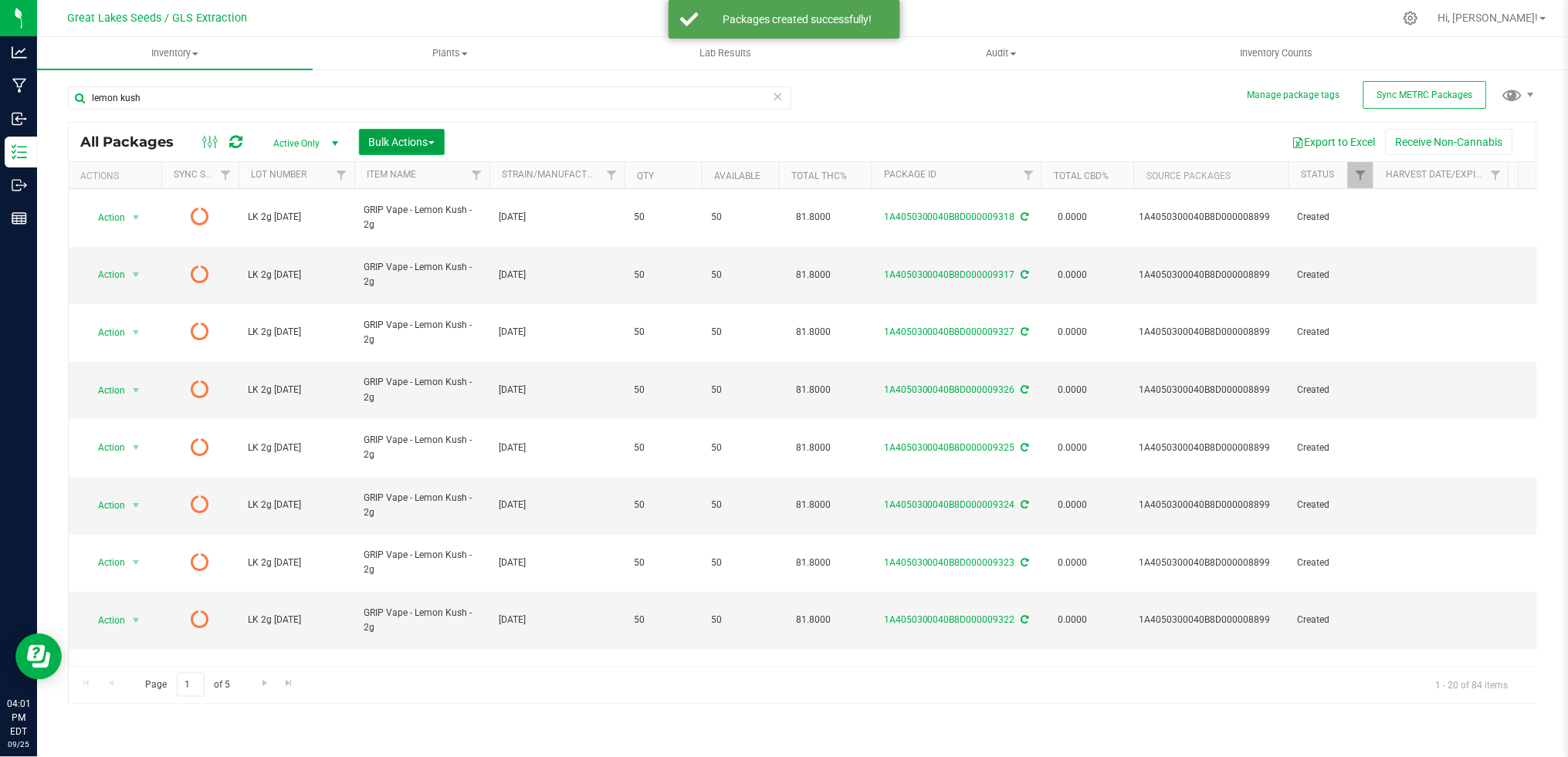
click at [415, 141] on span "Bulk Actions" at bounding box center [401, 142] width 66 height 13
click at [415, 318] on span "Print package labels" at bounding box center [414, 318] width 93 height 13
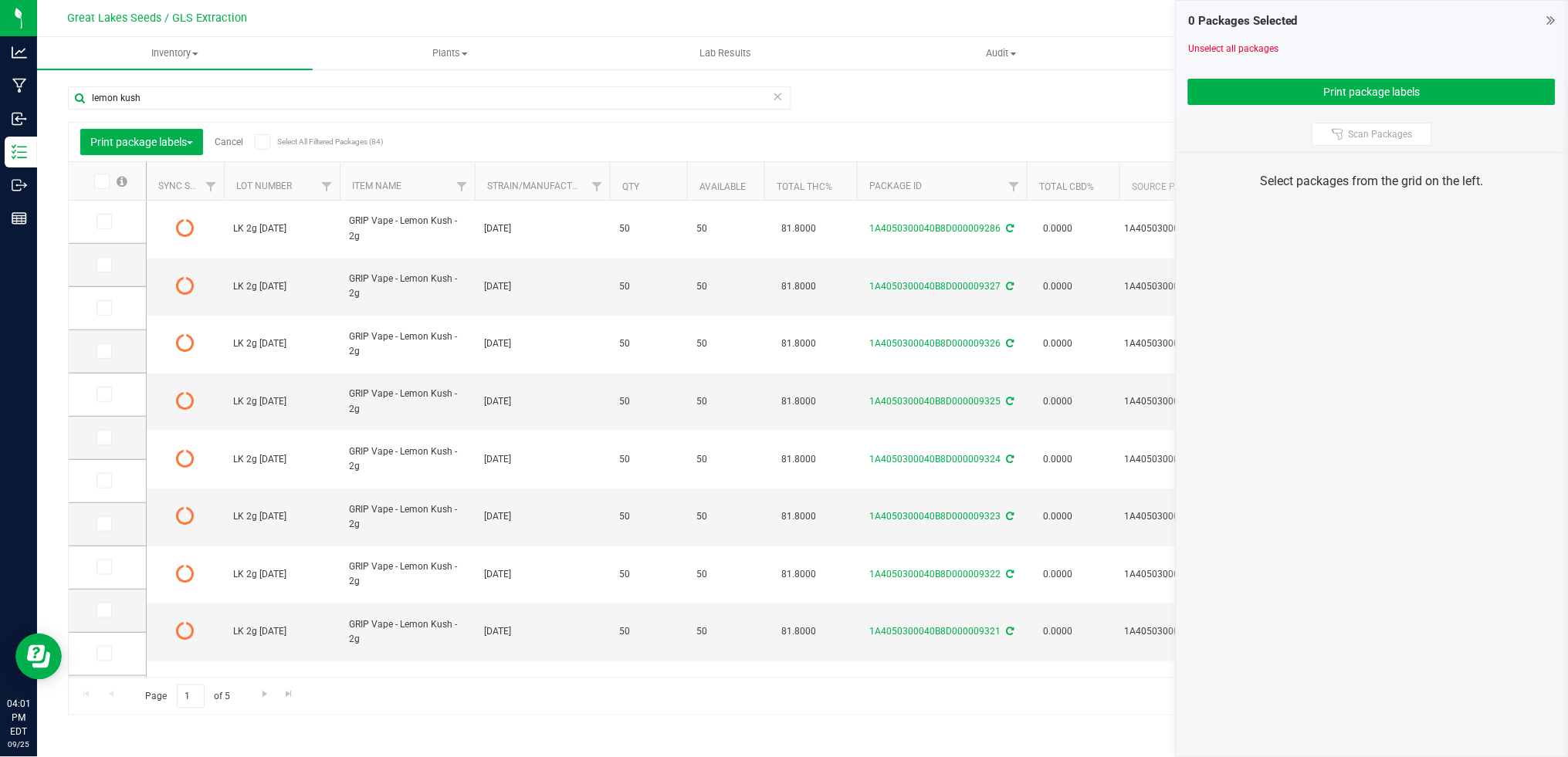
click at [100, 181] on icon at bounding box center [101, 181] width 10 height 0
click at [0, 0] on input "checkbox" at bounding box center [0, 0] width 0 height 0
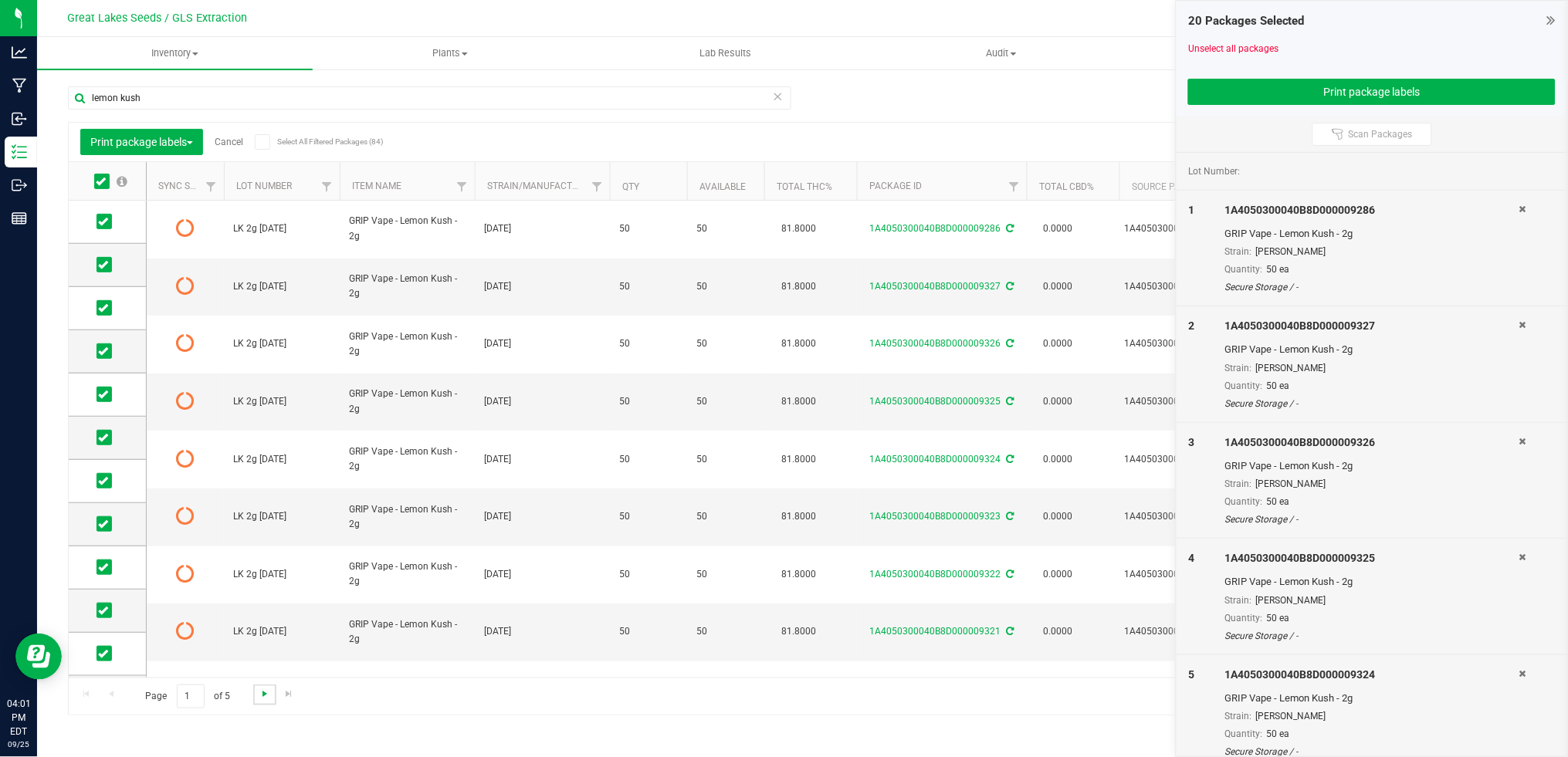
click at [263, 697] on span "Go to the next page" at bounding box center [264, 693] width 13 height 13
click at [101, 181] on icon at bounding box center [101, 181] width 10 height 0
click at [0, 0] on input "checkbox" at bounding box center [0, 0] width 0 height 0
click at [90, 692] on span "Go to the first page" at bounding box center [87, 693] width 13 height 13
click at [102, 265] on icon at bounding box center [103, 265] width 10 height 0
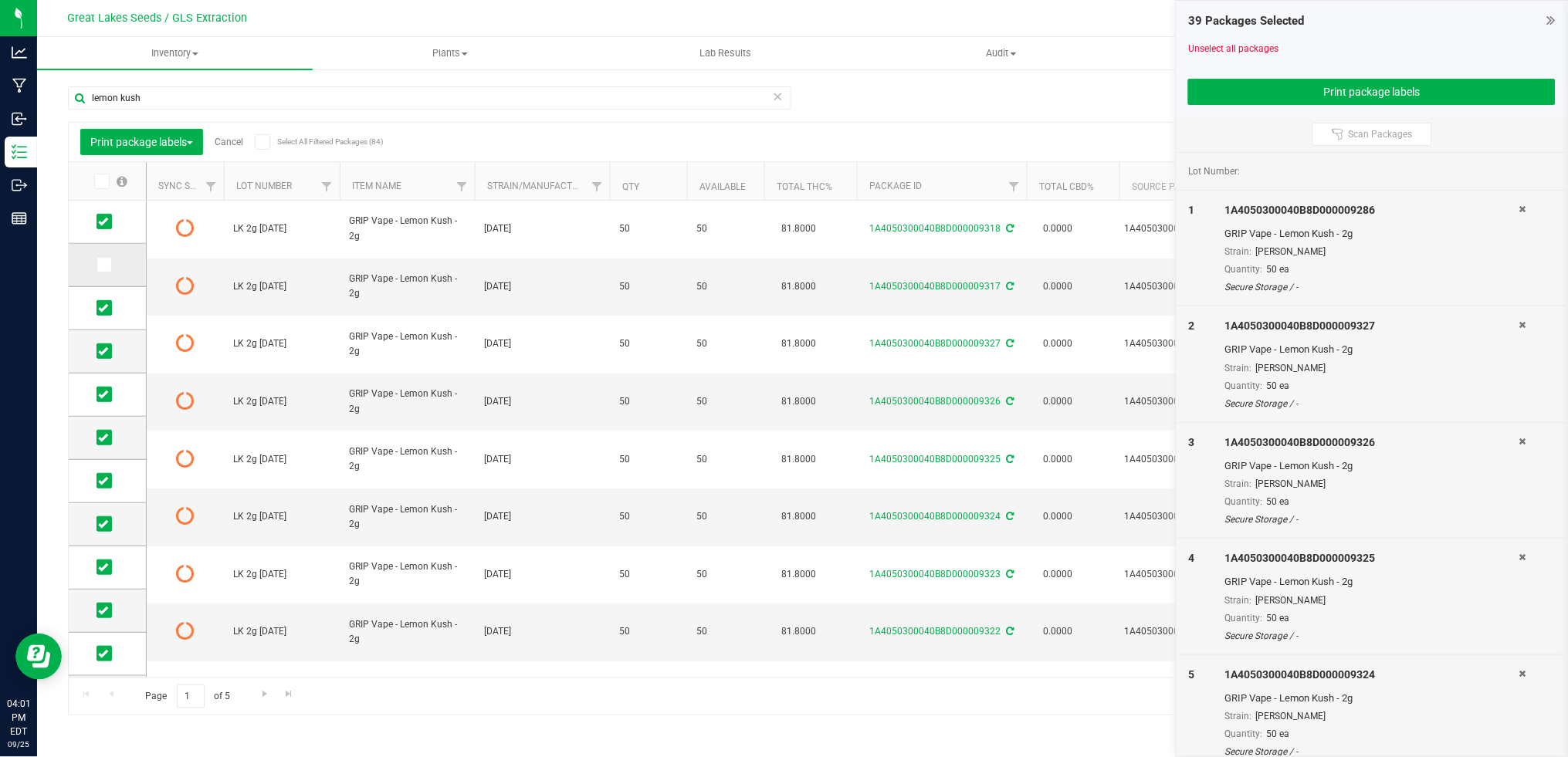
click at [0, 0] on input "checkbox" at bounding box center [0, 0] width 0 height 0
click at [267, 696] on span "Go to the next page" at bounding box center [264, 693] width 13 height 13
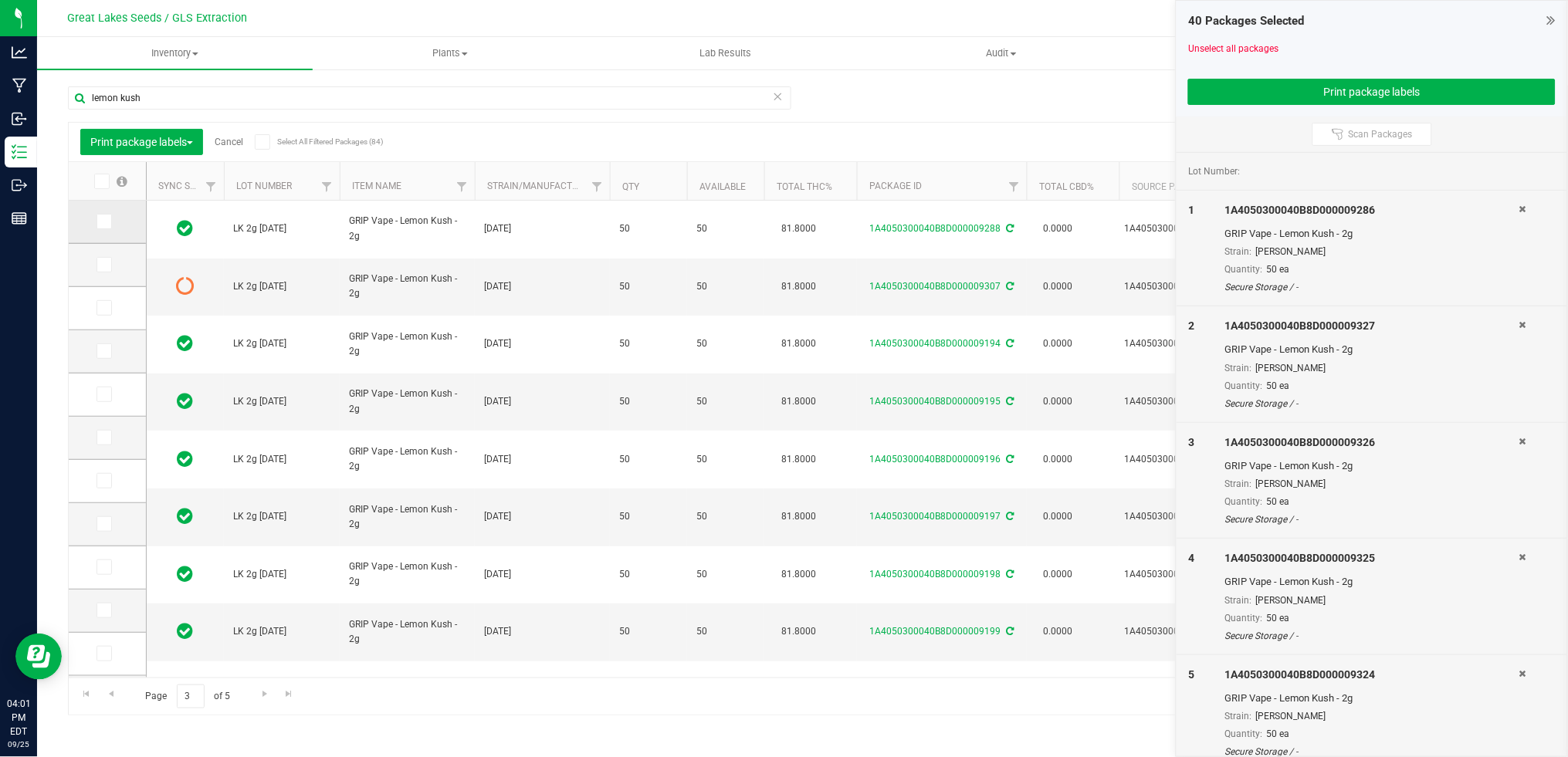
click at [108, 222] on span at bounding box center [105, 222] width 16 height 16
click at [0, 0] on input "checkbox" at bounding box center [0, 0] width 0 height 0
click at [100, 265] on icon at bounding box center [103, 265] width 10 height 0
click at [0, 0] on input "checkbox" at bounding box center [0, 0] width 0 height 0
click at [1334, 92] on button "Print package labels" at bounding box center [1372, 92] width 368 height 27
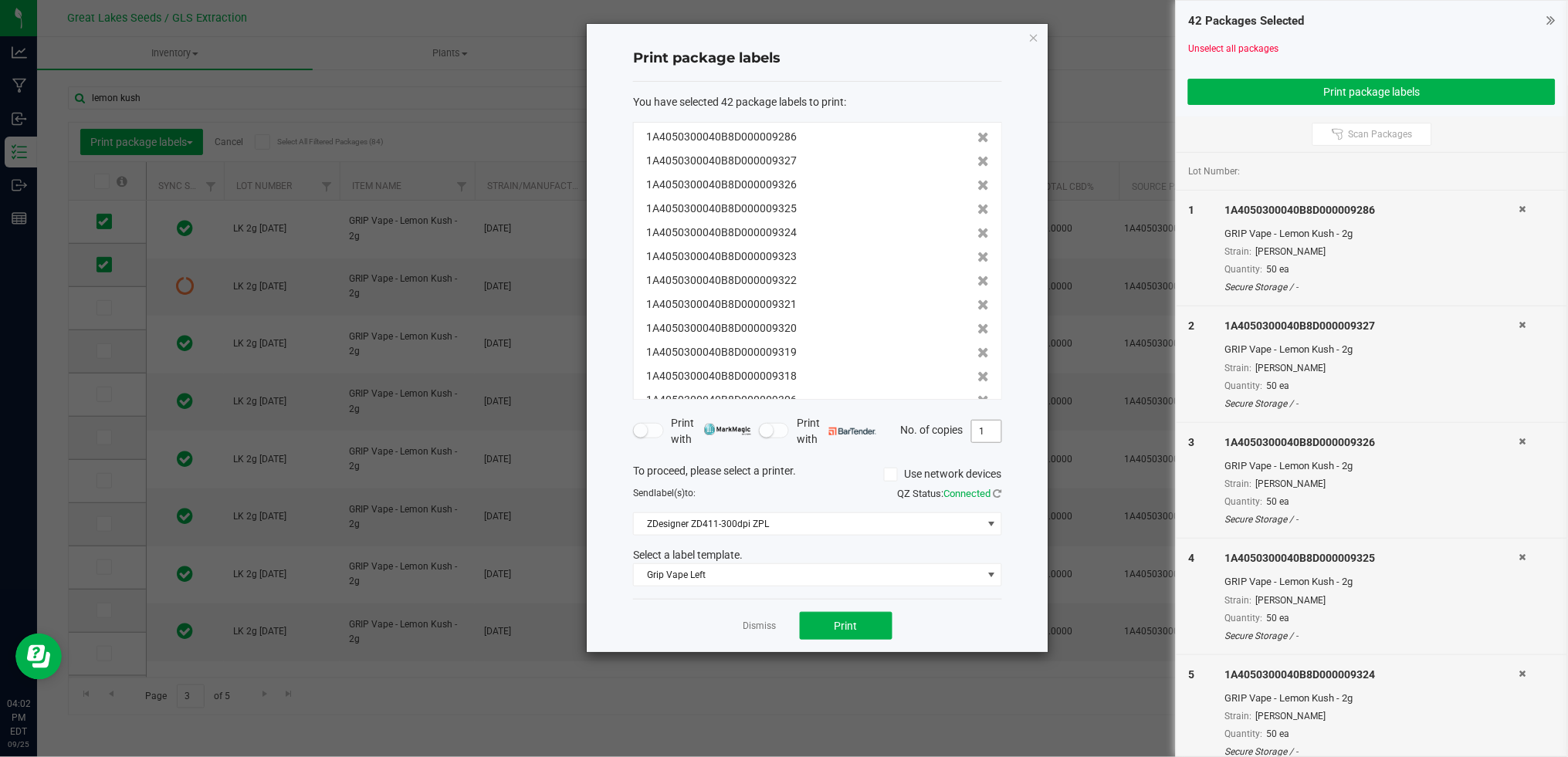
click at [992, 438] on input "1" at bounding box center [987, 432] width 30 height 22
type input "50"
click at [875, 629] on button "Print" at bounding box center [846, 626] width 93 height 28
